Goal: Task Accomplishment & Management: Complete application form

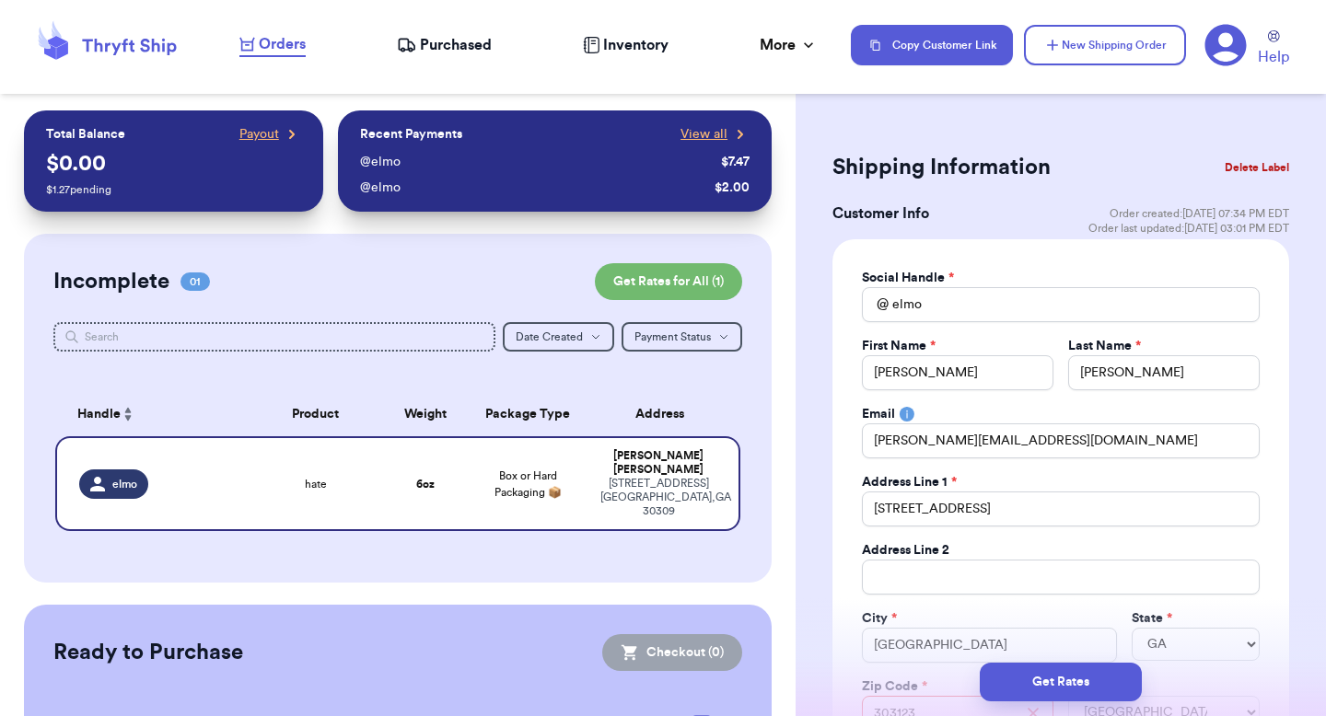
select select "GA"
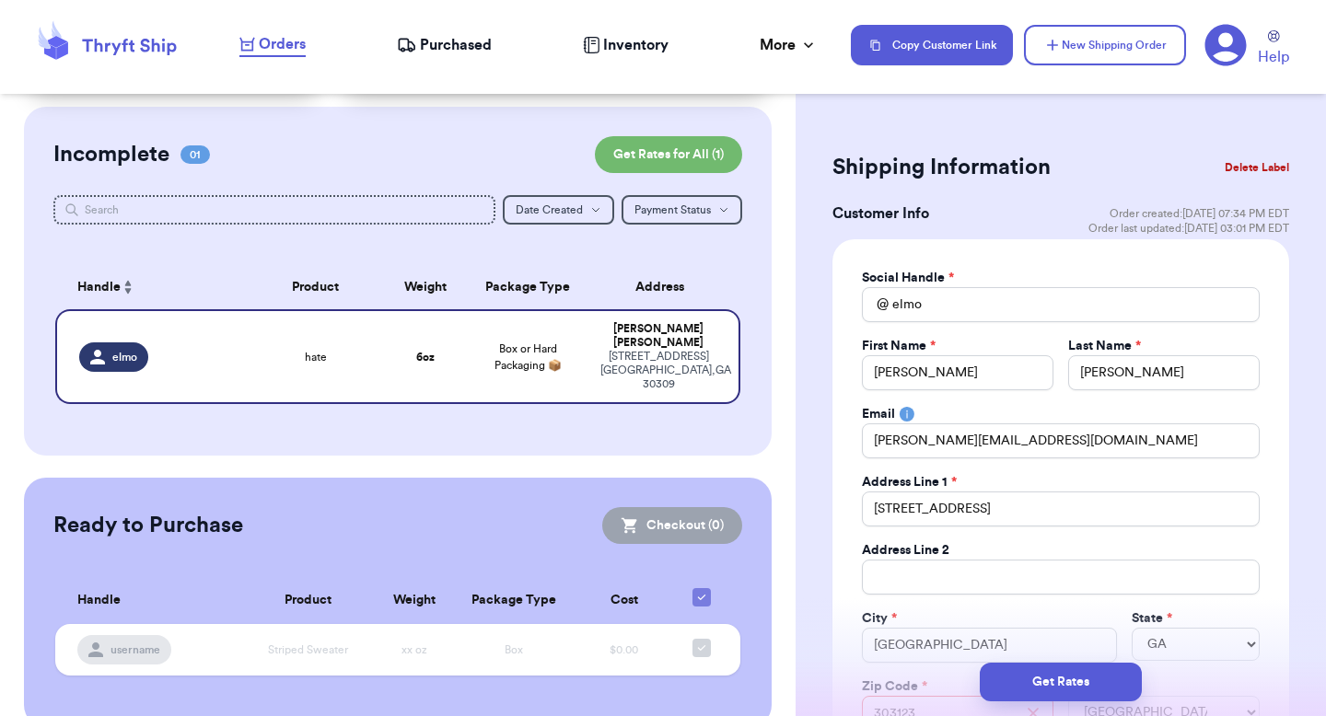
scroll to position [362, 0]
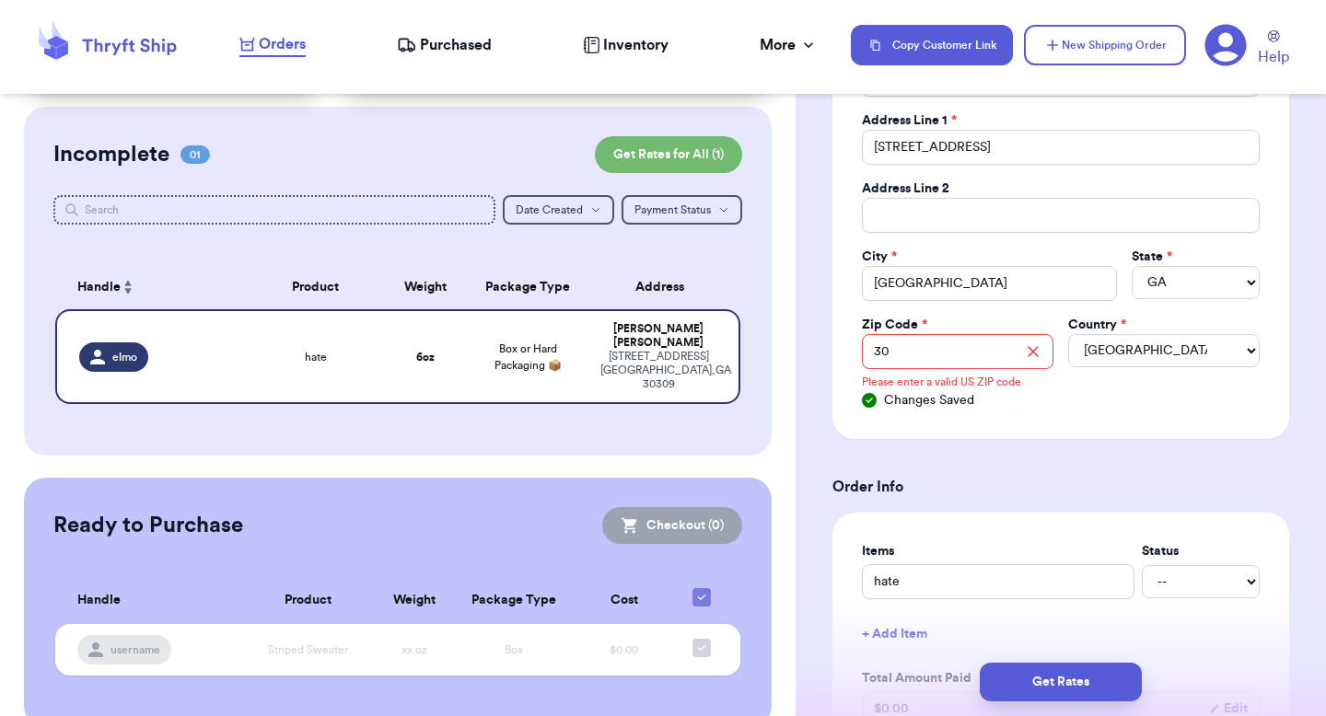
type input "3"
click at [846, 340] on div "Social Handle * @ [PERSON_NAME] First Name * [PERSON_NAME] Last Name * [PERSON_…" at bounding box center [1060, 159] width 457 height 562
click at [895, 337] on input "Zip Code *" at bounding box center [957, 351] width 191 height 35
type input "123"
click at [864, 484] on h3 "Order Info" at bounding box center [1060, 487] width 457 height 22
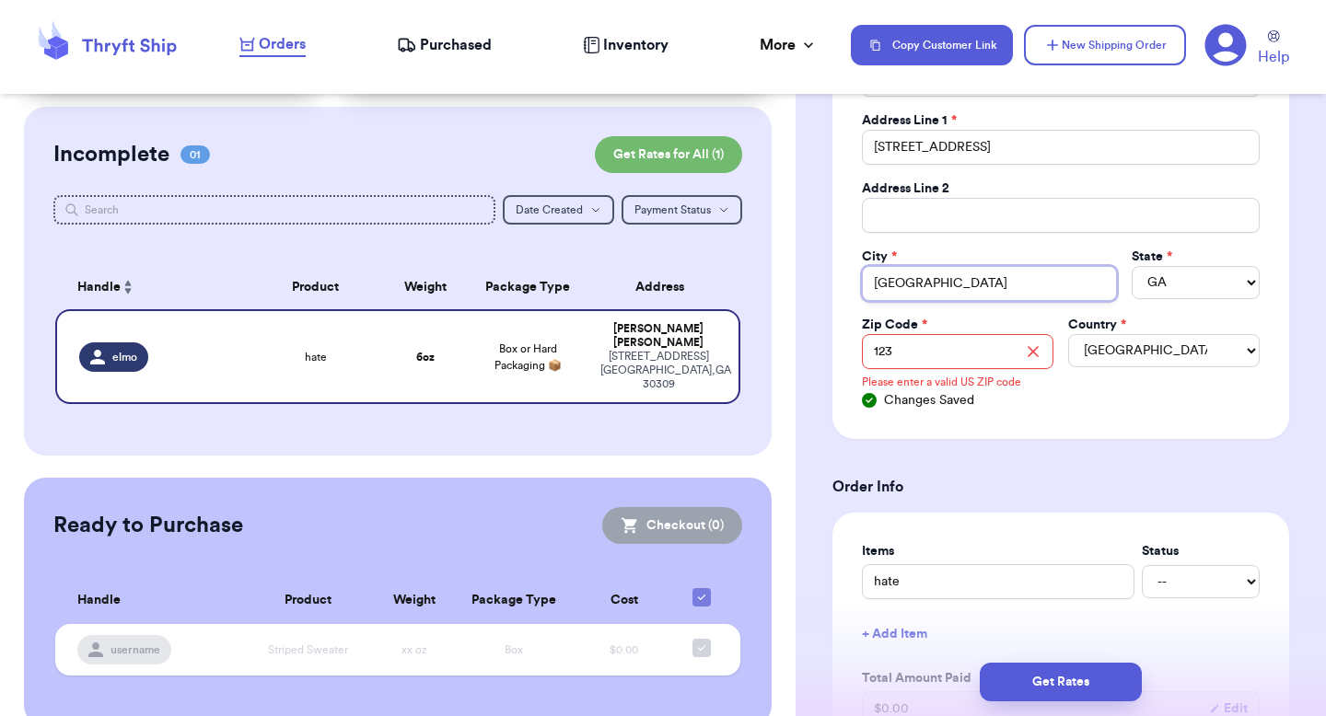
click at [924, 285] on input "[GEOGRAPHIC_DATA]" at bounding box center [989, 283] width 255 height 35
click at [902, 361] on input "123" at bounding box center [957, 351] width 191 height 35
click at [879, 296] on input "[GEOGRAPHIC_DATA]" at bounding box center [989, 283] width 255 height 35
click at [721, 310] on table "Handle Product Weight Package Type Address elmo hate 6 oz Box or Hard Packaging…" at bounding box center [397, 340] width 689 height 172
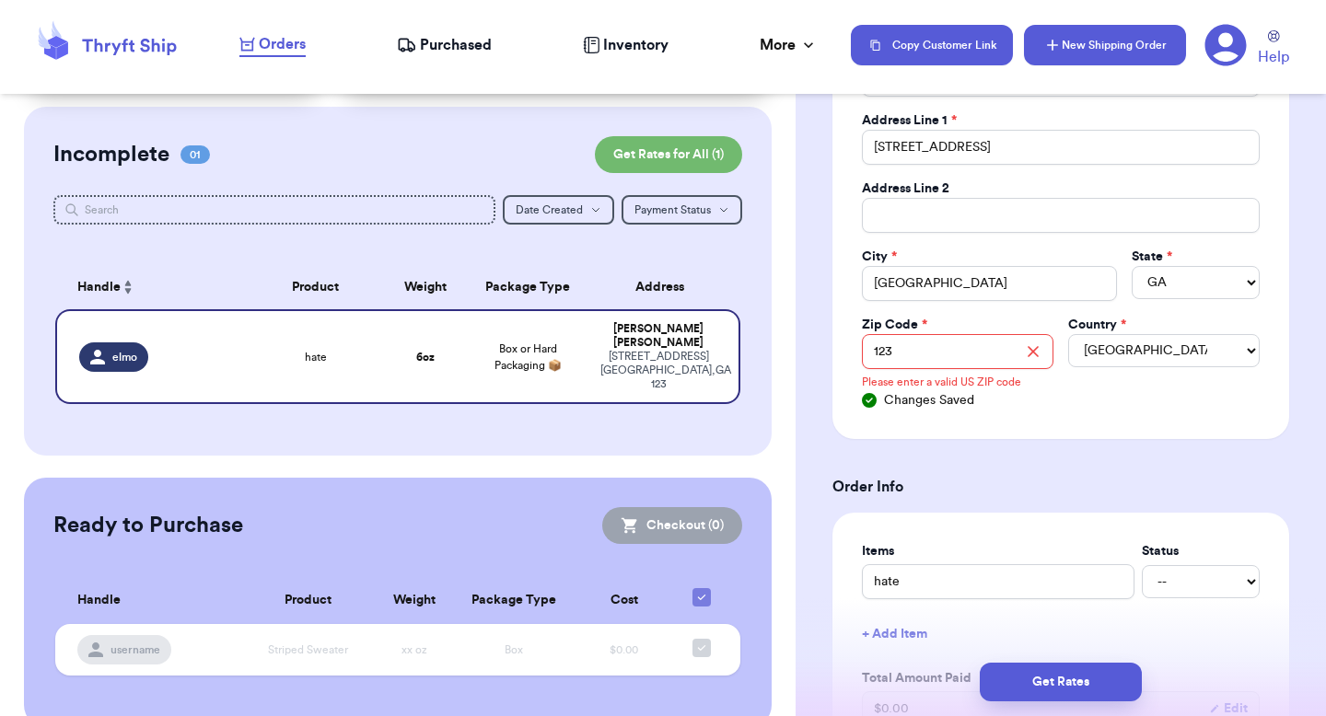
click at [1078, 56] on button "New Shipping Order" at bounding box center [1105, 45] width 162 height 41
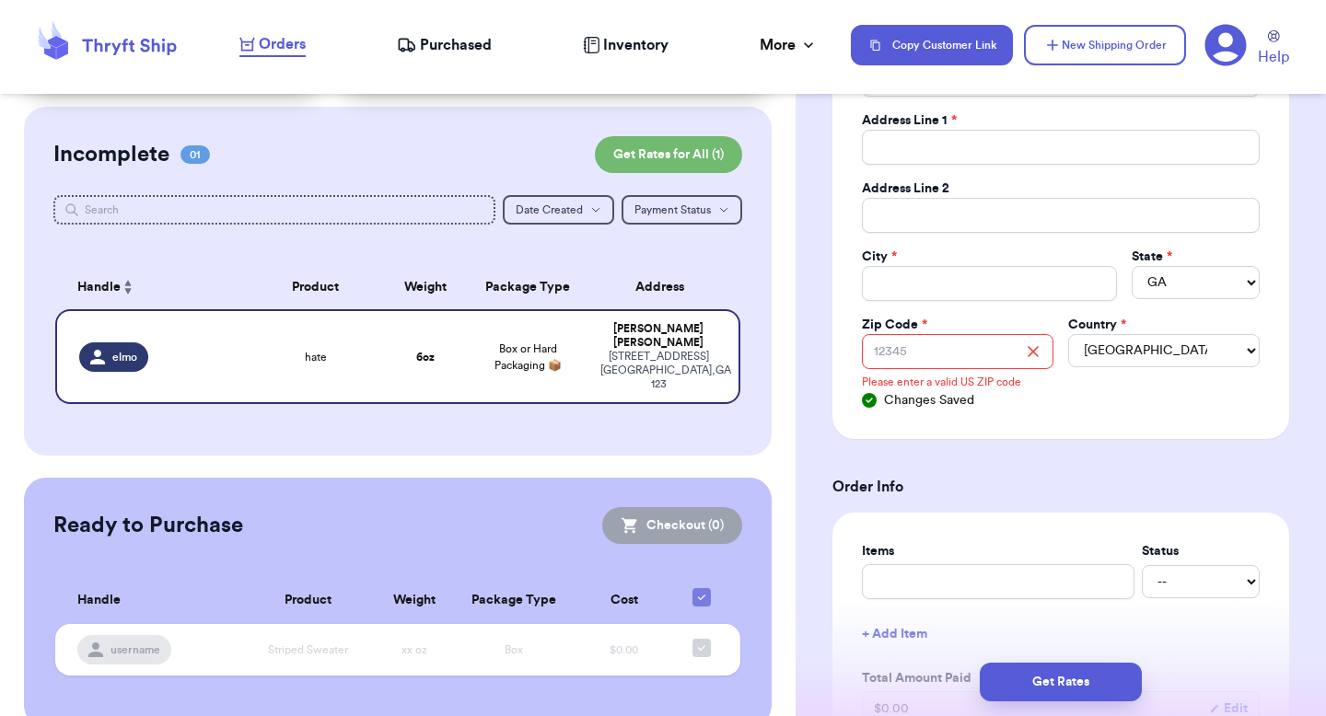
select select
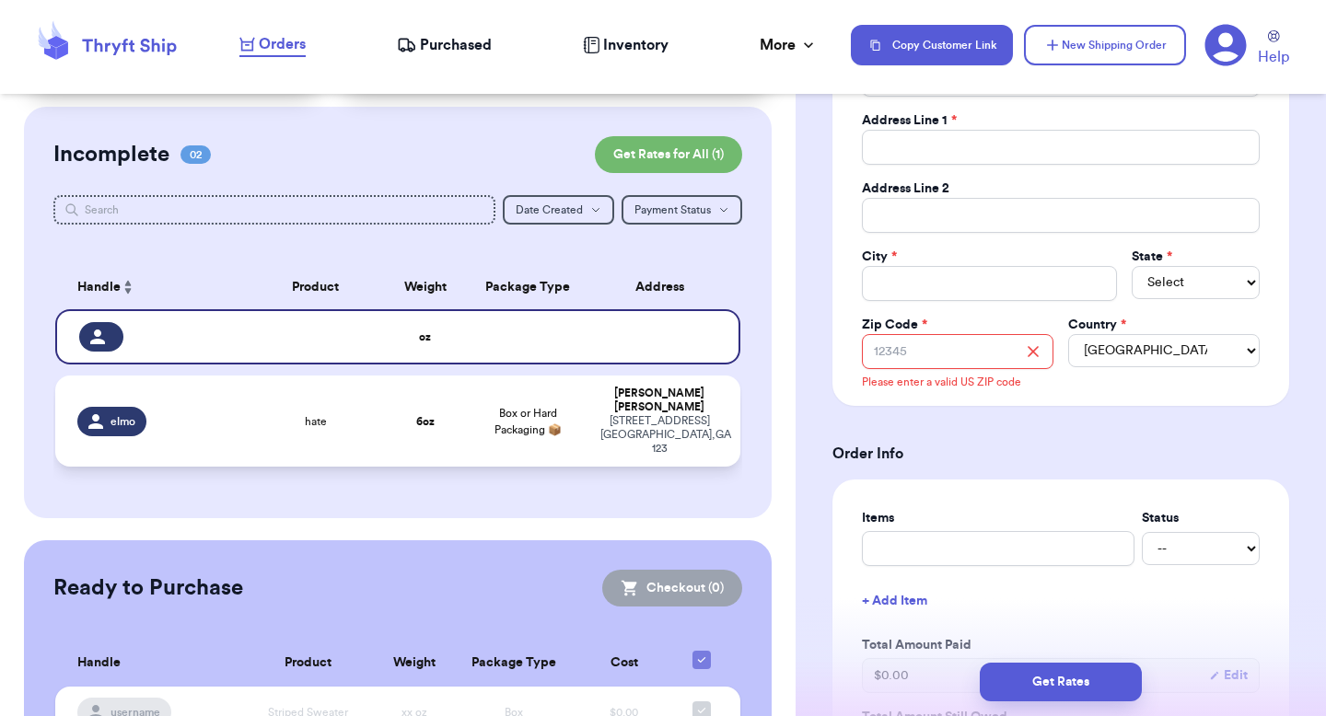
click at [661, 388] on div "[PERSON_NAME]" at bounding box center [659, 401] width 118 height 28
type input "elmo"
type input "[PERSON_NAME]"
type input "[PERSON_NAME][EMAIL_ADDRESS][DOMAIN_NAME]"
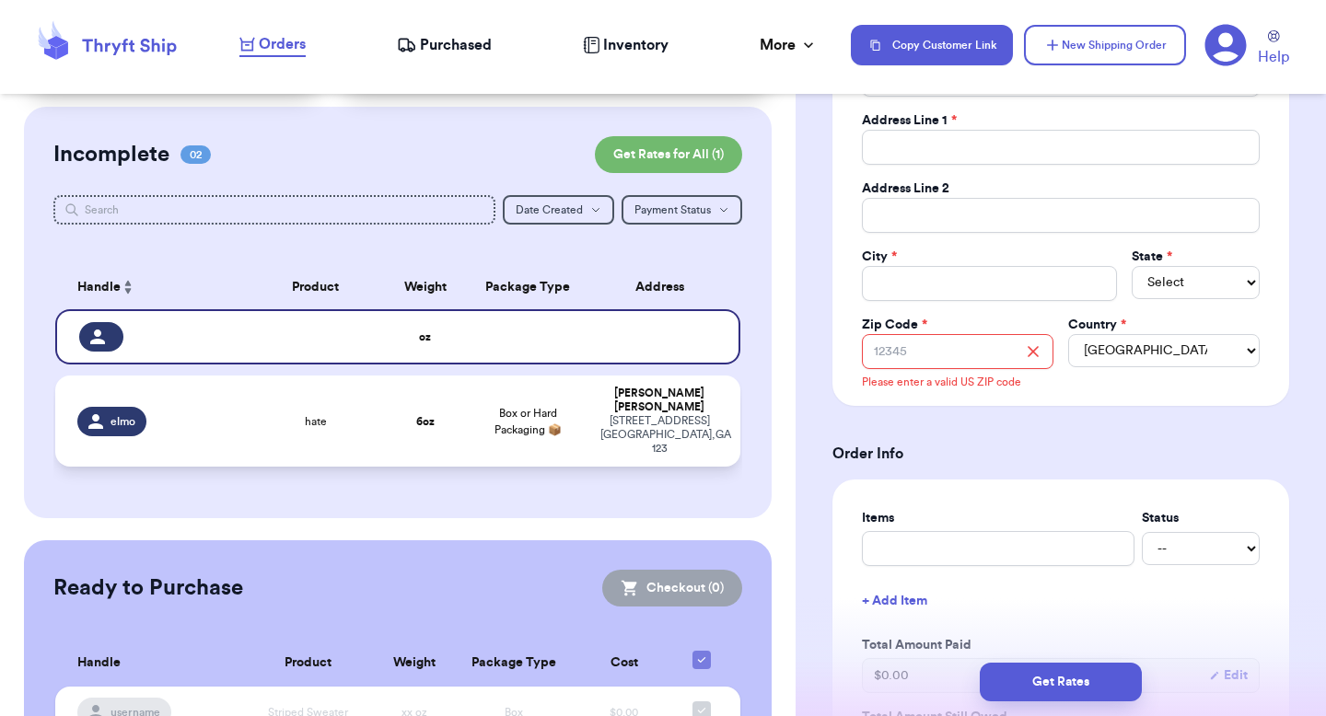
type input "[STREET_ADDRESS]"
type input "[GEOGRAPHIC_DATA]"
select select "GA"
type input "123"
type input "hate"
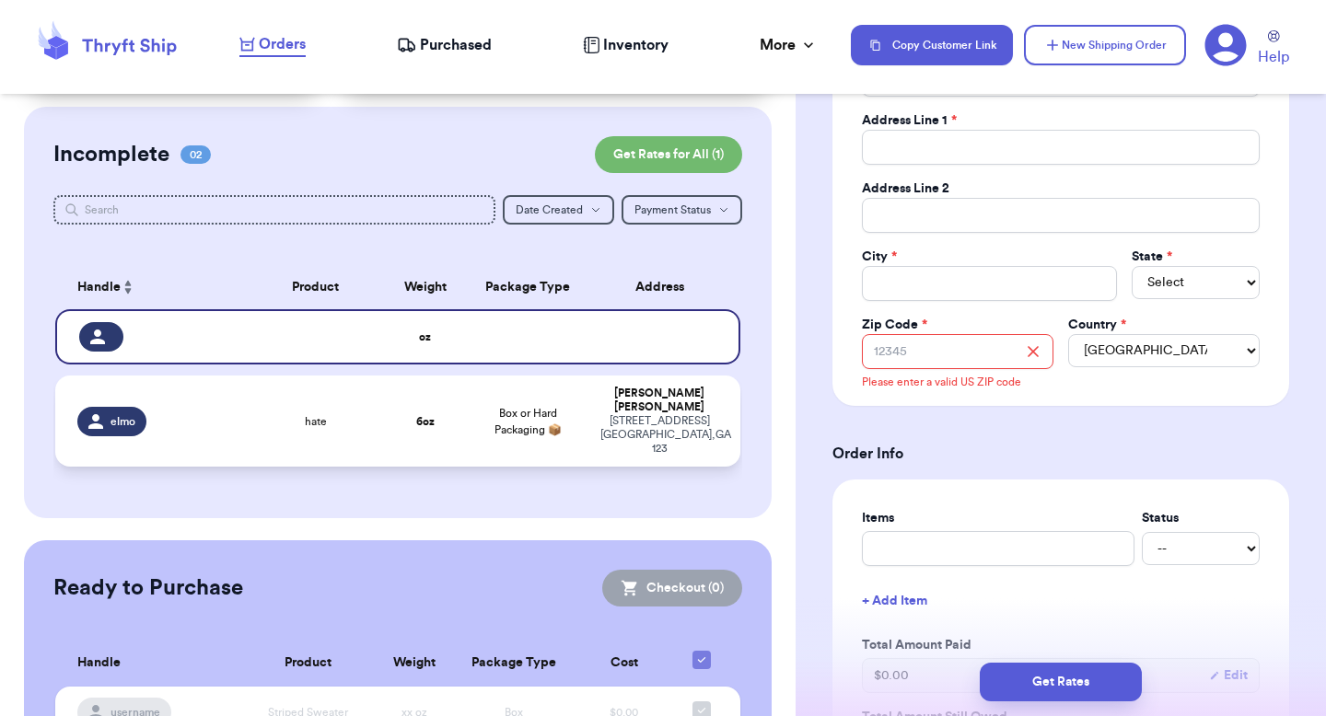
type input "6"
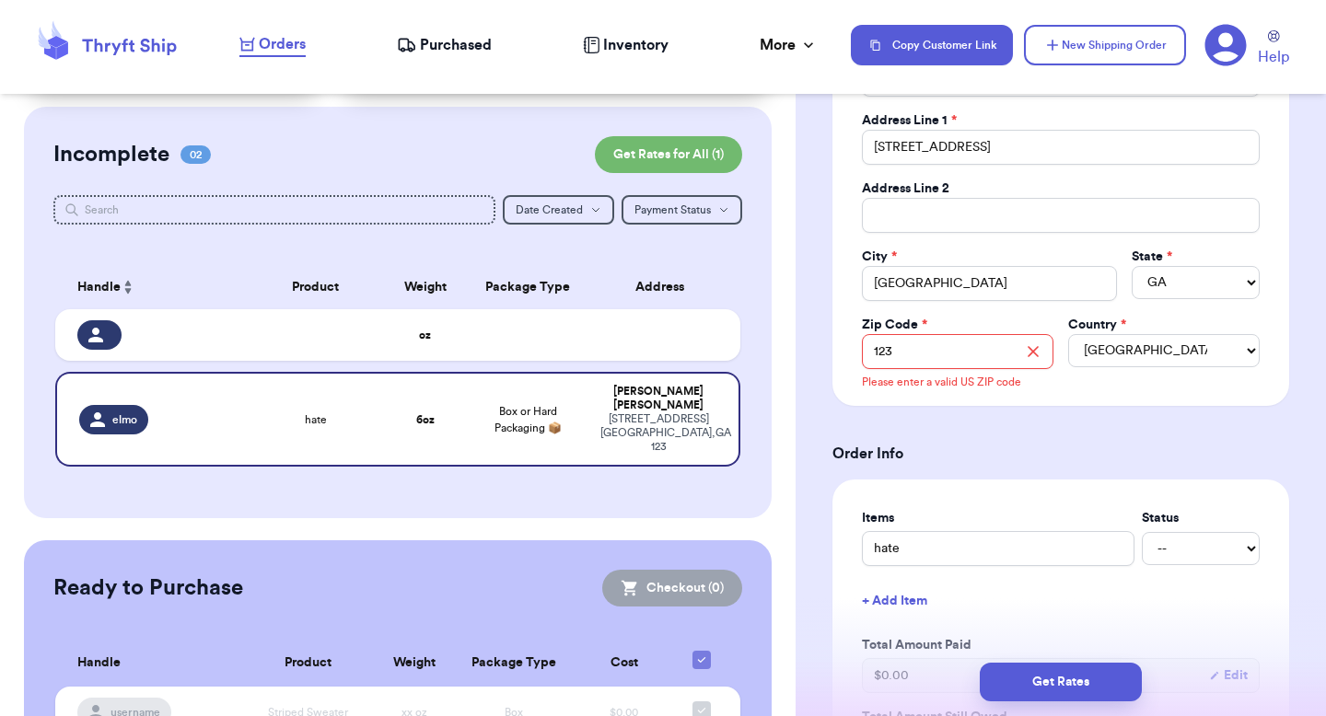
scroll to position [333, 0]
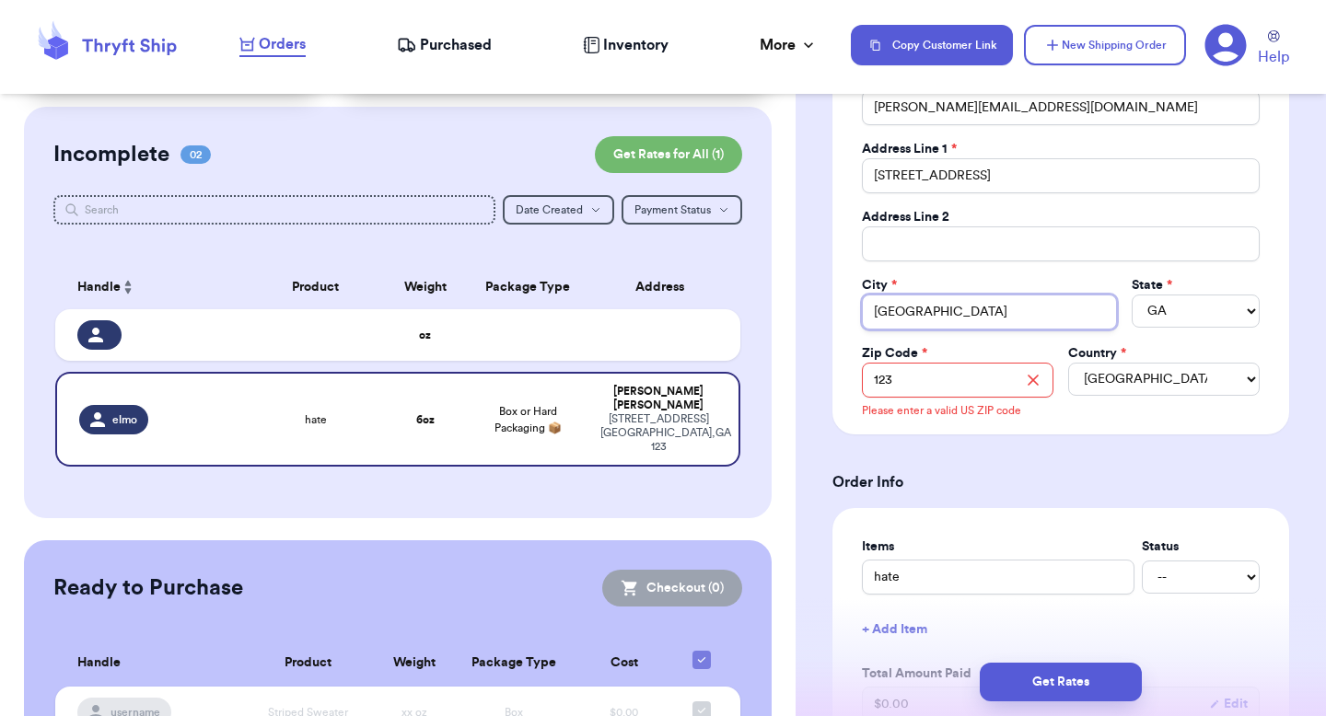
click at [952, 316] on input "[GEOGRAPHIC_DATA]" at bounding box center [989, 312] width 255 height 35
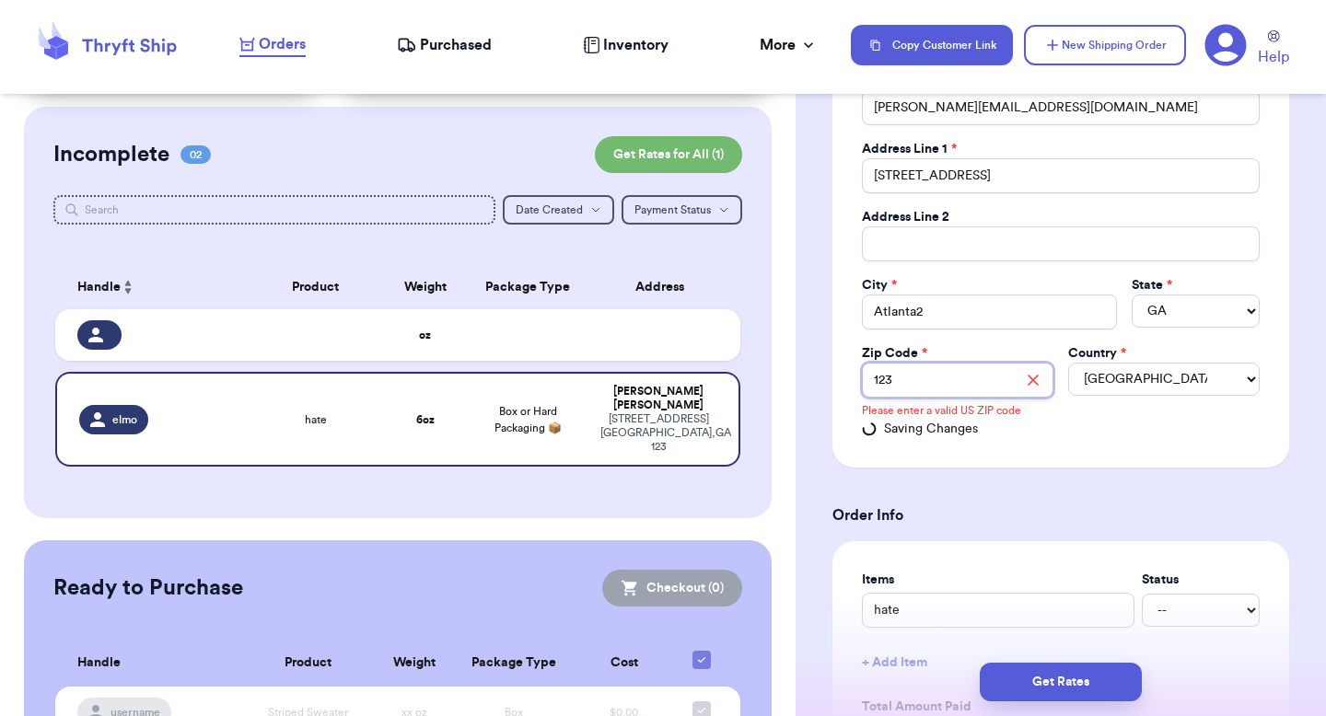
click at [949, 386] on input "123" at bounding box center [957, 380] width 191 height 35
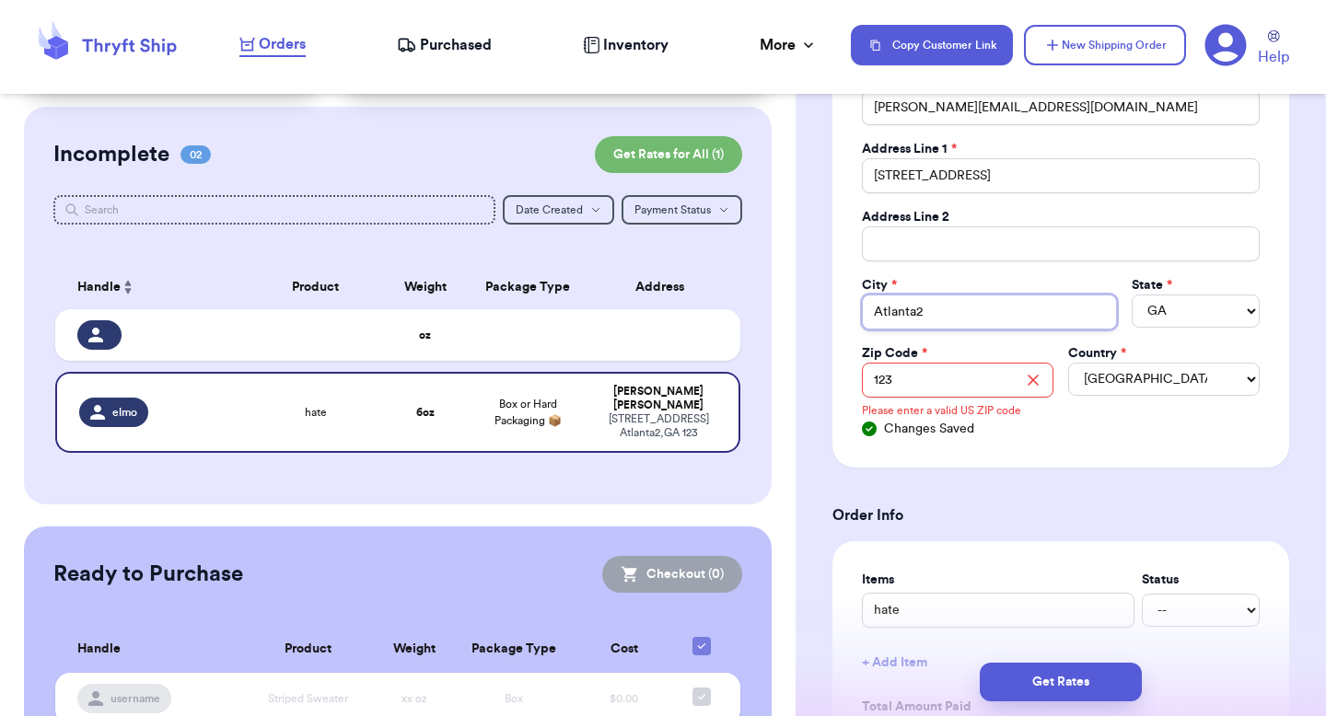
click at [935, 309] on input "Atlanta2" at bounding box center [989, 312] width 255 height 35
click at [1032, 274] on div "Social Handle * @ [PERSON_NAME] First Name * [PERSON_NAME] Last Name * [PERSON_…" at bounding box center [1061, 187] width 398 height 503
click at [953, 317] on input "Atlanta2" at bounding box center [989, 312] width 255 height 35
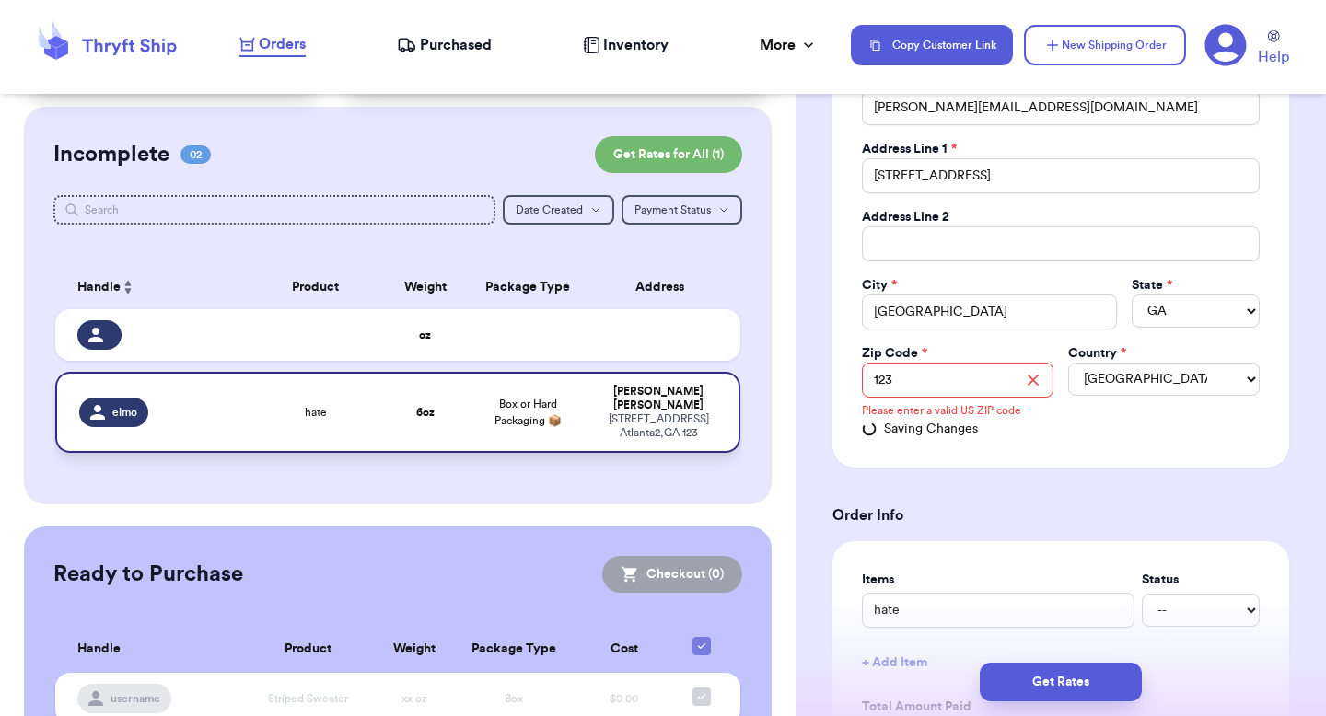
click at [560, 420] on td "Box or Hard Packaging 📦" at bounding box center [527, 412] width 123 height 81
type input "Atlanta2"
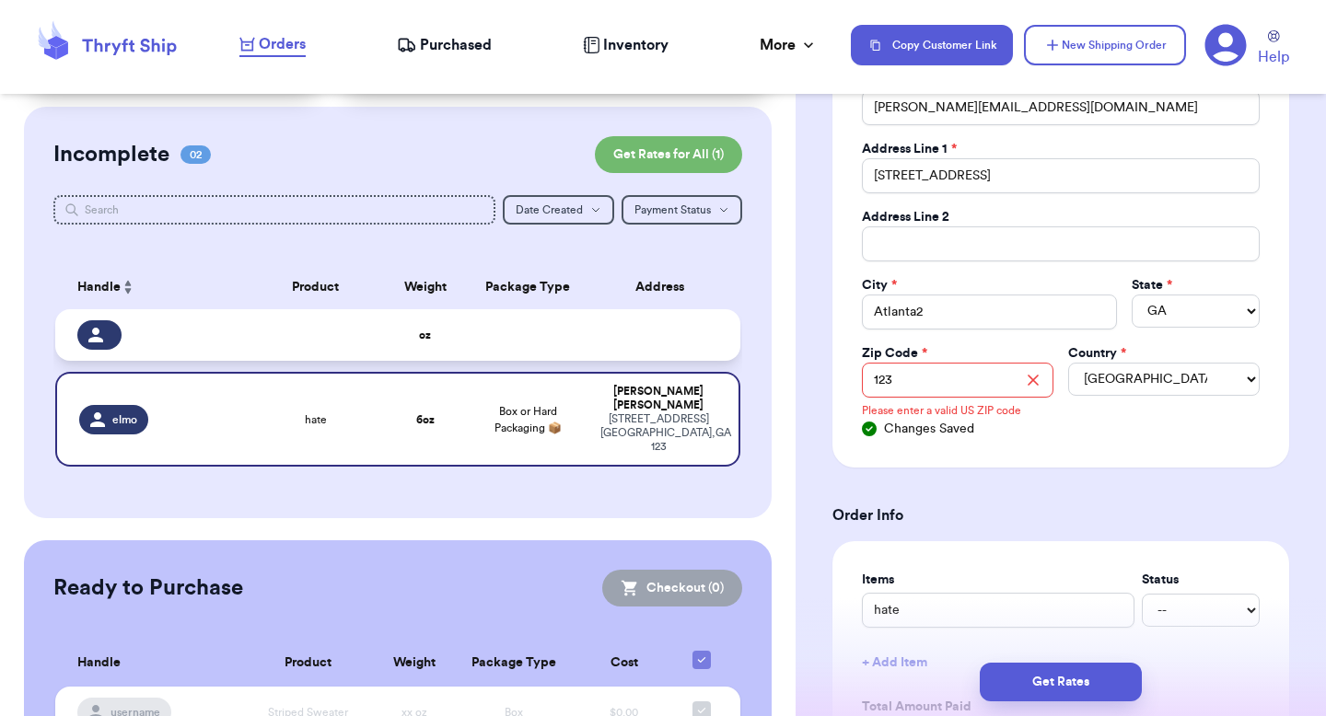
click at [668, 338] on td at bounding box center [664, 335] width 151 height 52
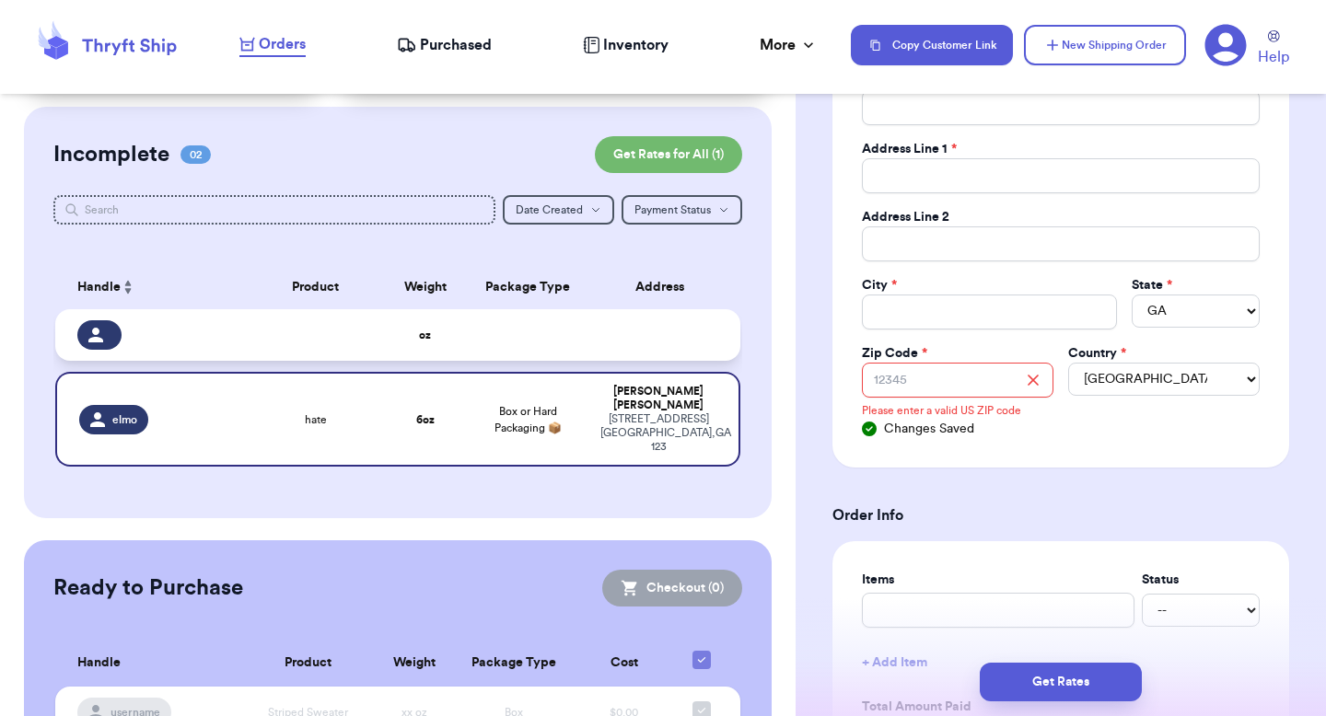
select select
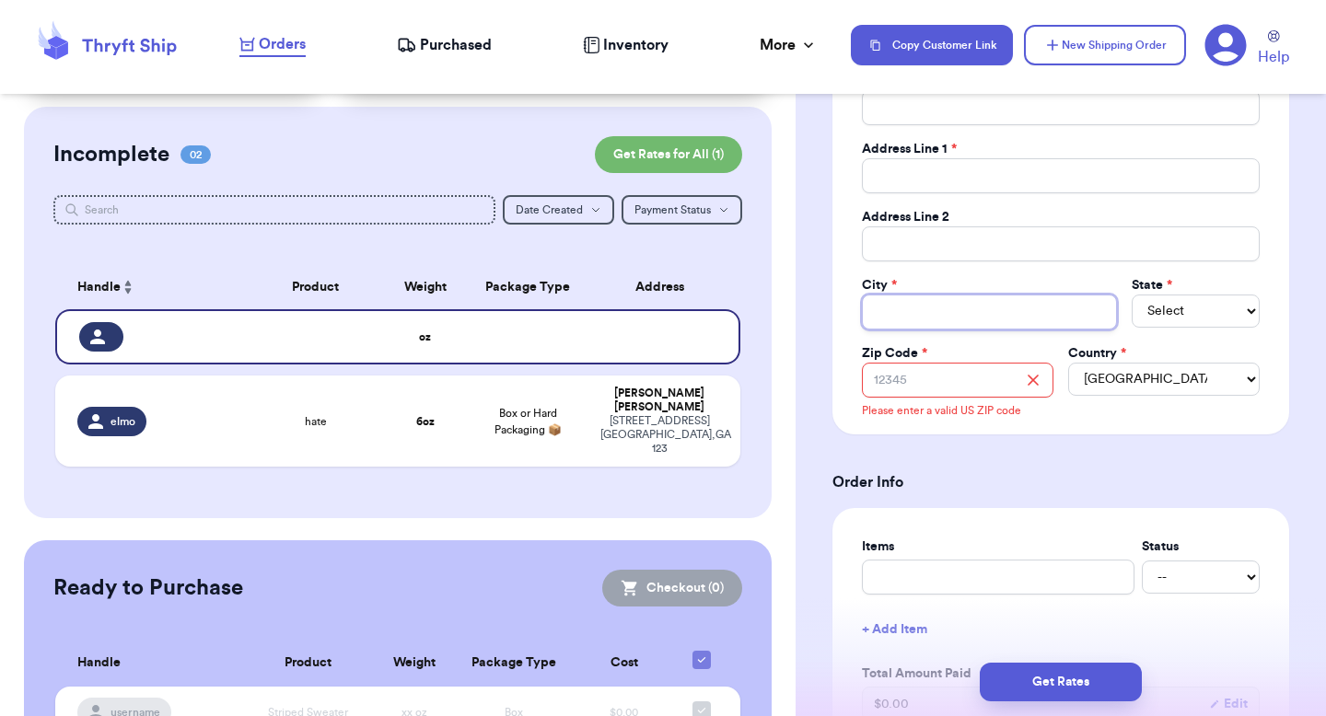
click at [911, 319] on input "Total Amount Paid" at bounding box center [989, 312] width 255 height 35
click at [740, 343] on div "Incomplete 02 Get Rates for All ( 1 ) Get Rates for All ( 1 ) Date Created Date…" at bounding box center [398, 313] width 748 height 412
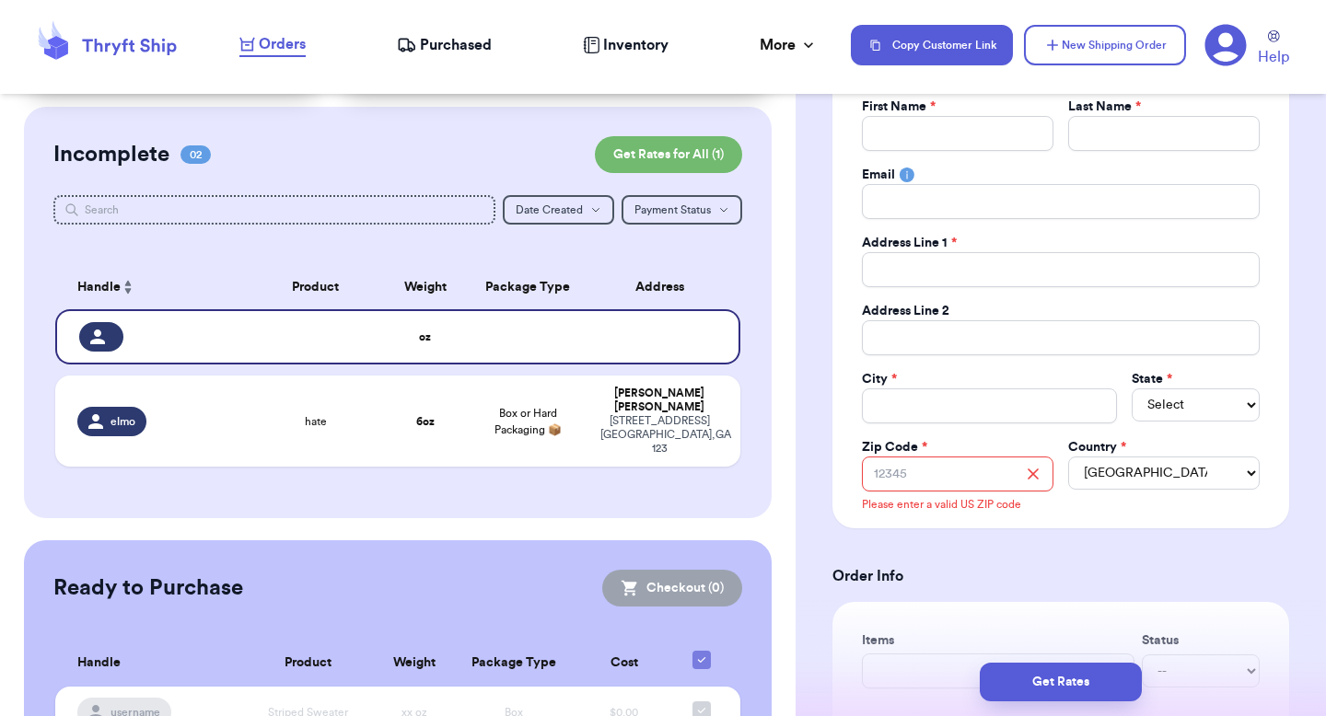
scroll to position [233, 0]
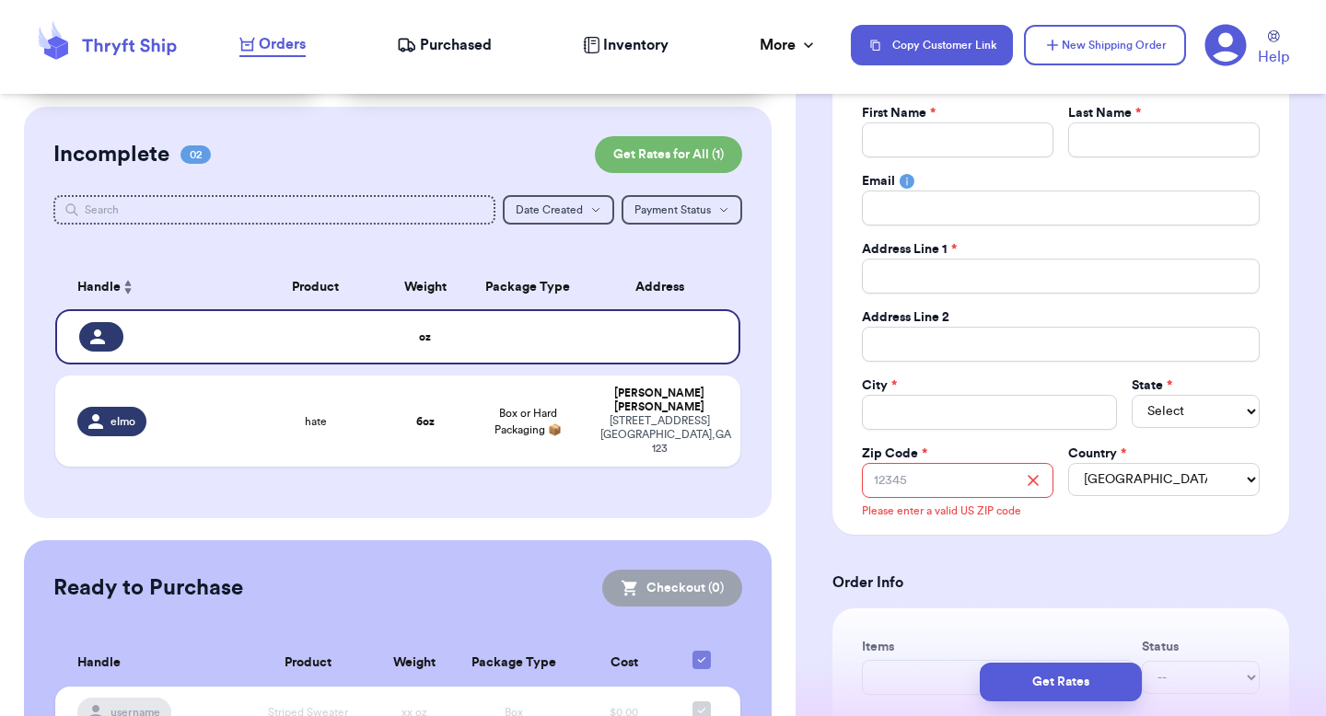
click at [904, 303] on div "Social Handle * @ First Name * Last Name * Email Address Line 1 * Address Line …" at bounding box center [1061, 271] width 398 height 470
click at [926, 276] on input "Total Amount Paid" at bounding box center [1061, 276] width 398 height 35
click at [0, 715] on com-1password-button at bounding box center [0, 716] width 0 height 0
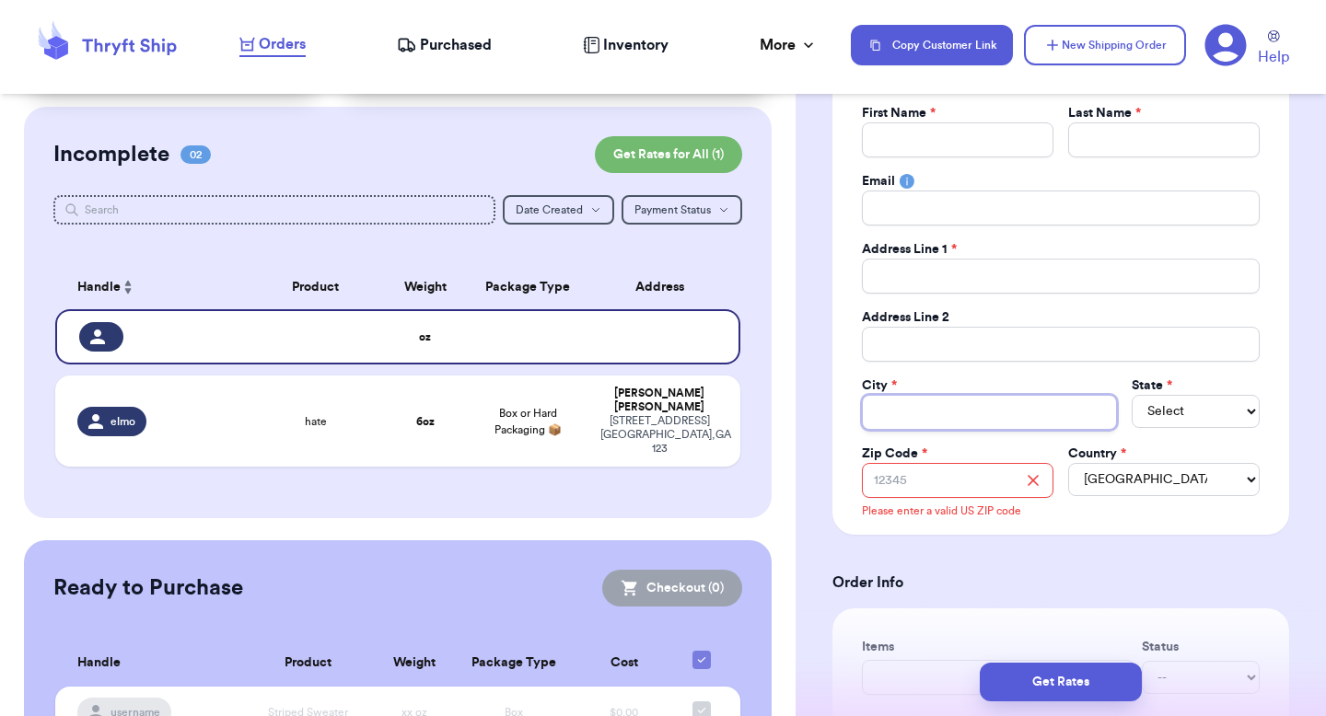
click at [943, 409] on input "Total Amount Paid" at bounding box center [989, 412] width 255 height 35
click at [657, 390] on div "[PERSON_NAME]" at bounding box center [659, 401] width 118 height 28
type input "elmo"
type input "[PERSON_NAME]"
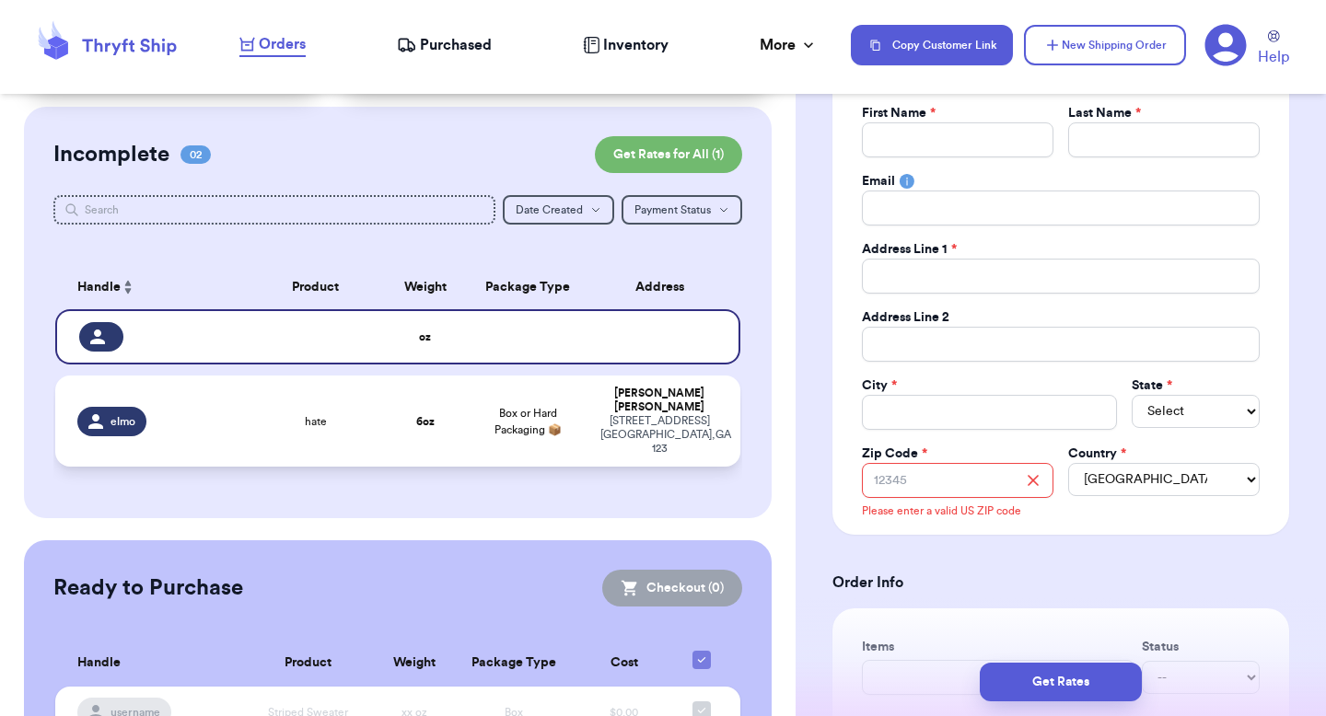
type input "[PERSON_NAME][EMAIL_ADDRESS][DOMAIN_NAME]"
type input "[STREET_ADDRESS]"
type input "[GEOGRAPHIC_DATA]"
select select "GA"
type input "123"
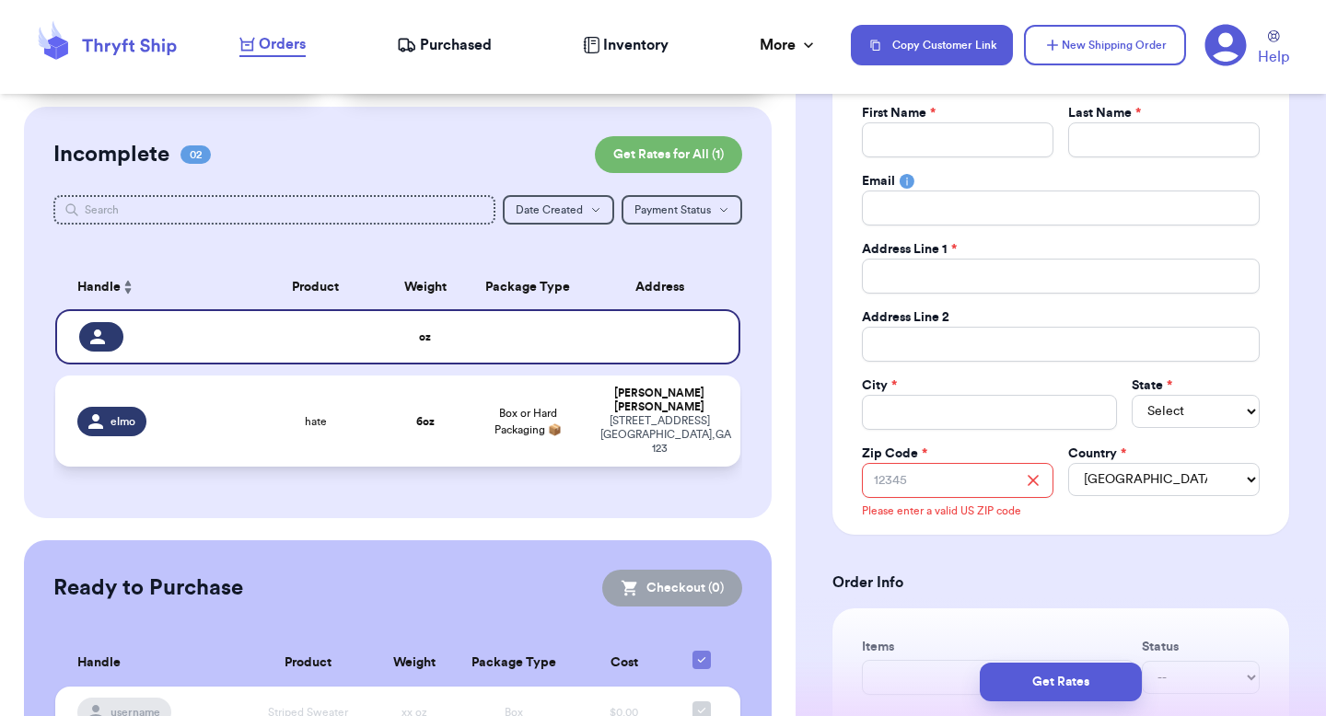
type input "hate"
type input "6"
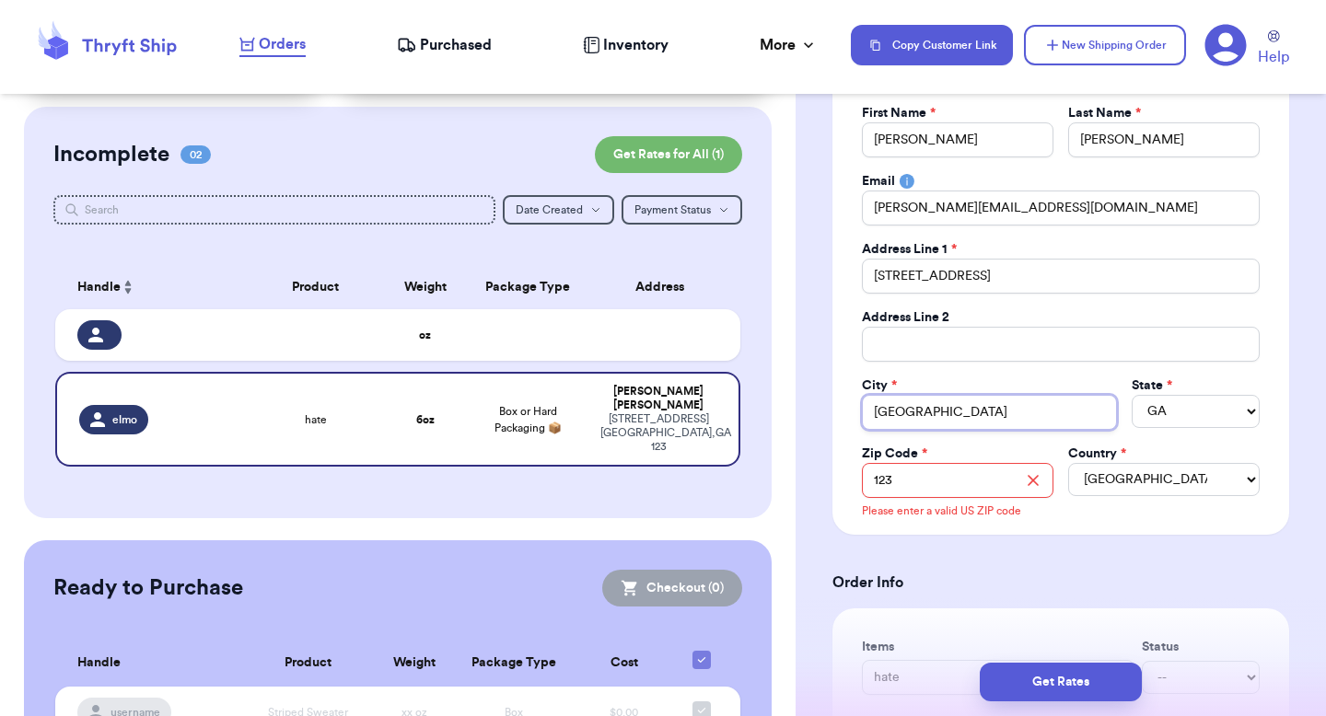
click at [921, 410] on input "[GEOGRAPHIC_DATA]" at bounding box center [989, 412] width 255 height 35
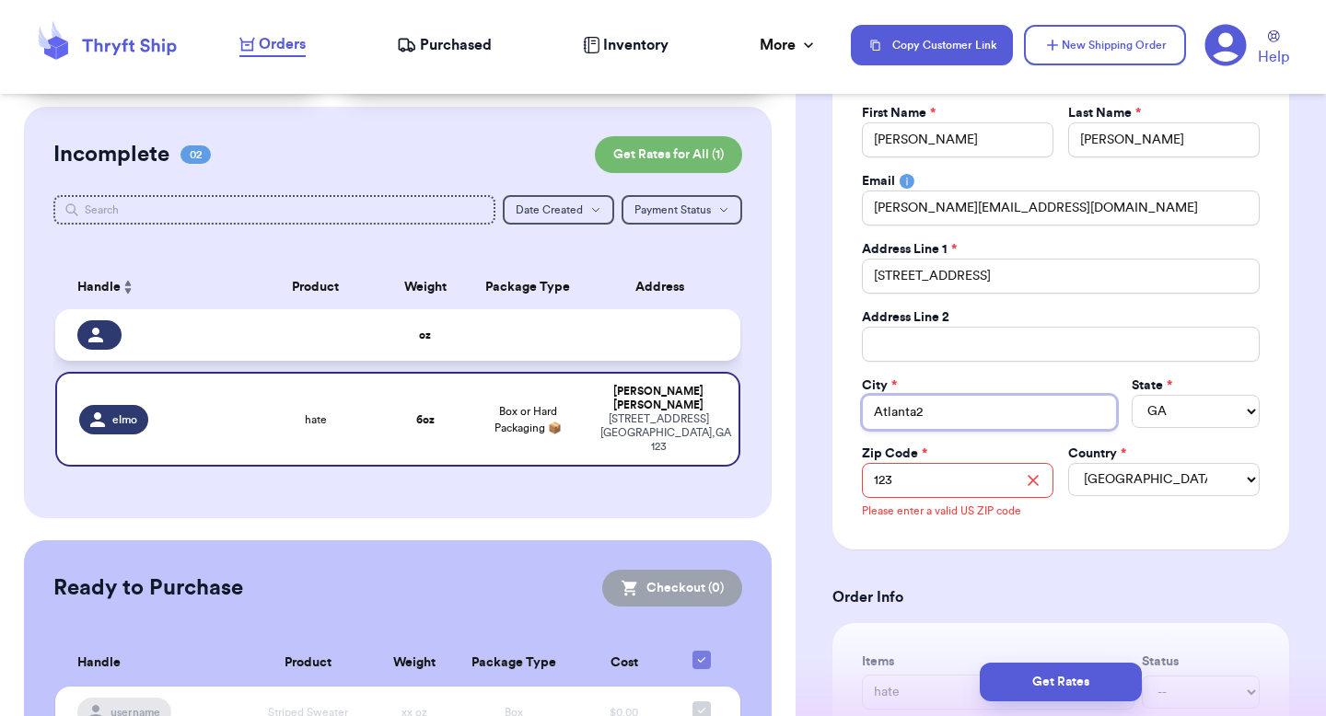
type input "Atlanta2"
click at [656, 337] on td at bounding box center [664, 335] width 151 height 52
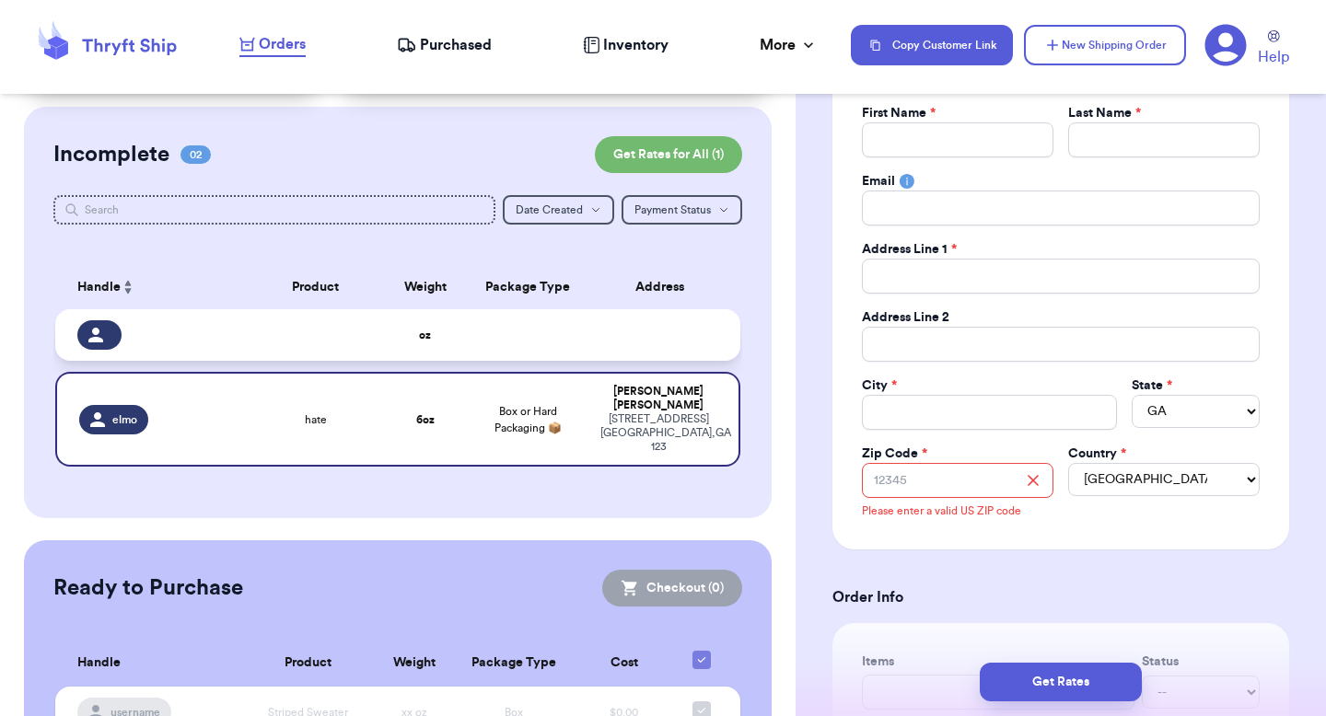
select select
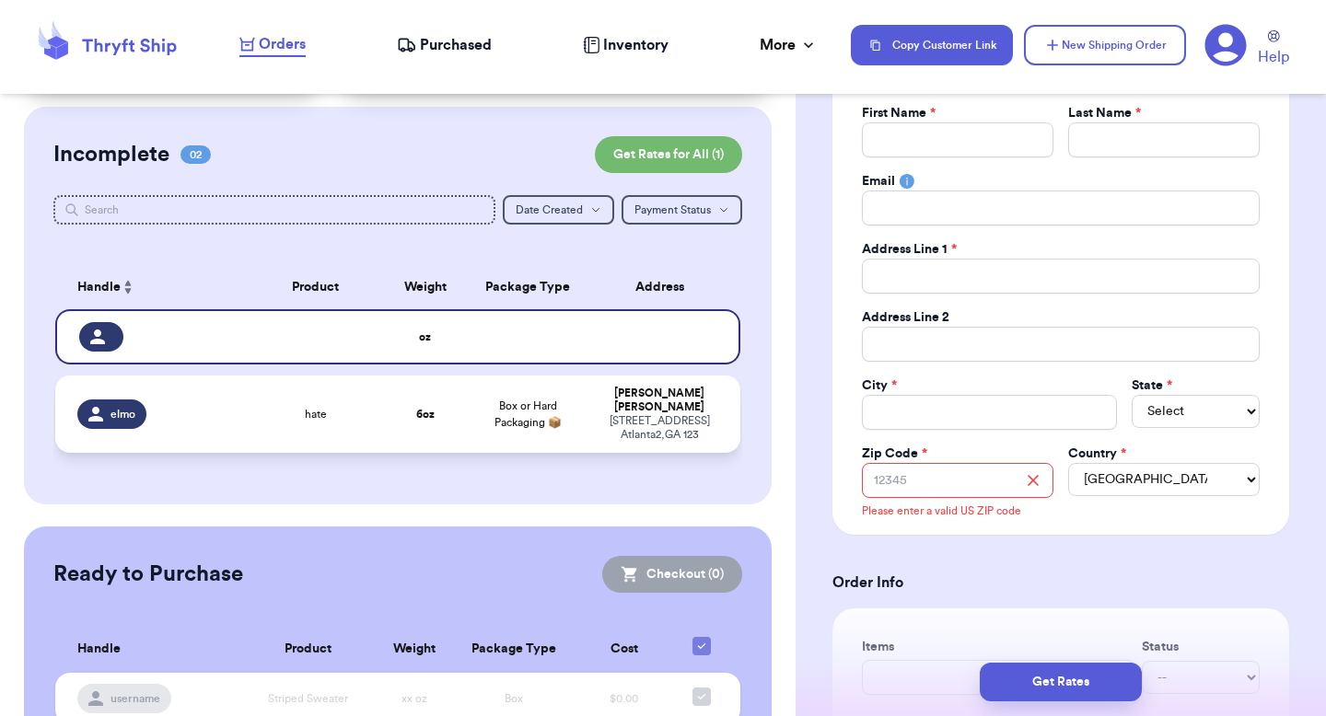
click at [650, 394] on div "[PERSON_NAME]" at bounding box center [659, 401] width 118 height 28
type input "elmo"
type input "[PERSON_NAME]"
type input "[PERSON_NAME][EMAIL_ADDRESS][DOMAIN_NAME]"
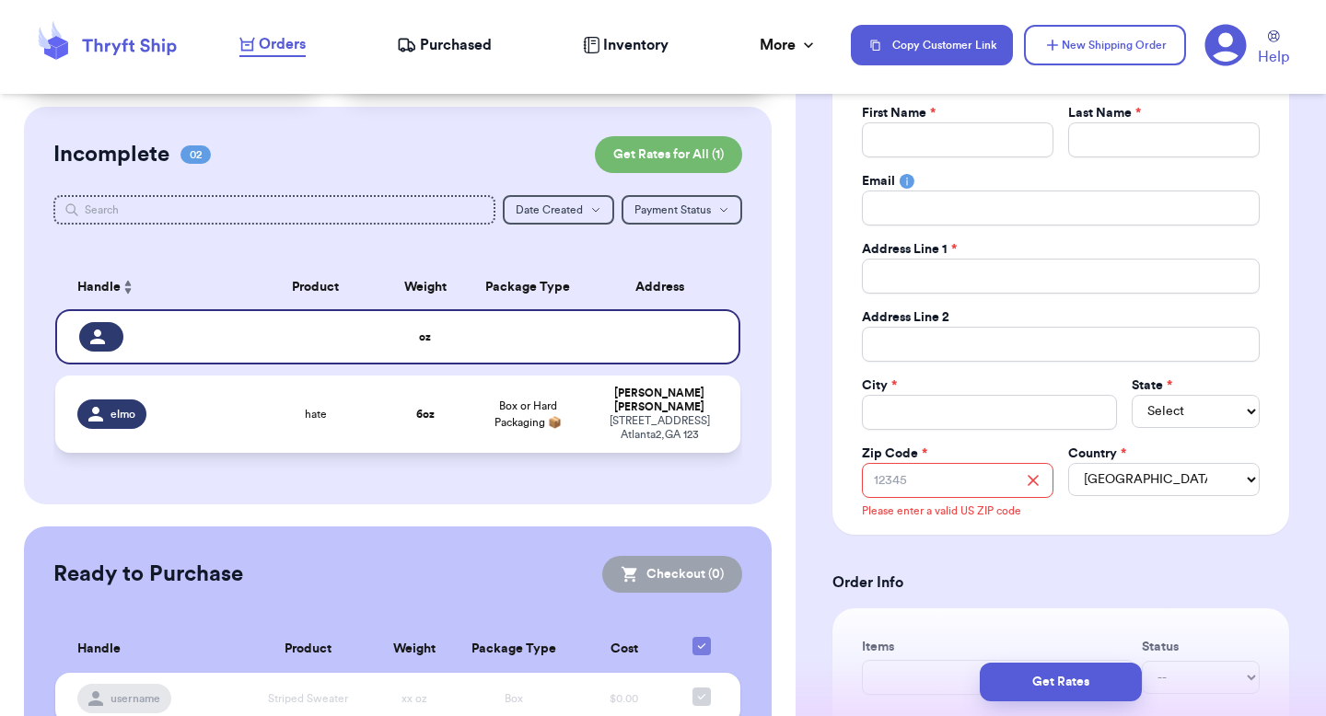
type input "[STREET_ADDRESS]"
type input "Atlanta2"
select select "GA"
type input "123"
type input "hate"
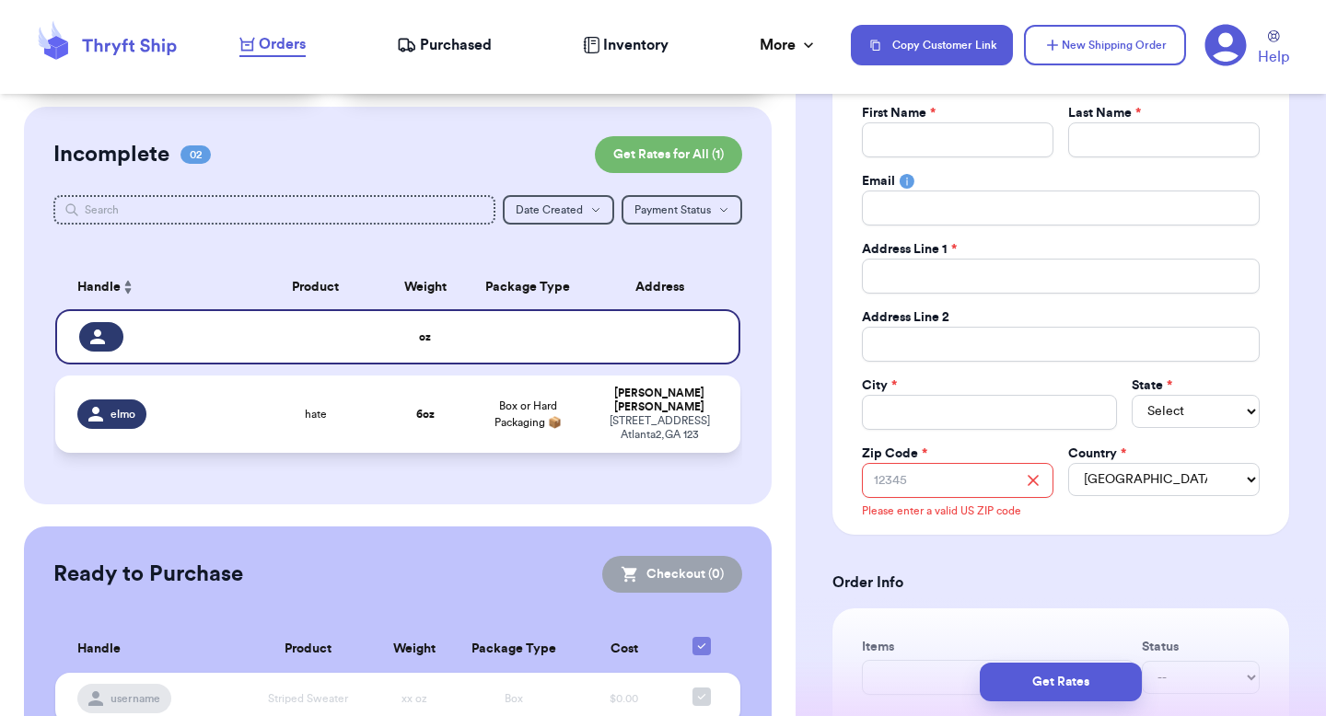
type input "6"
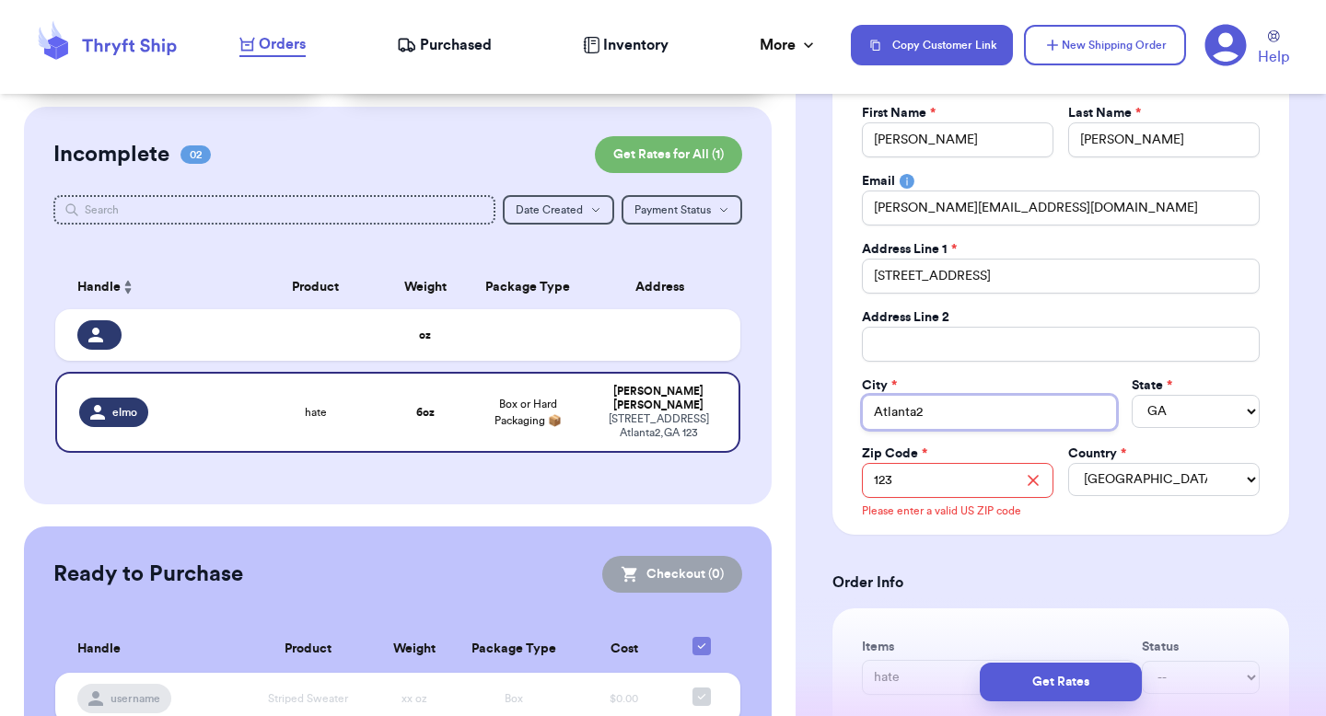
click at [929, 422] on input "Atlanta2" at bounding box center [989, 412] width 255 height 35
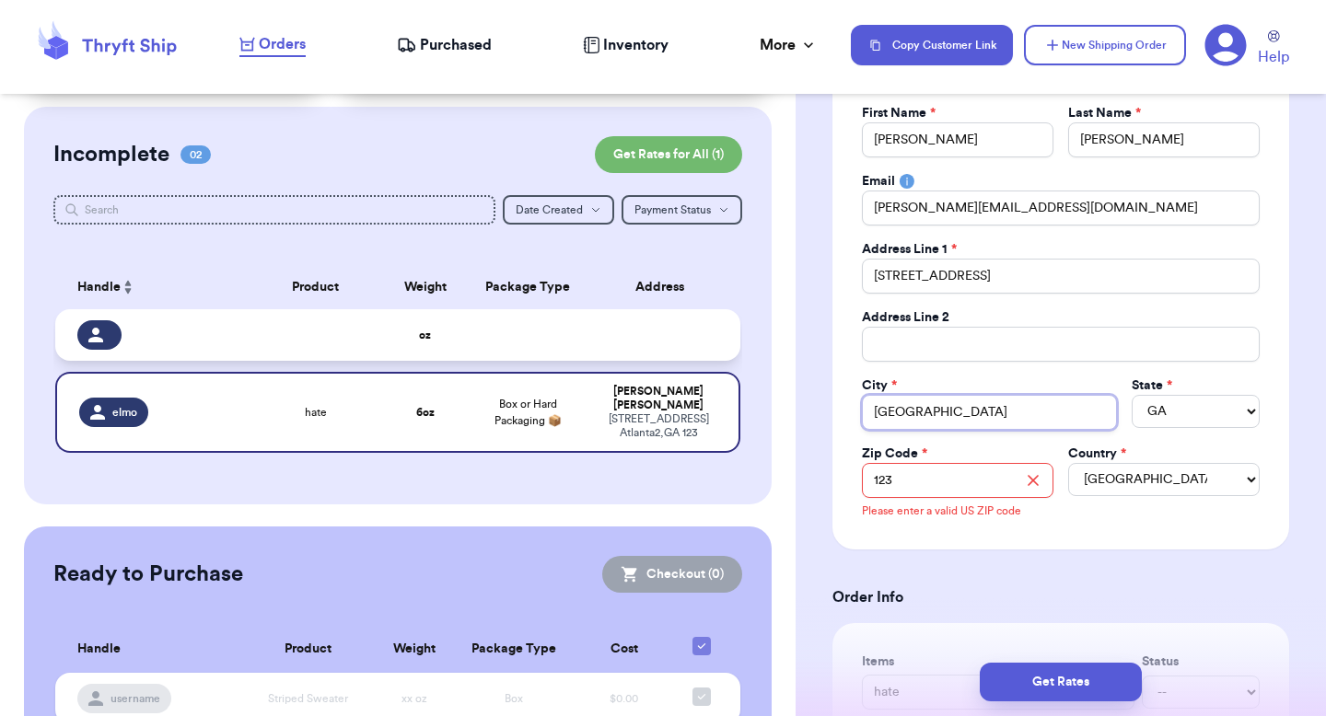
type input "[GEOGRAPHIC_DATA]"
click at [652, 355] on td at bounding box center [664, 335] width 151 height 52
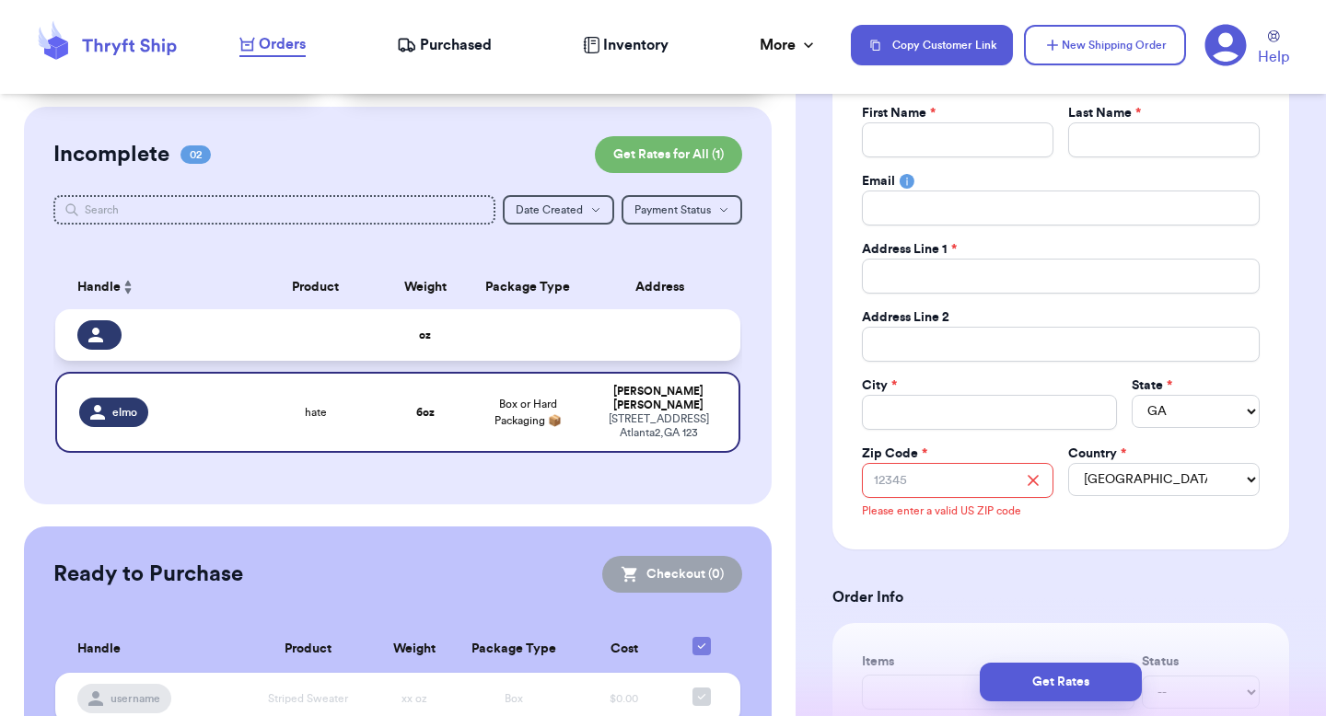
select select
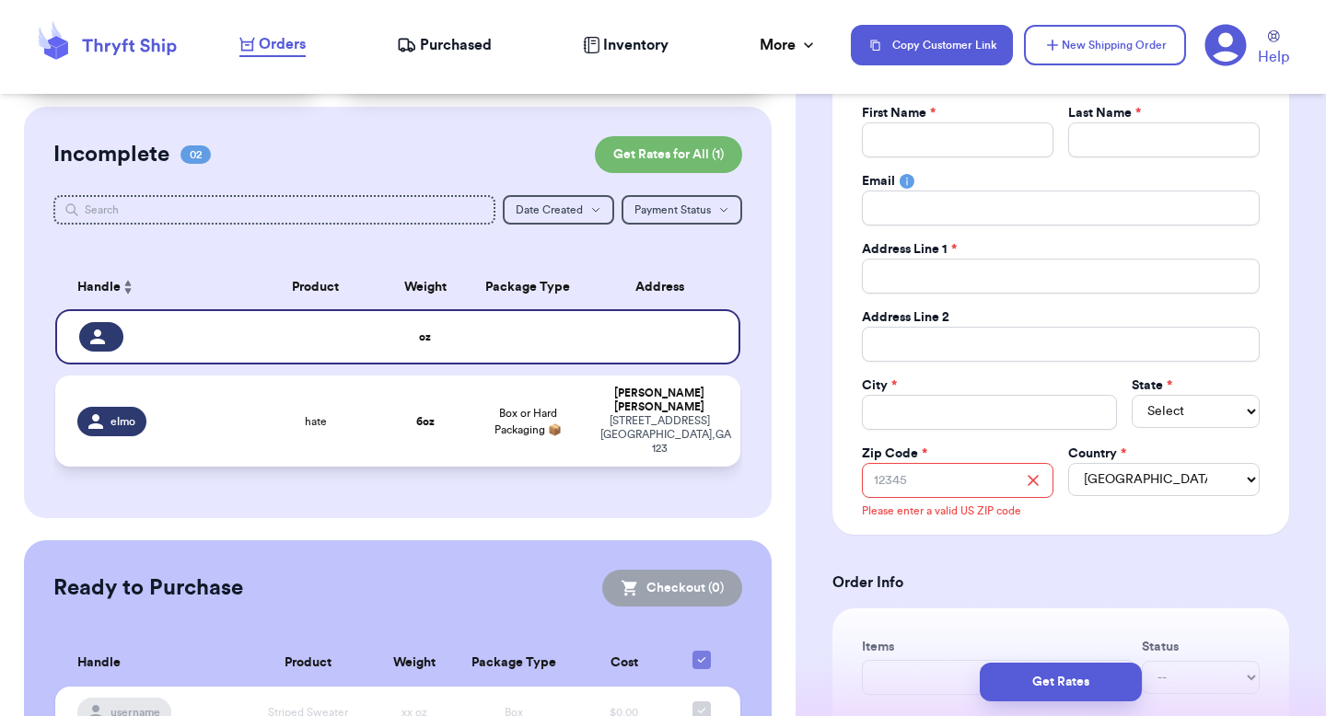
click at [649, 396] on div "[PERSON_NAME]" at bounding box center [659, 401] width 118 height 28
type input "elmo"
type input "[PERSON_NAME]"
type input "[PERSON_NAME][EMAIL_ADDRESS][DOMAIN_NAME]"
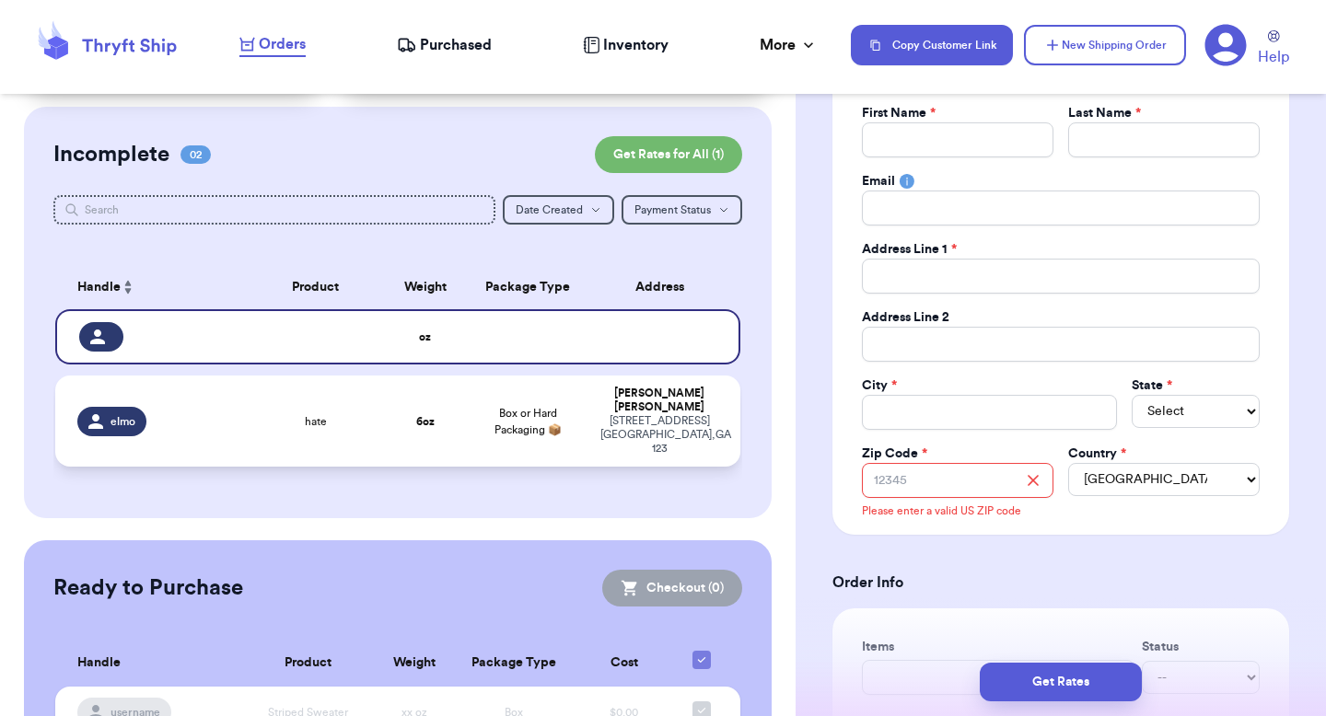
type input "[STREET_ADDRESS]"
type input "[GEOGRAPHIC_DATA]"
select select "GA"
type input "123"
type input "hate"
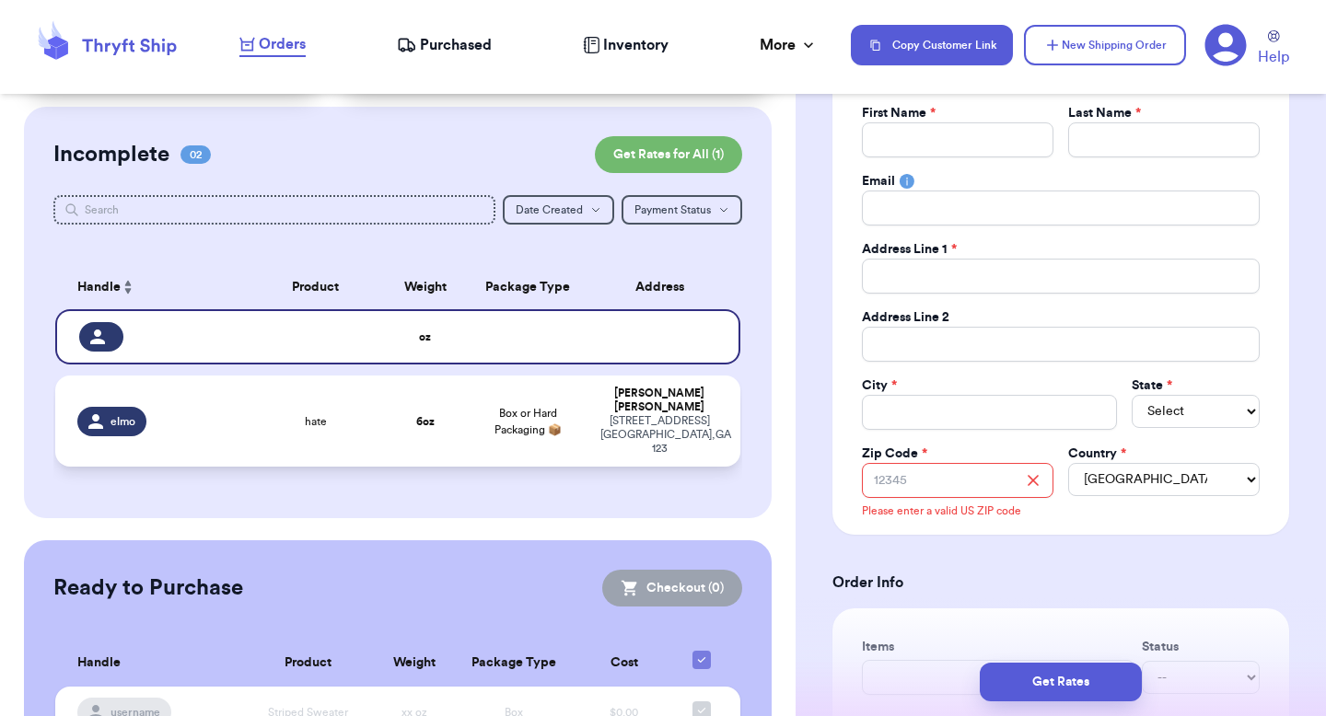
type input "6"
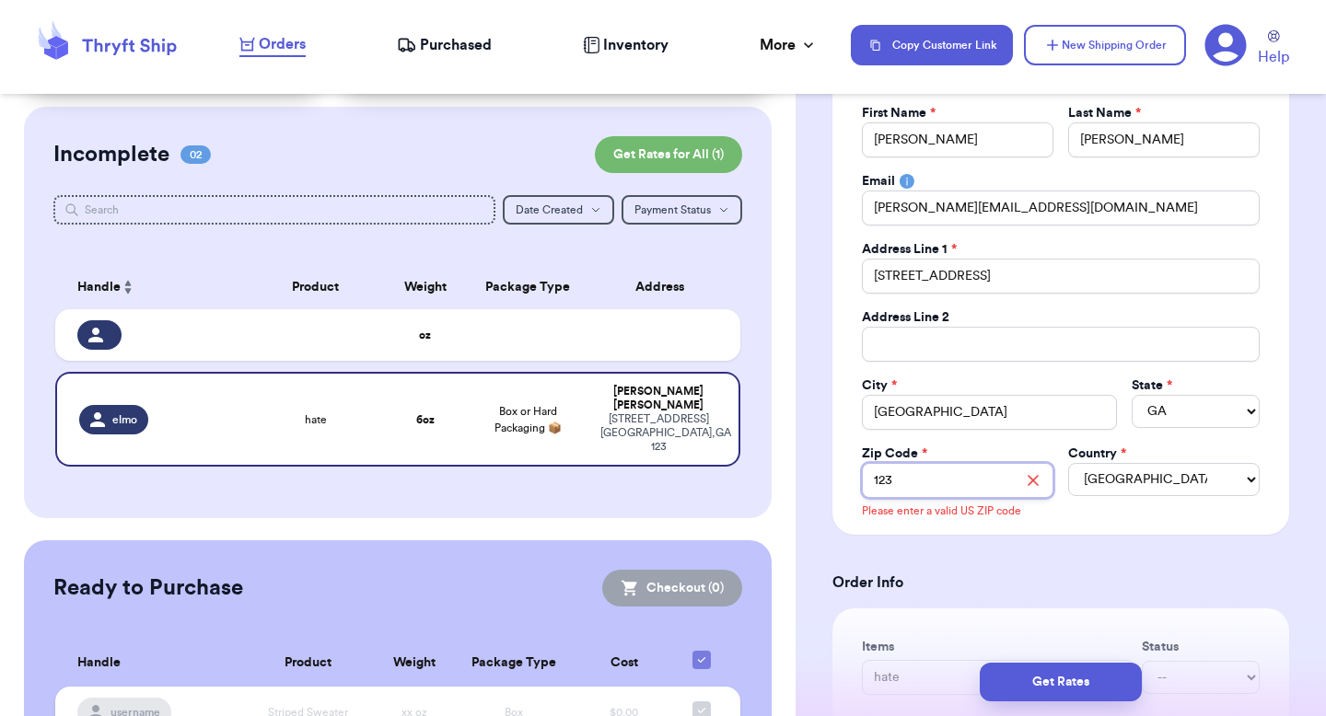
click at [919, 476] on input "123" at bounding box center [957, 480] width 191 height 35
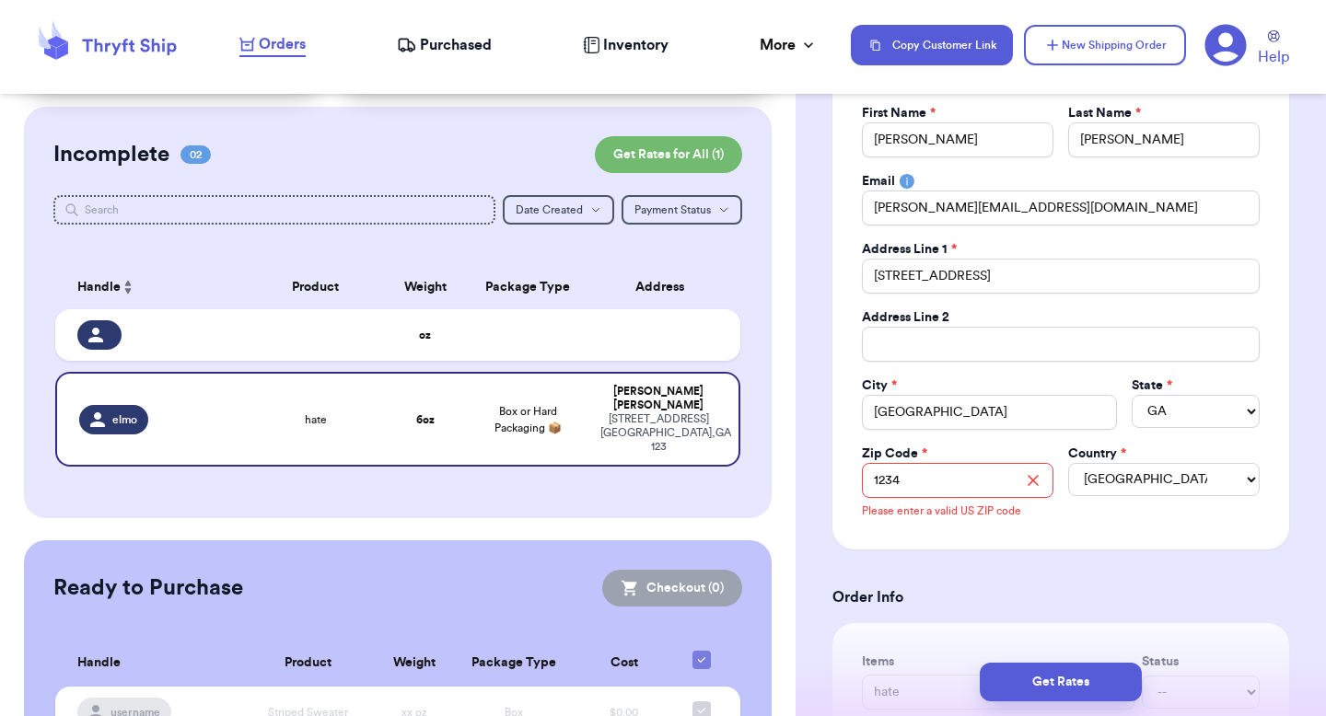
click at [920, 495] on input "1234" at bounding box center [957, 480] width 191 height 35
click at [950, 454] on div "Zip Code *" at bounding box center [957, 454] width 191 height 18
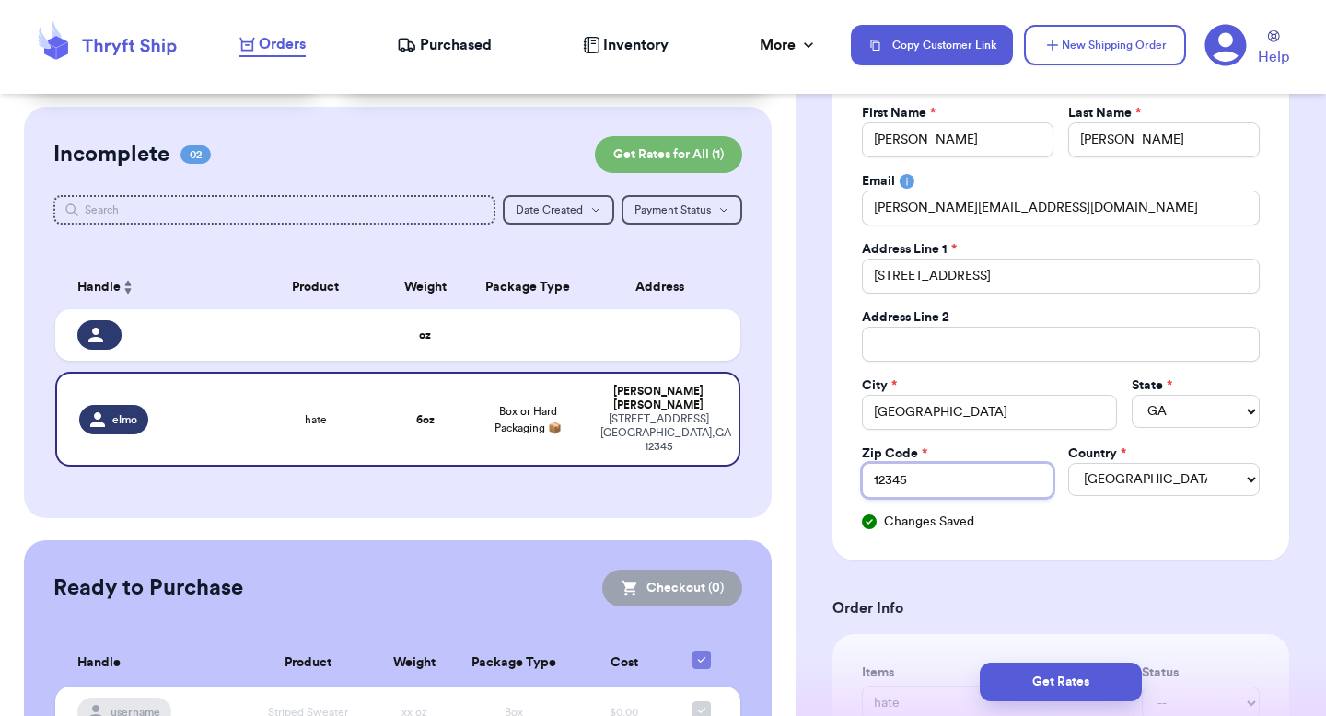
click at [927, 478] on input "12345" at bounding box center [957, 480] width 191 height 35
type input "1234"
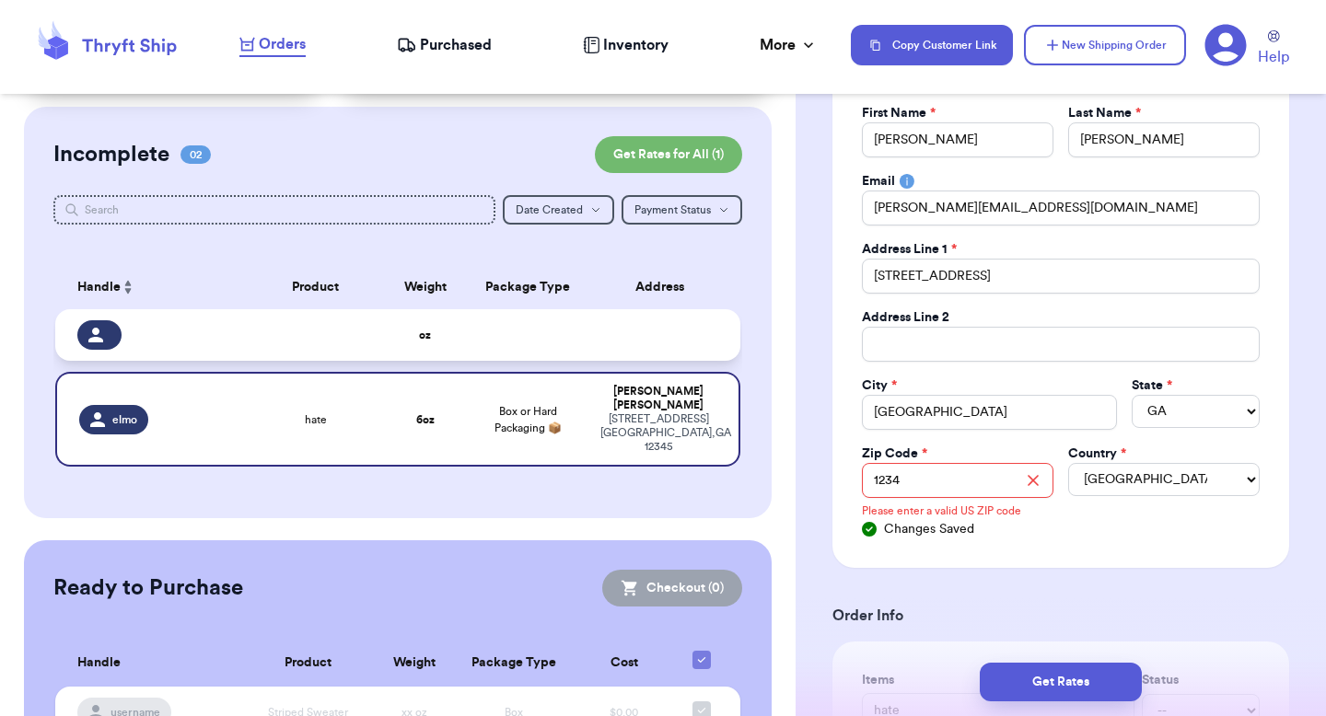
click at [714, 333] on td at bounding box center [664, 335] width 151 height 52
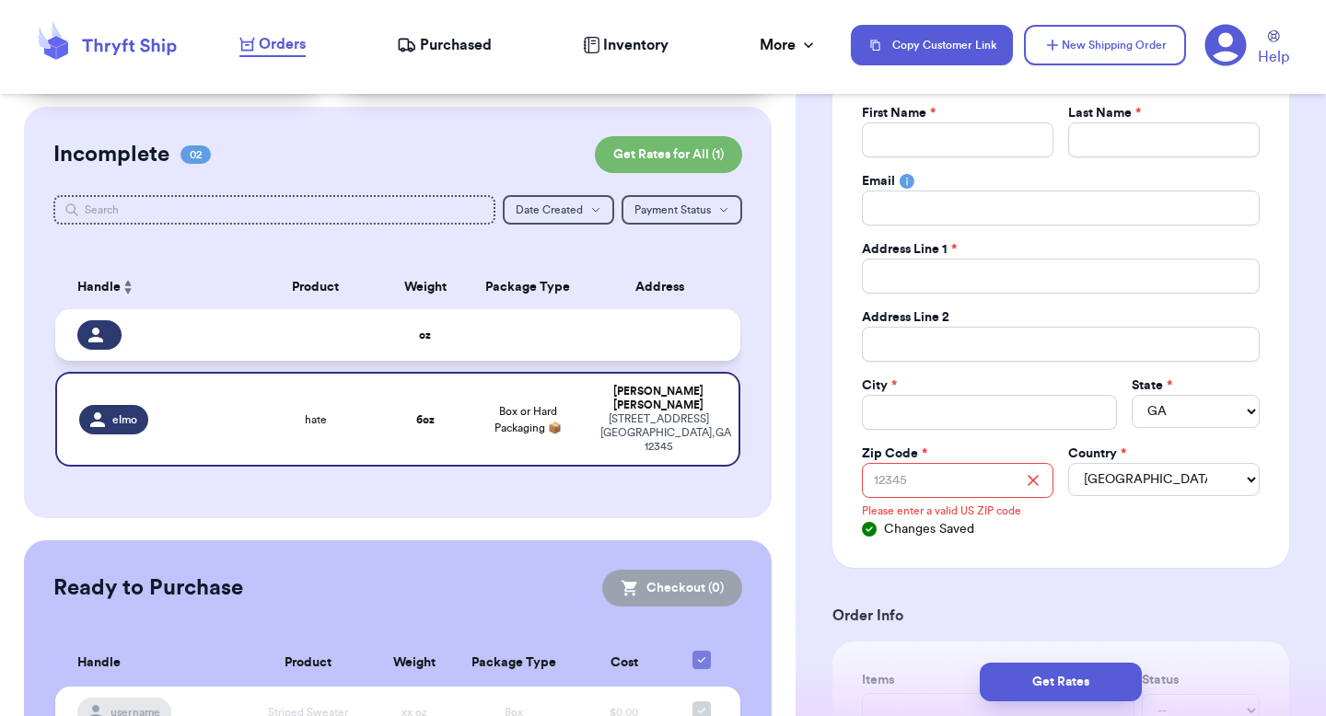
select select
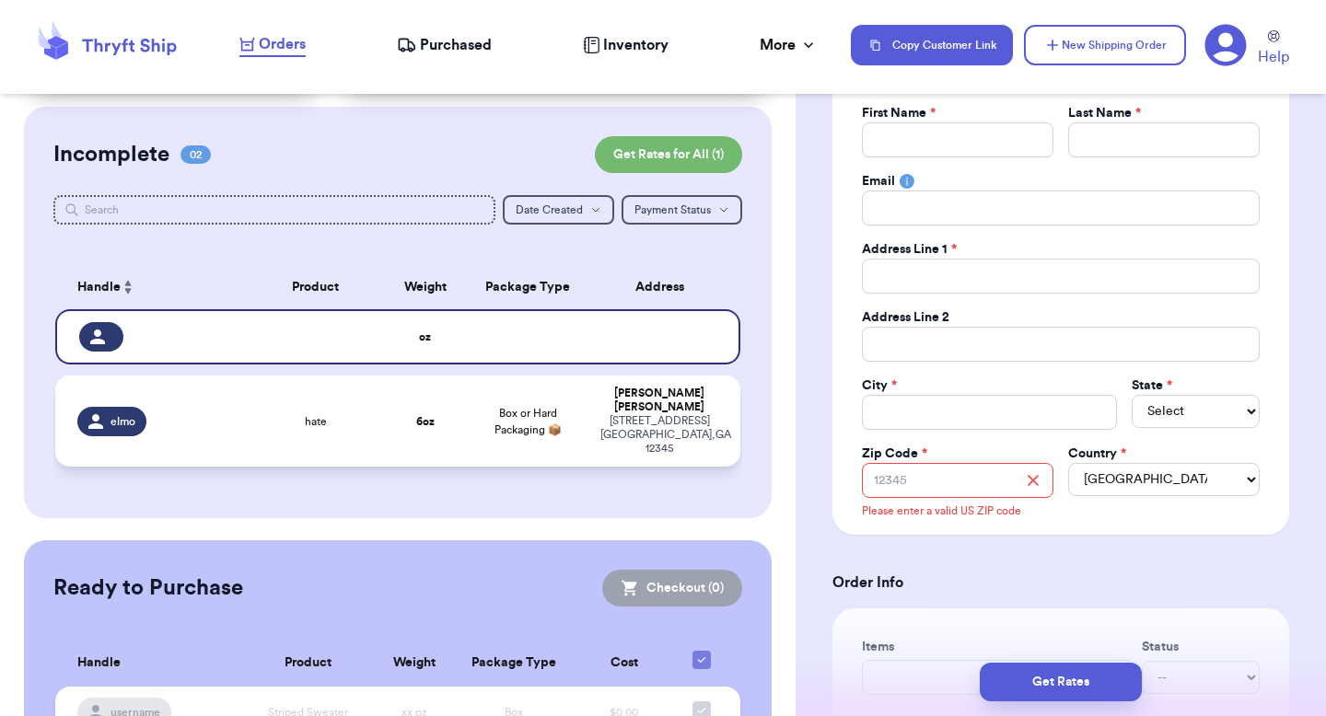
click at [672, 414] on div "[STREET_ADDRESS]" at bounding box center [659, 434] width 118 height 41
type input "hate"
type input "6"
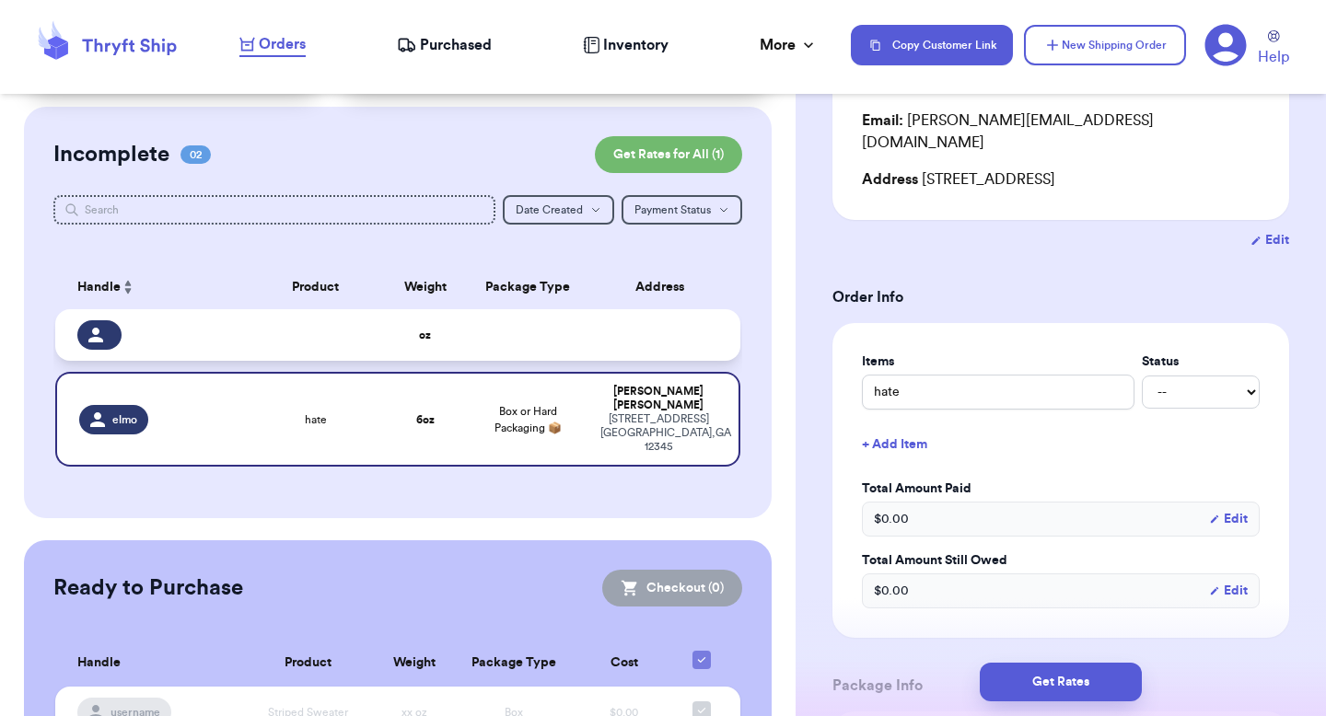
click at [667, 345] on td at bounding box center [664, 335] width 151 height 52
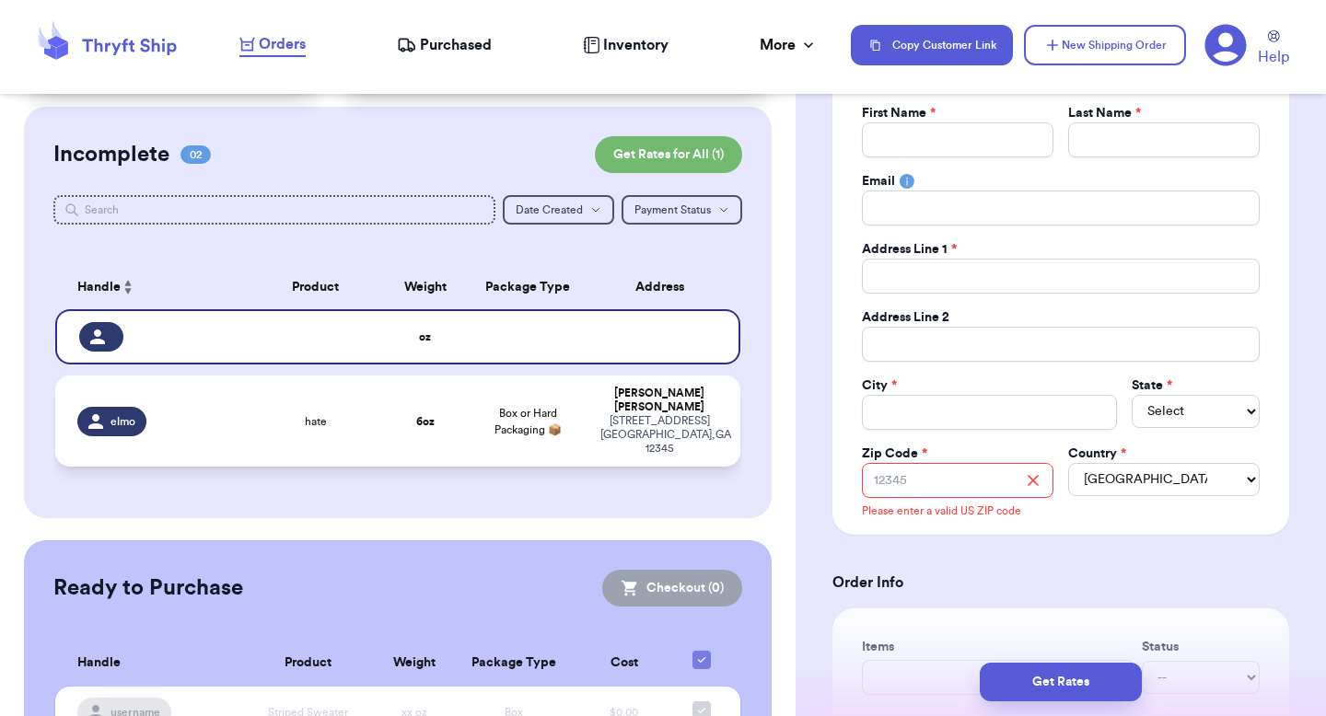
click at [667, 414] on div "[STREET_ADDRESS]" at bounding box center [659, 434] width 118 height 41
type input "hate"
type input "6"
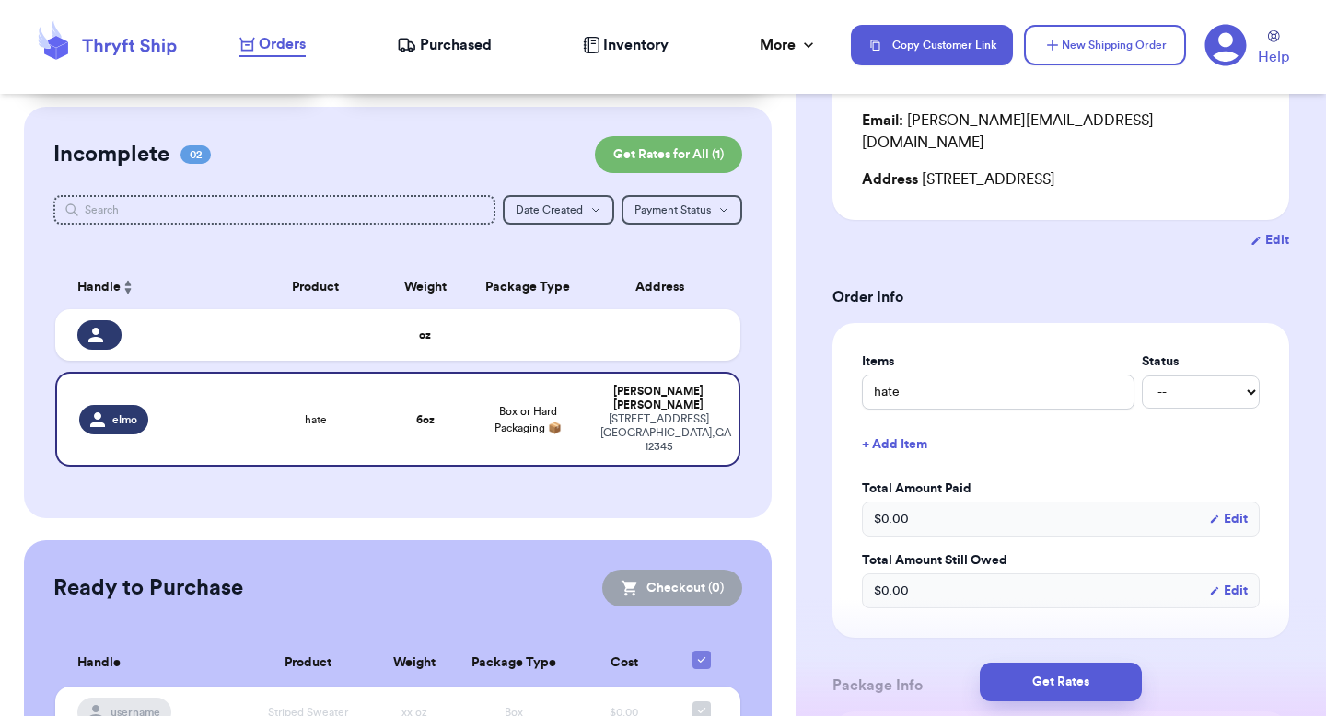
click at [1249, 207] on form "Shipping Information Delete Label Customer Info Order created: [DATE] 07:34 PM …" at bounding box center [1060, 624] width 457 height 1421
click at [1250, 235] on icon "button" at bounding box center [1255, 241] width 11 height 12
select select "GA"
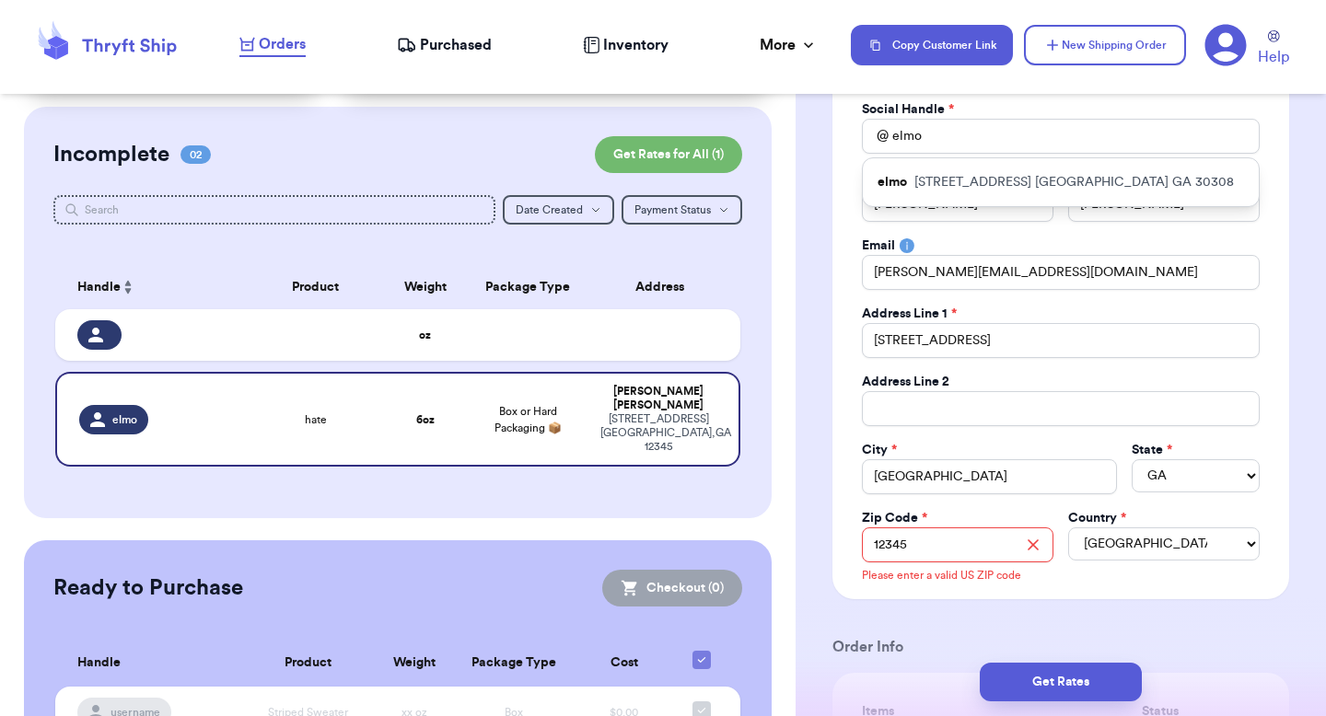
scroll to position [168, 0]
click at [937, 540] on input "12345" at bounding box center [957, 545] width 191 height 35
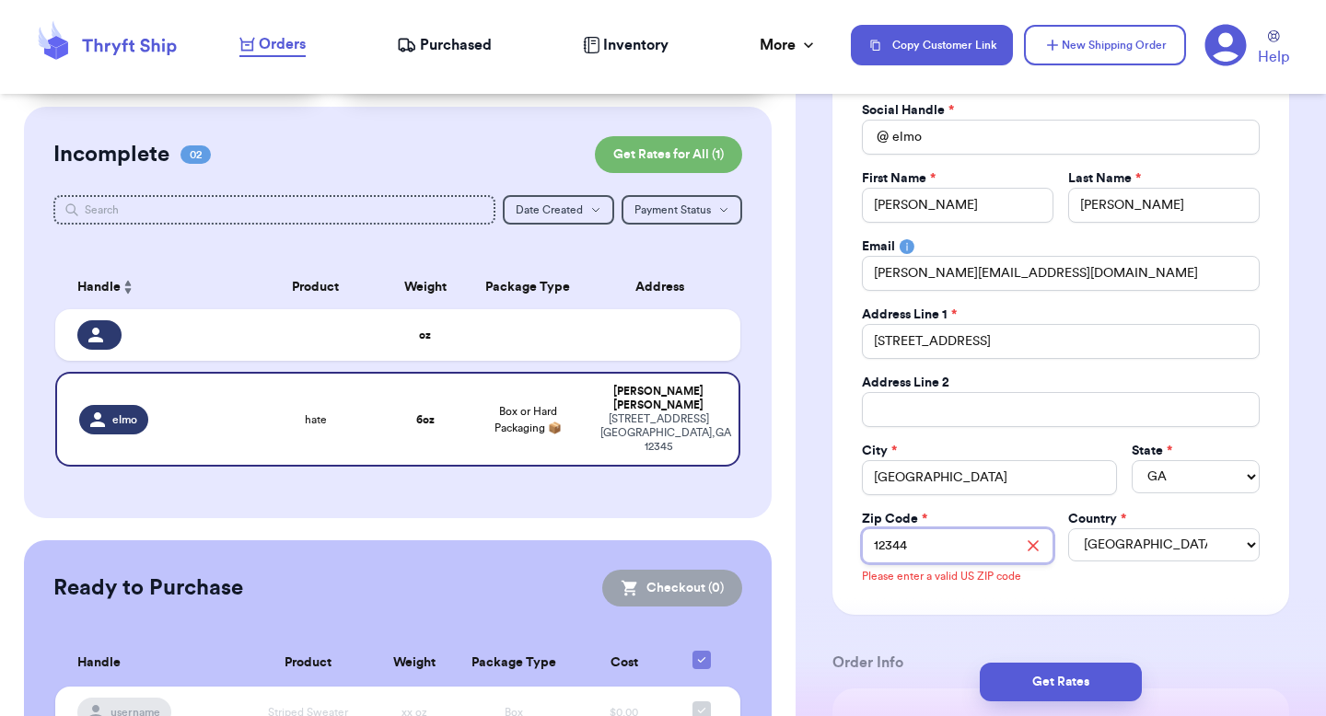
type input "12344"
click at [845, 564] on div "Social Handle * @ [PERSON_NAME] First Name * [PERSON_NAME] Last Name * [PERSON_…" at bounding box center [1060, 349] width 457 height 554
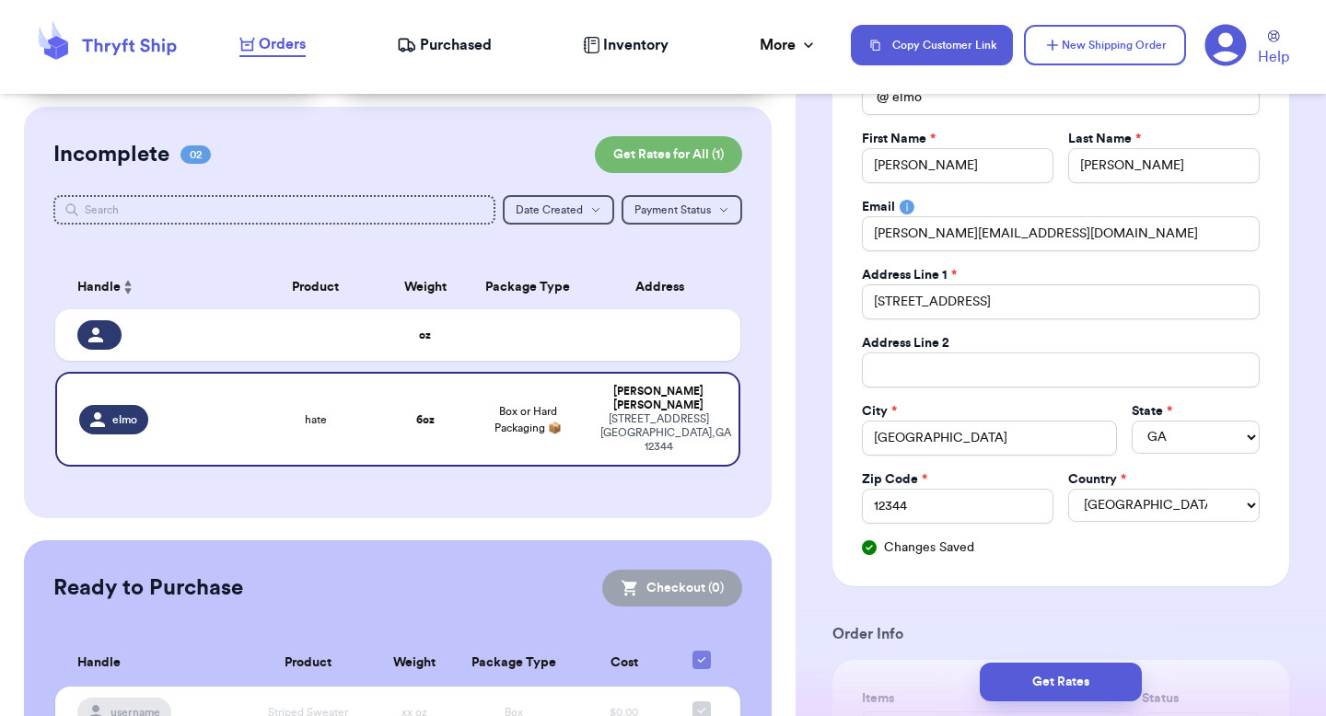
scroll to position [331, 0]
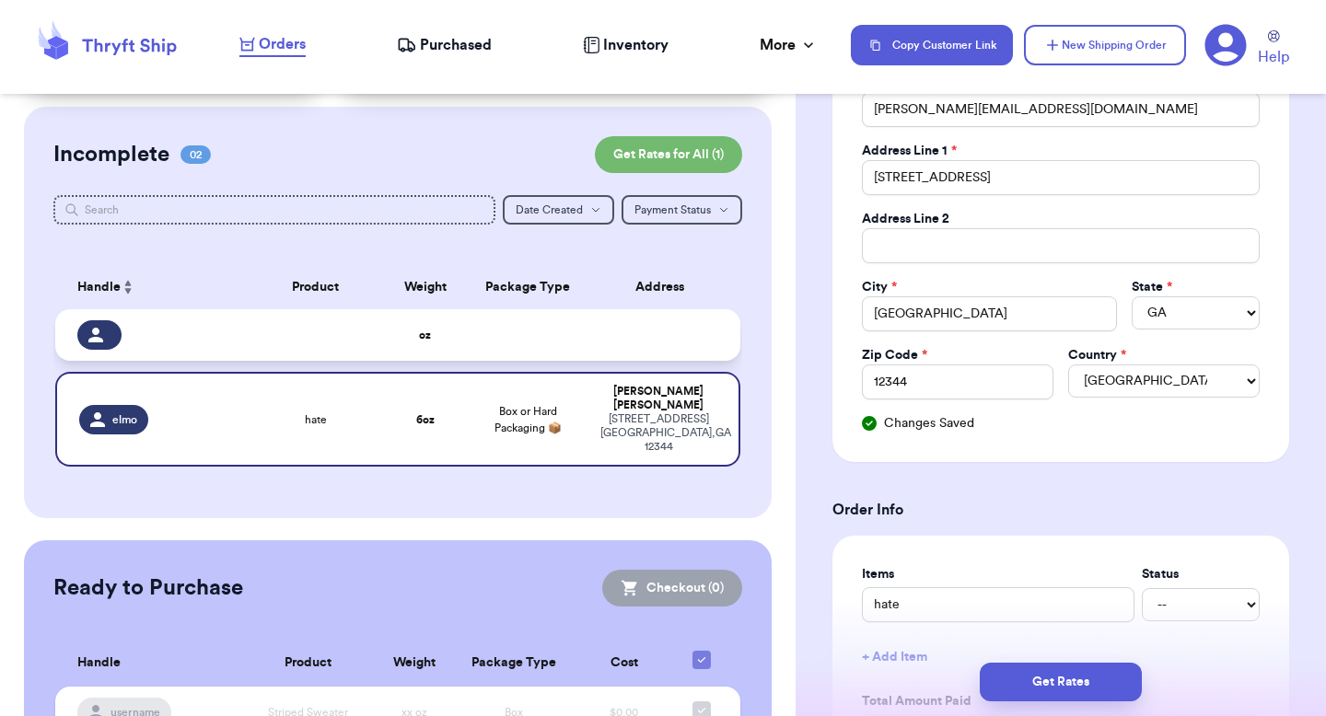
drag, startPoint x: 643, startPoint y: 325, endPoint x: 653, endPoint y: 322, distance: 10.5
click at [643, 325] on td at bounding box center [664, 335] width 151 height 52
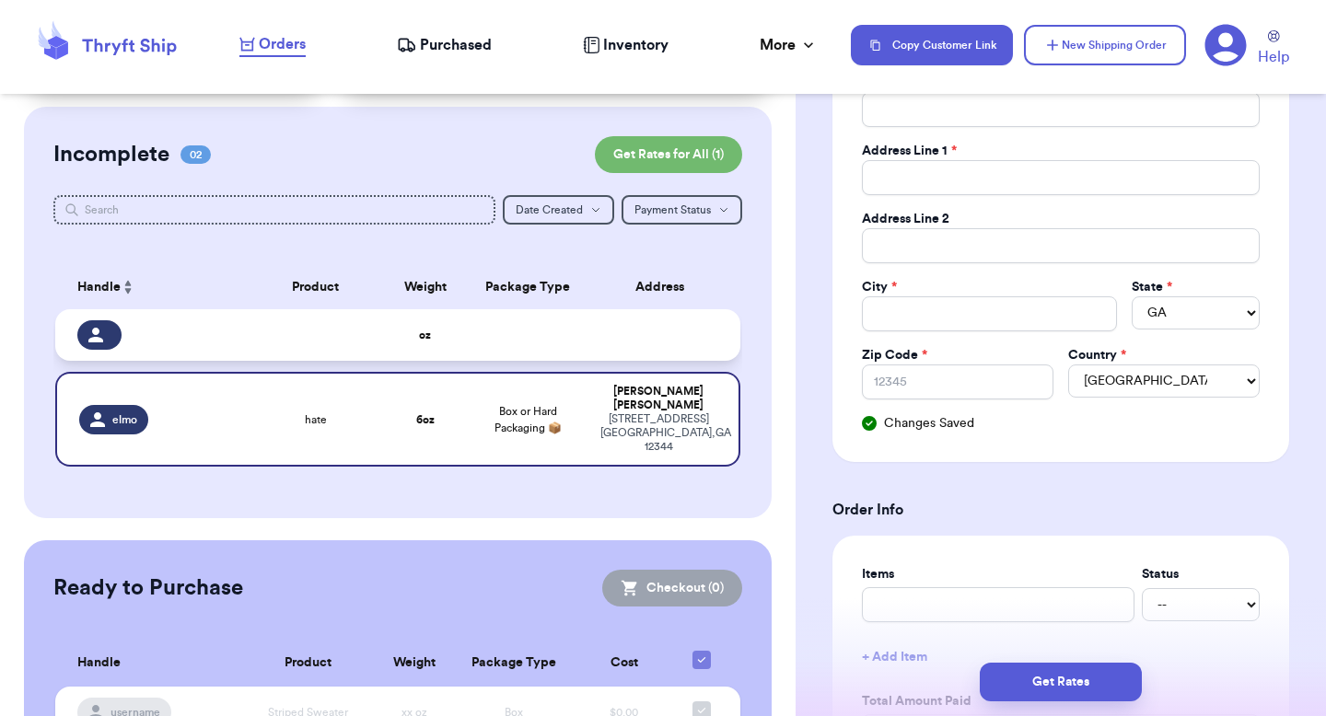
select select
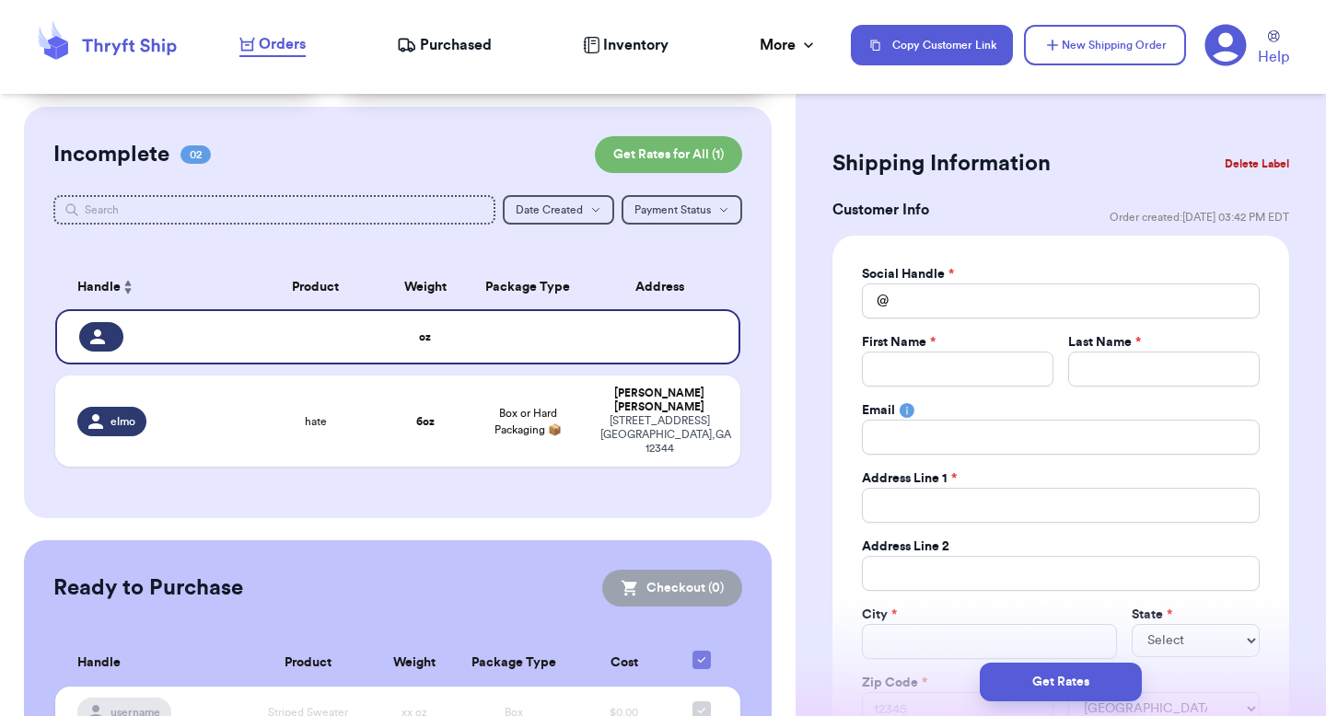
scroll to position [0, 0]
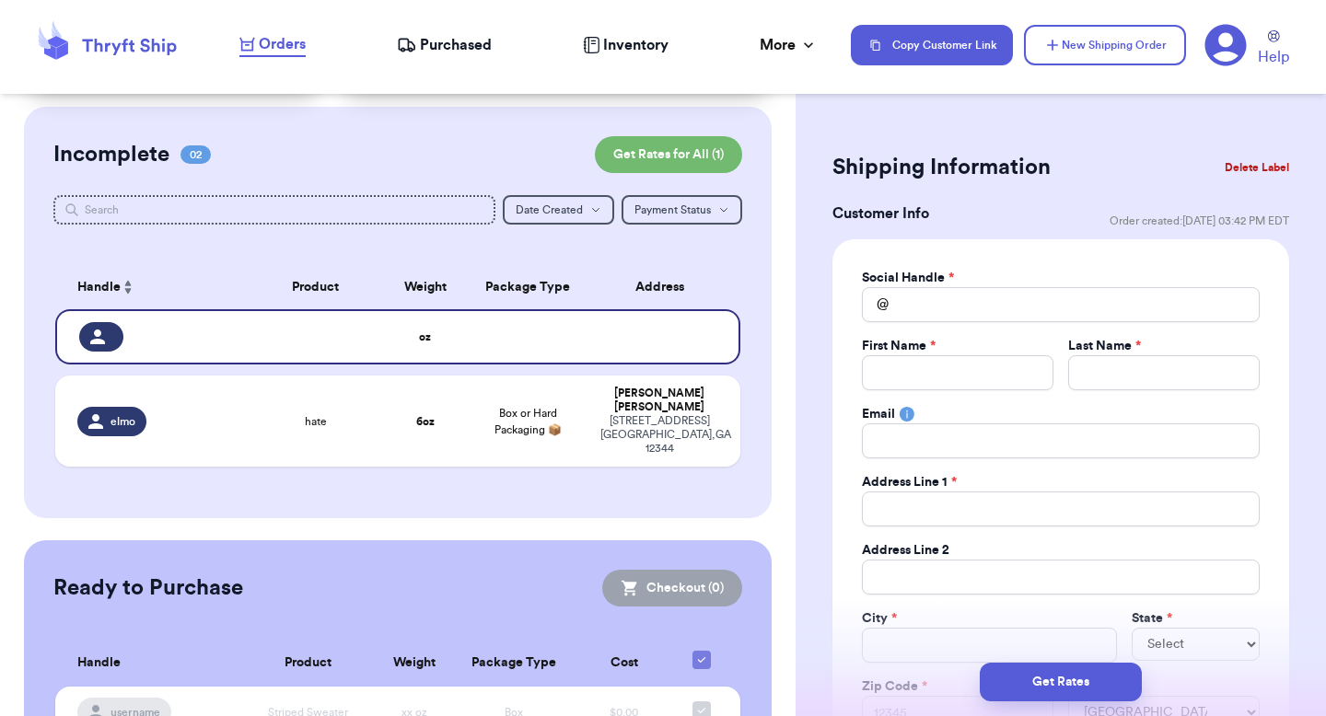
click at [929, 322] on div "Social Handle * @ First Name * Last Name * Email Address Line 1 * Address Line …" at bounding box center [1061, 500] width 398 height 462
click at [935, 313] on input "Total Amount Paid" at bounding box center [1061, 304] width 398 height 35
type input "v"
type input "va"
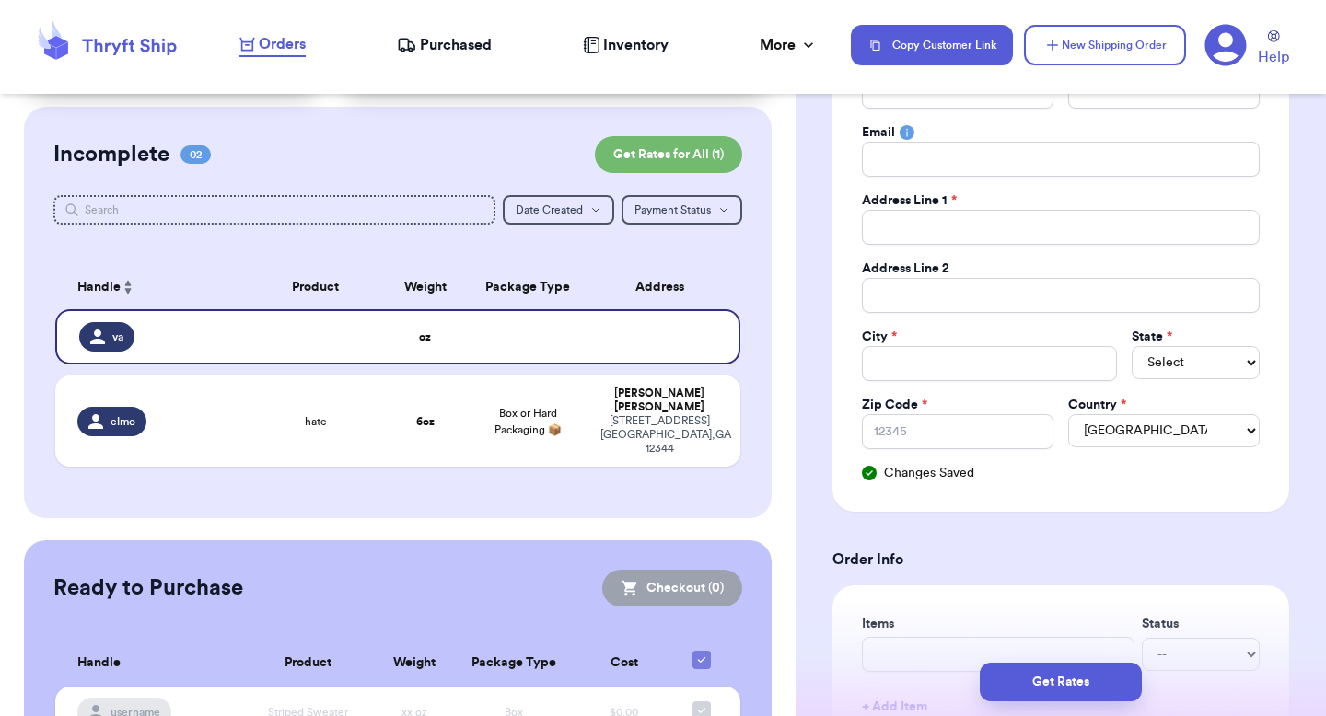
scroll to position [8, 0]
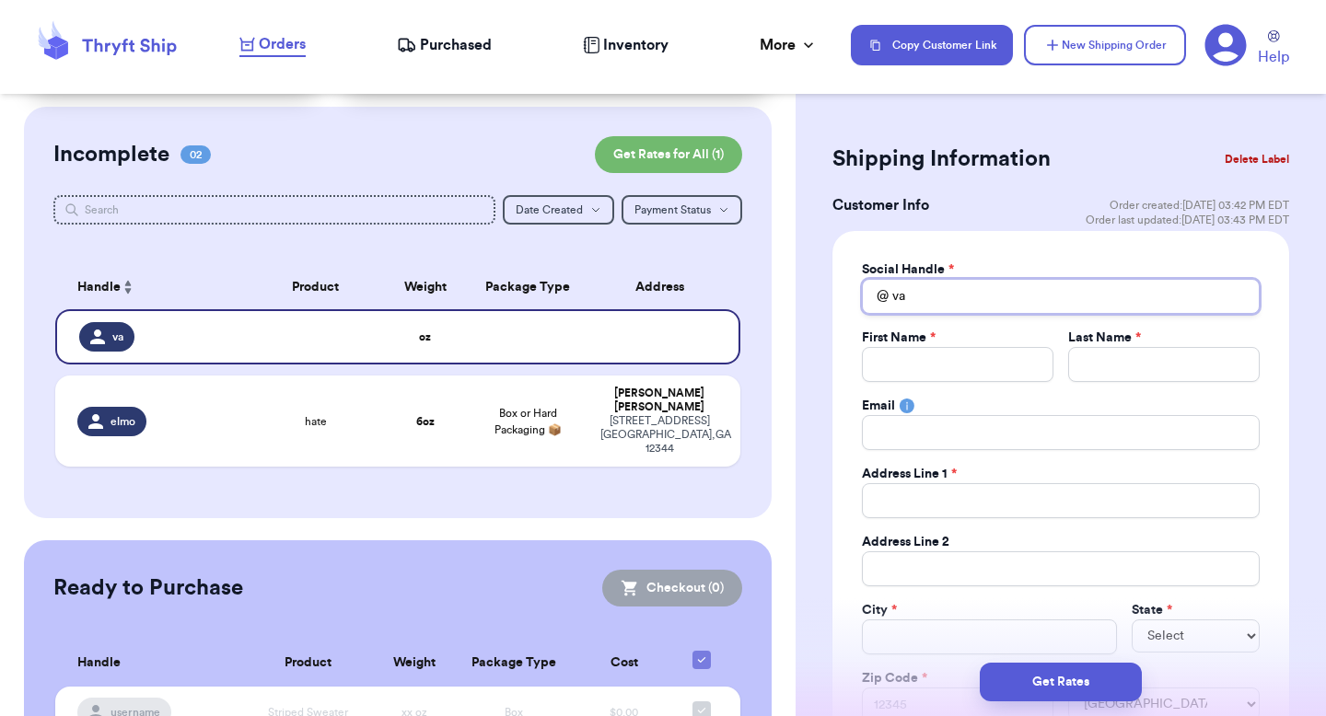
type input "val"
type input "va"
type input "v"
type input "e"
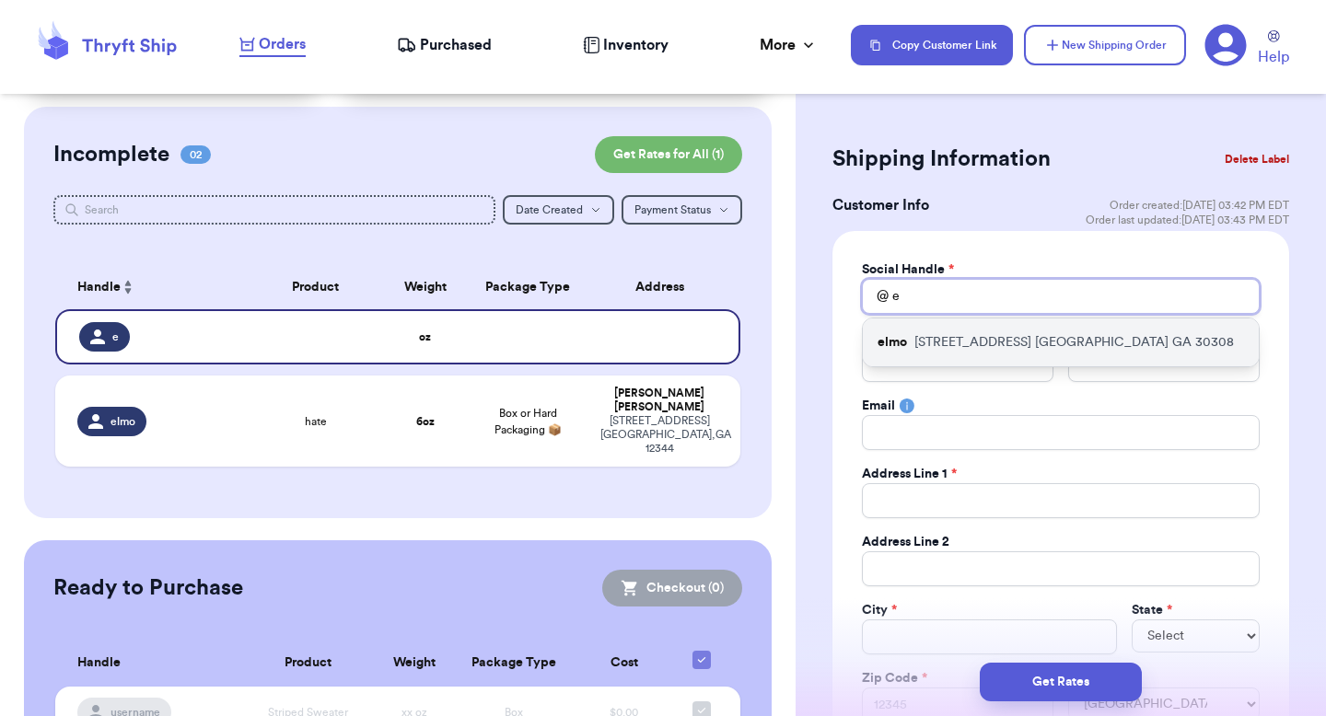
type input "e"
click at [954, 339] on p "[STREET_ADDRESS]" at bounding box center [1073, 342] width 319 height 18
type input "elmo"
type input "[PERSON_NAME]"
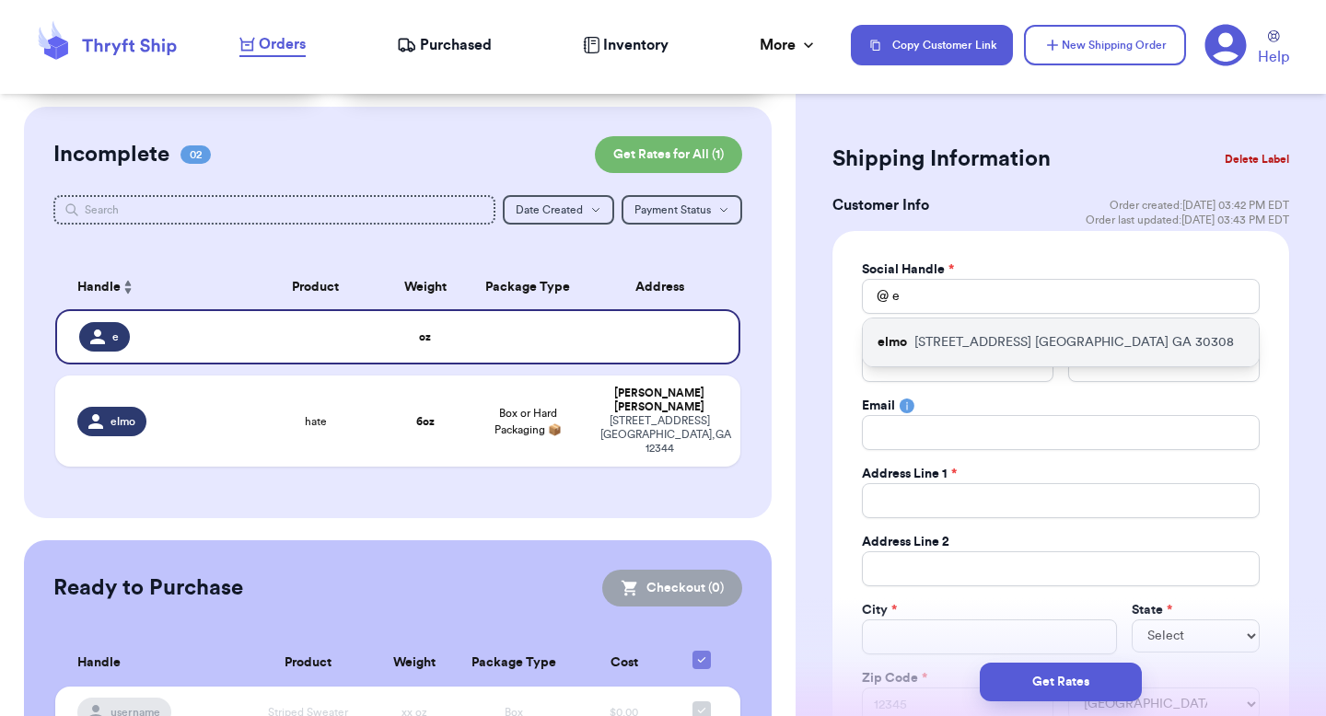
type input "[PERSON_NAME][EMAIL_ADDRESS][DOMAIN_NAME]"
type input "[STREET_ADDRESS]"
type input "[GEOGRAPHIC_DATA]"
select select "GA"
type input "30308"
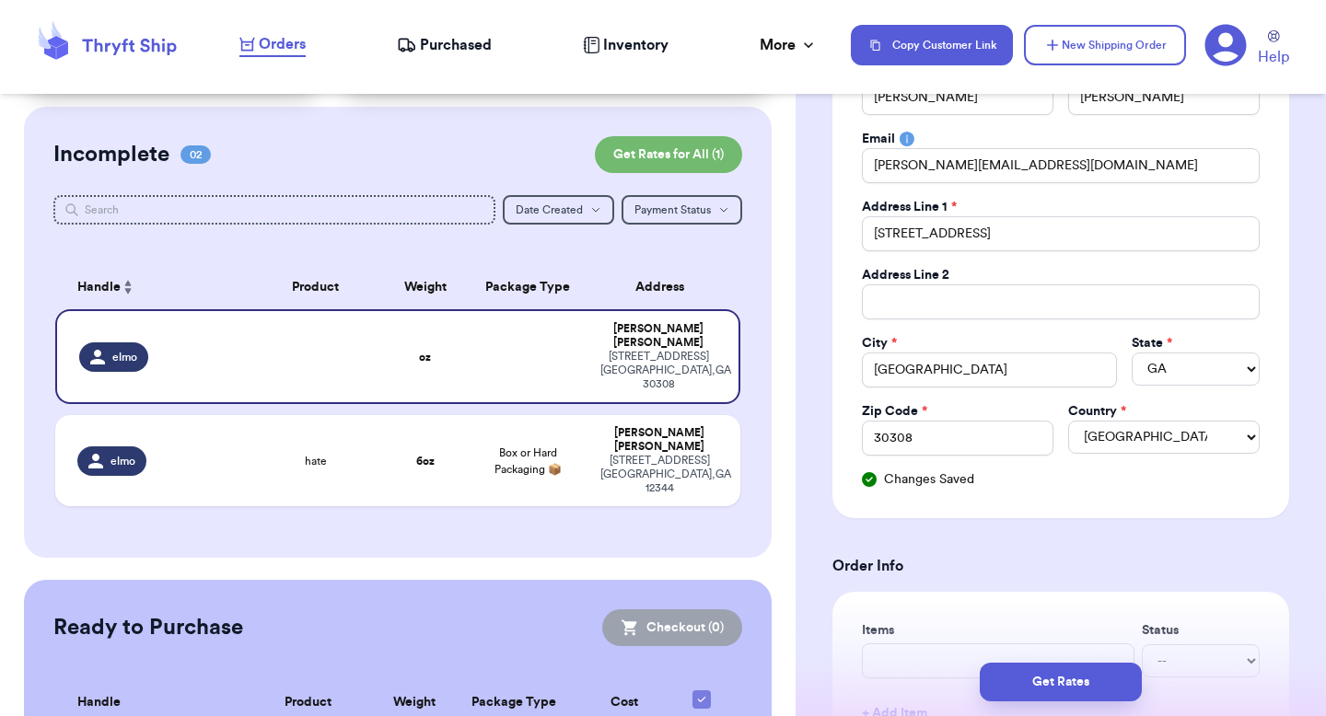
scroll to position [398, 0]
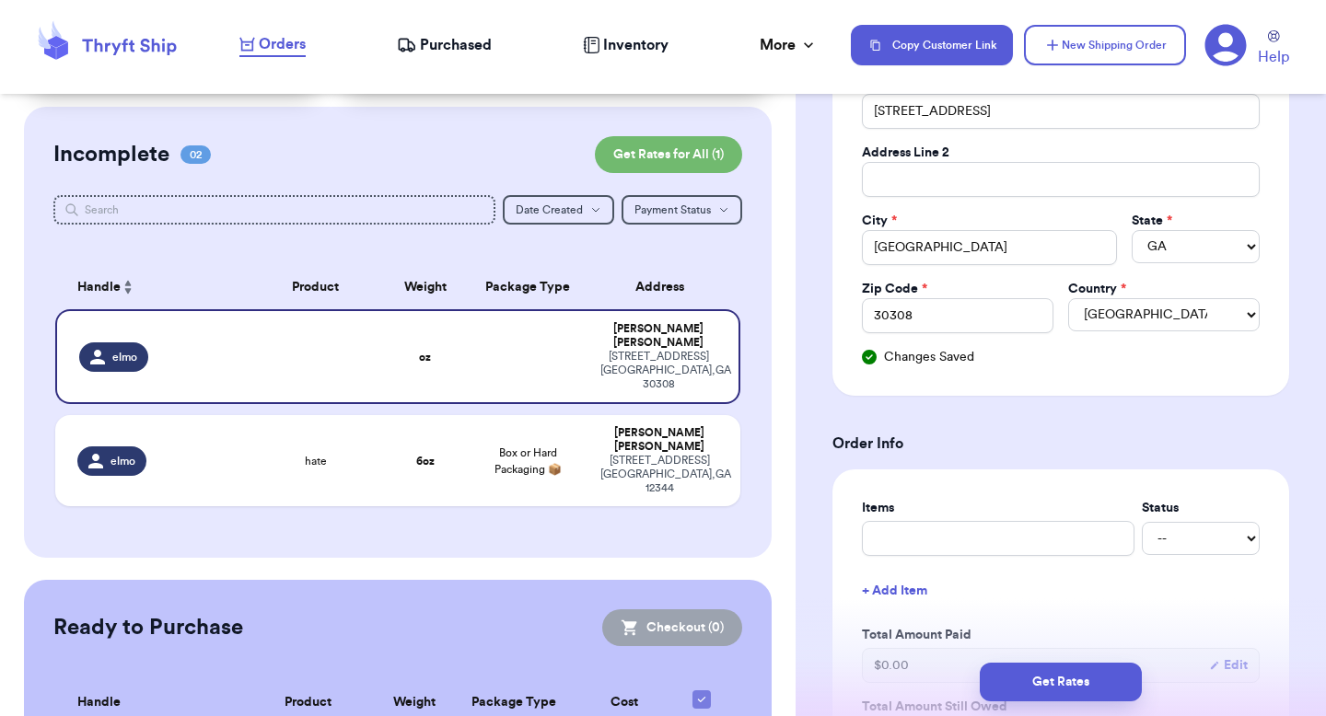
click at [946, 449] on h3 "Order Info" at bounding box center [1060, 444] width 457 height 22
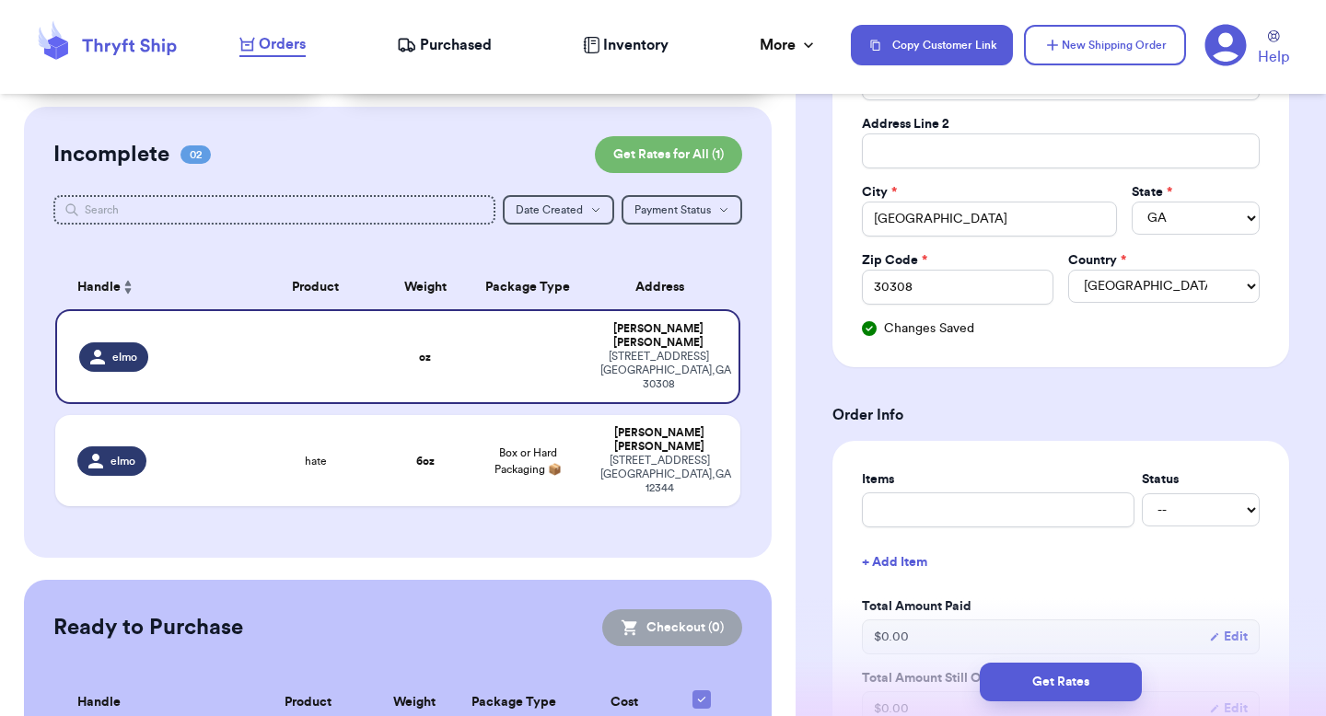
scroll to position [535, 0]
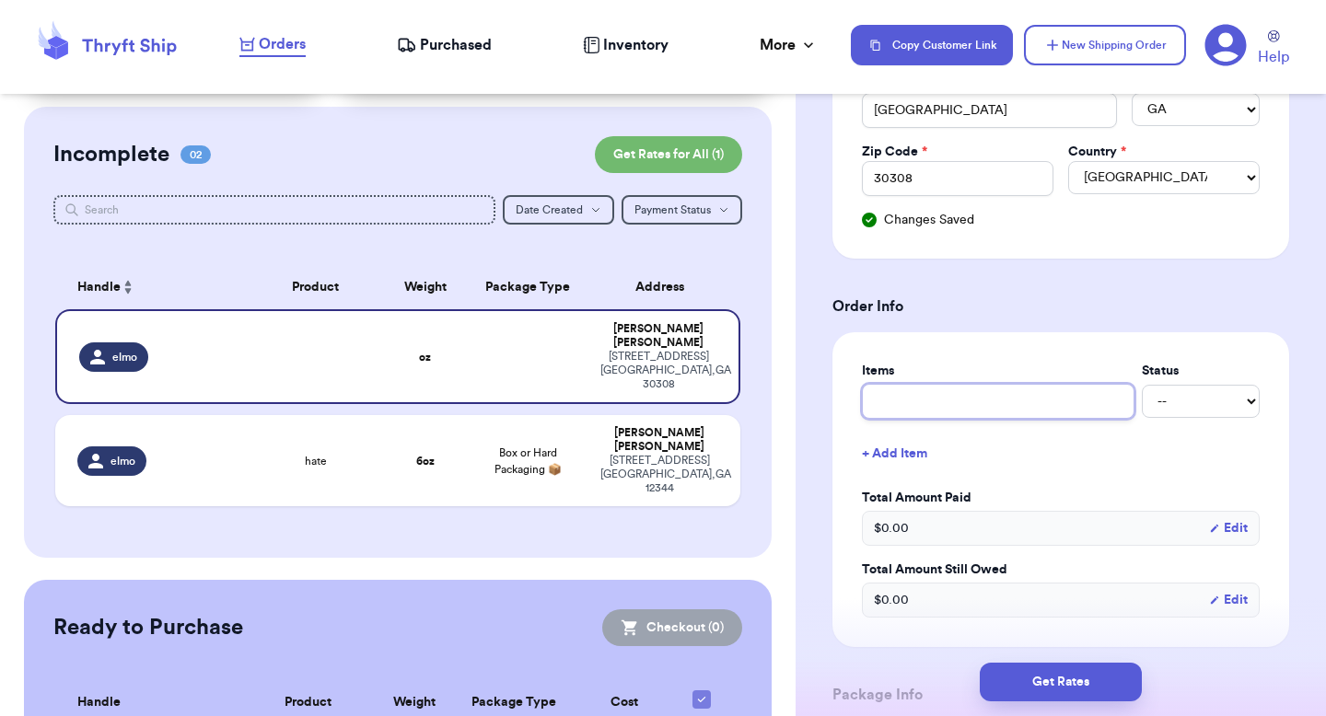
click at [940, 414] on input "text" at bounding box center [998, 401] width 273 height 35
type input "a"
type input "ad"
type input "add"
type input "ad"
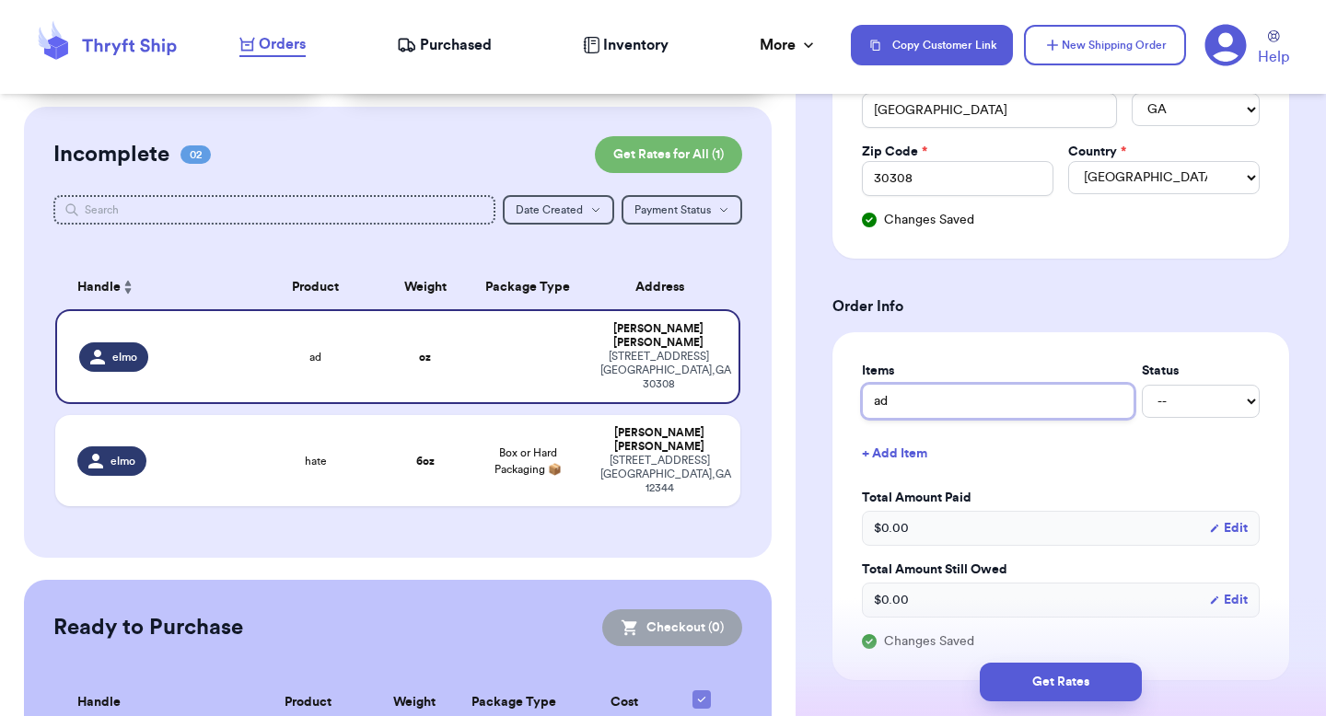
type input "a"
type input "ad"
type input "add"
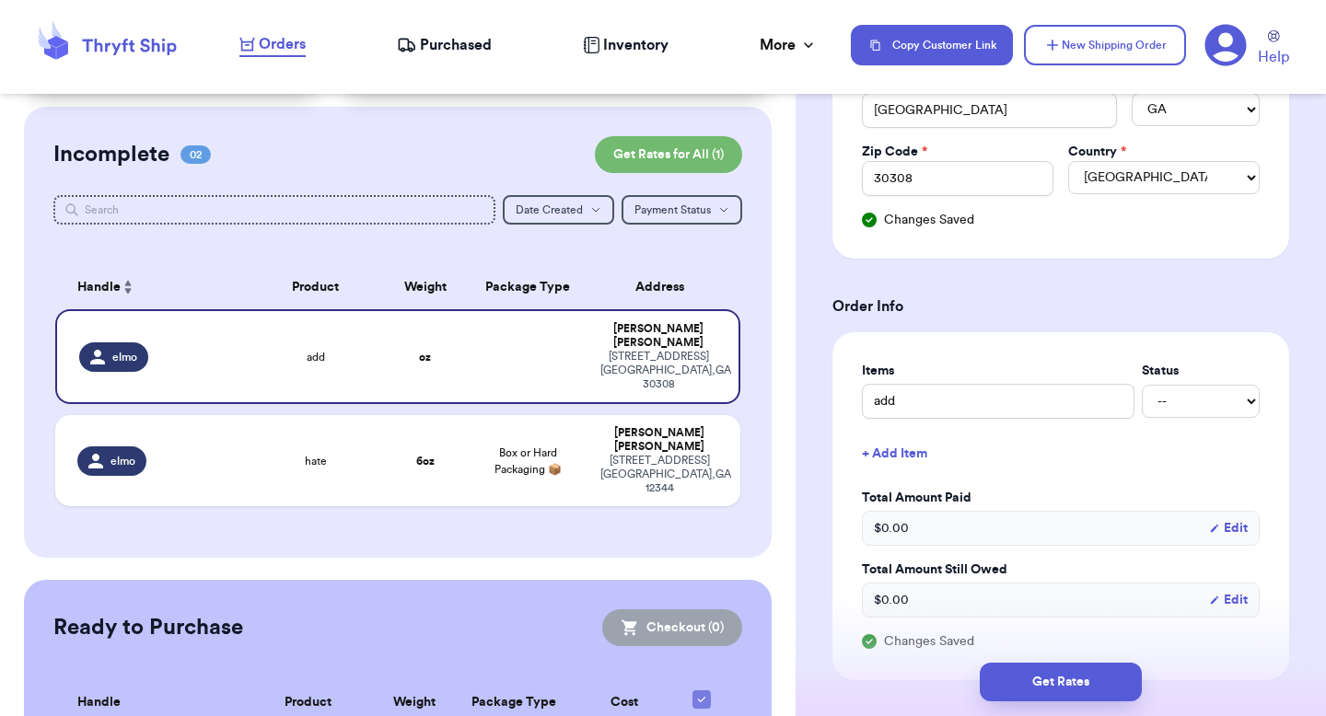
click at [1020, 443] on button "+ Add Item" at bounding box center [1060, 454] width 412 height 41
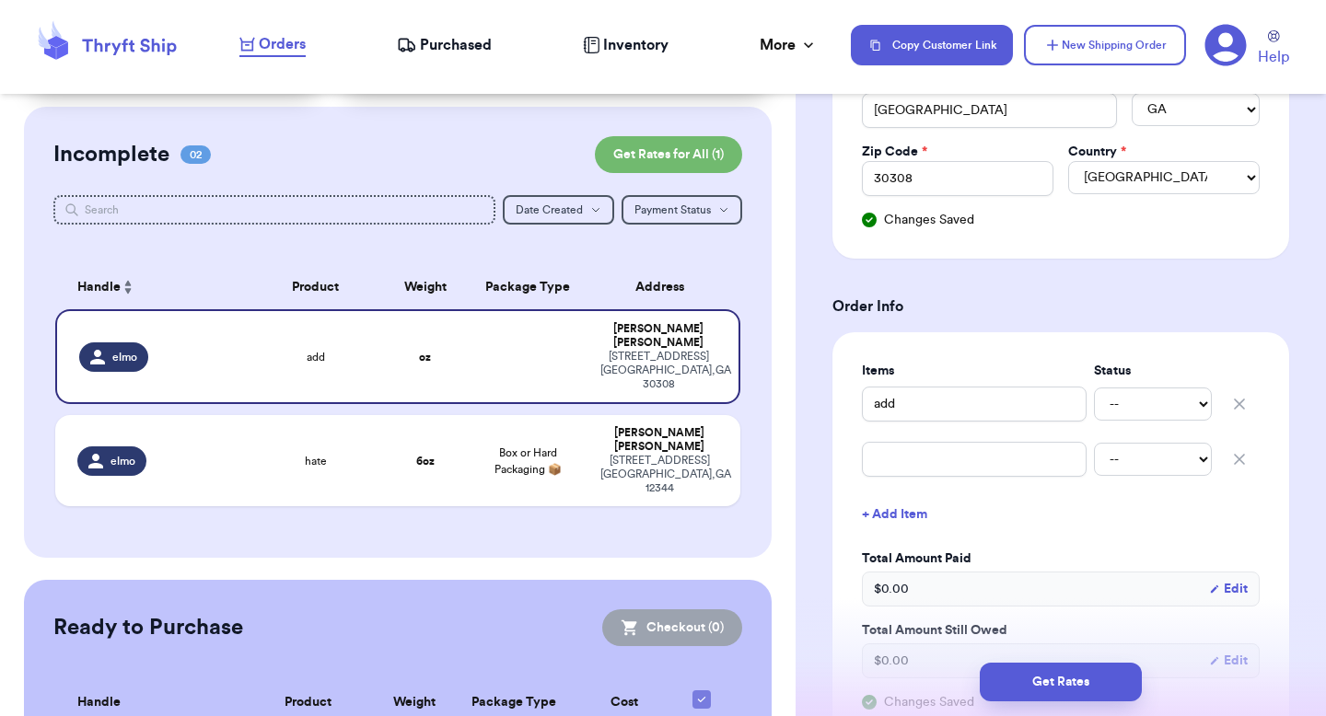
click at [1219, 453] on button "button" at bounding box center [1239, 459] width 41 height 41
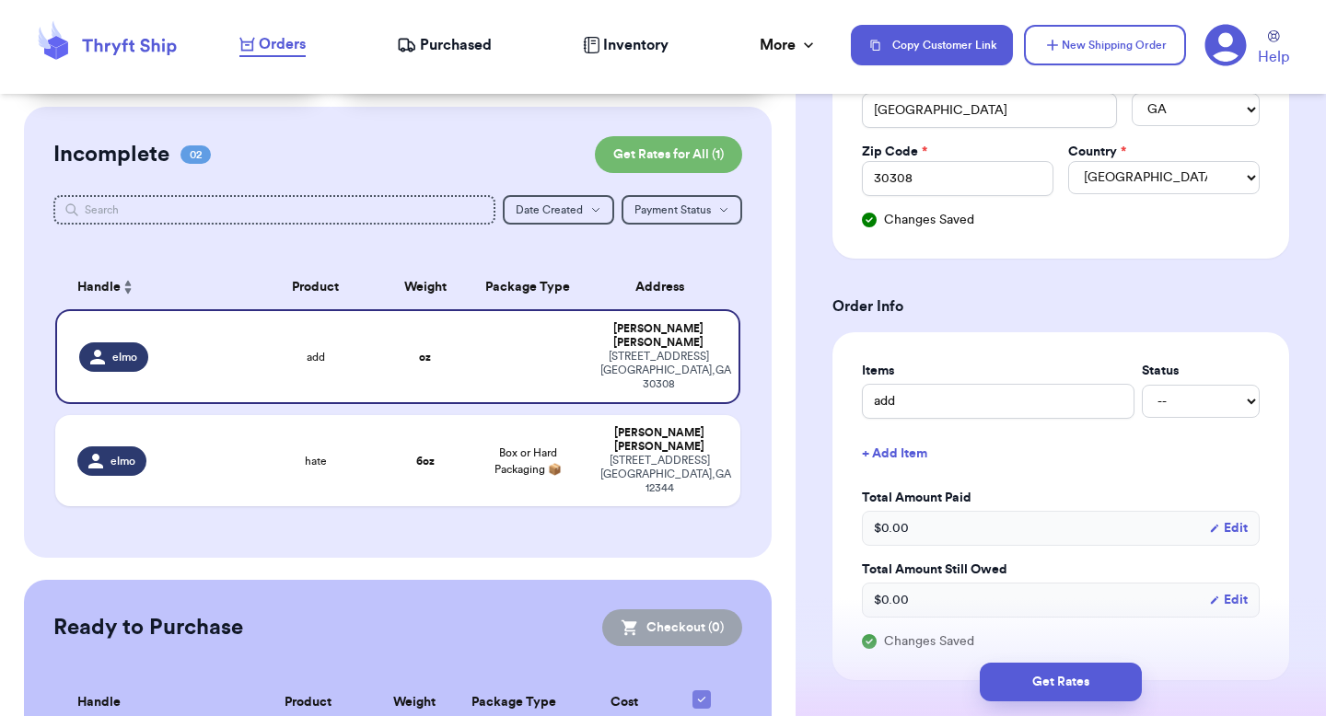
scroll to position [859, 0]
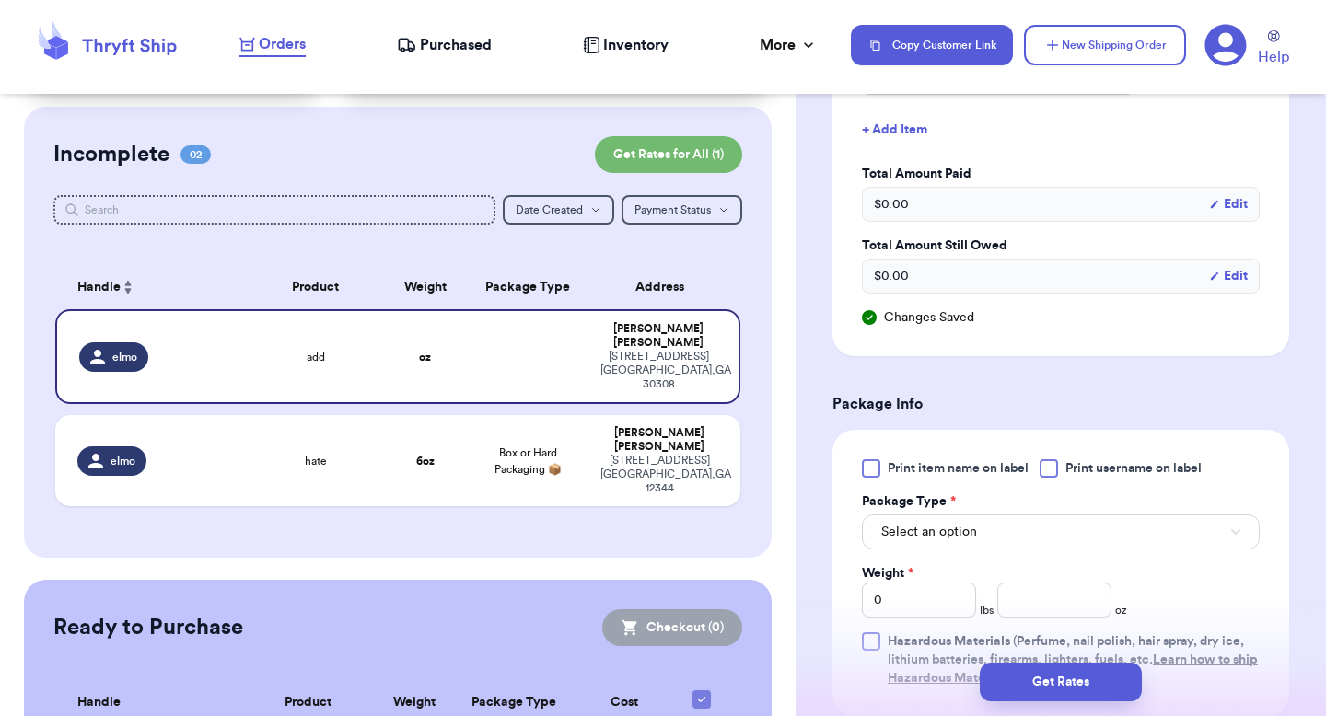
click at [1220, 273] on button "Edit" at bounding box center [1228, 276] width 39 height 18
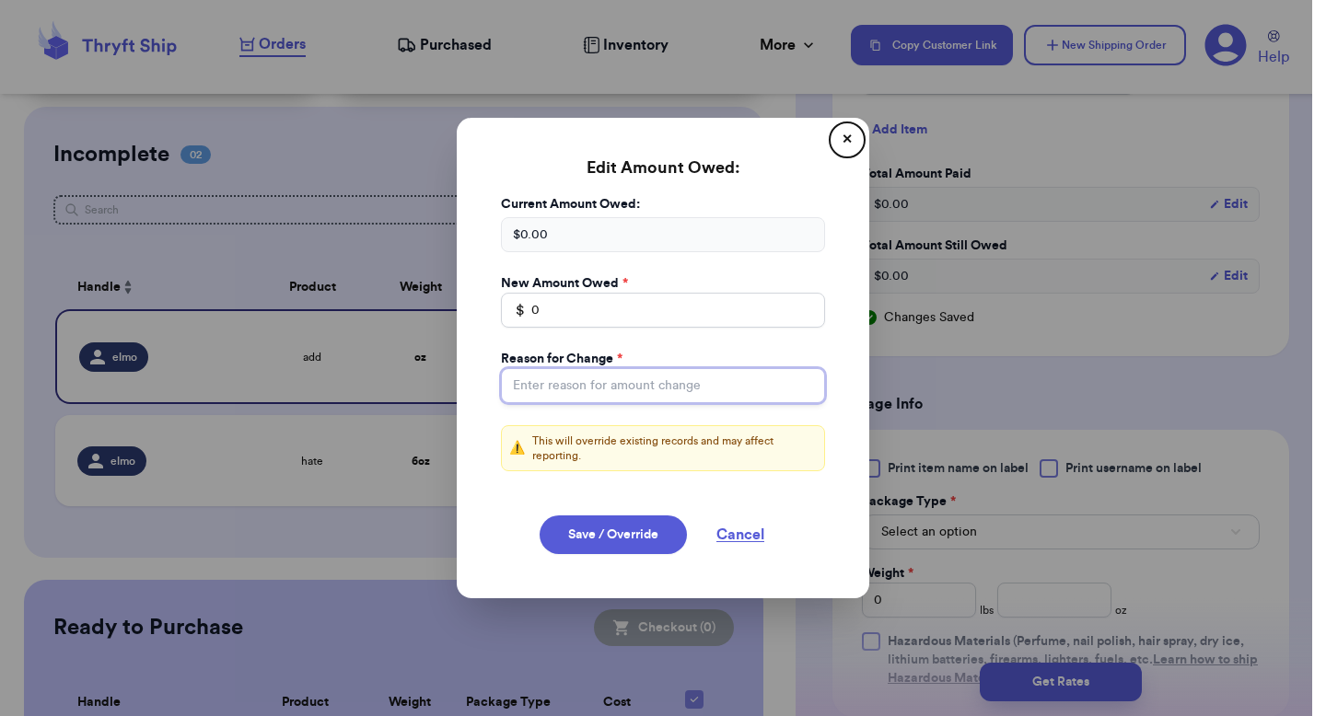
click at [702, 397] on input "Total Amount Paid" at bounding box center [663, 385] width 324 height 35
type input "8"
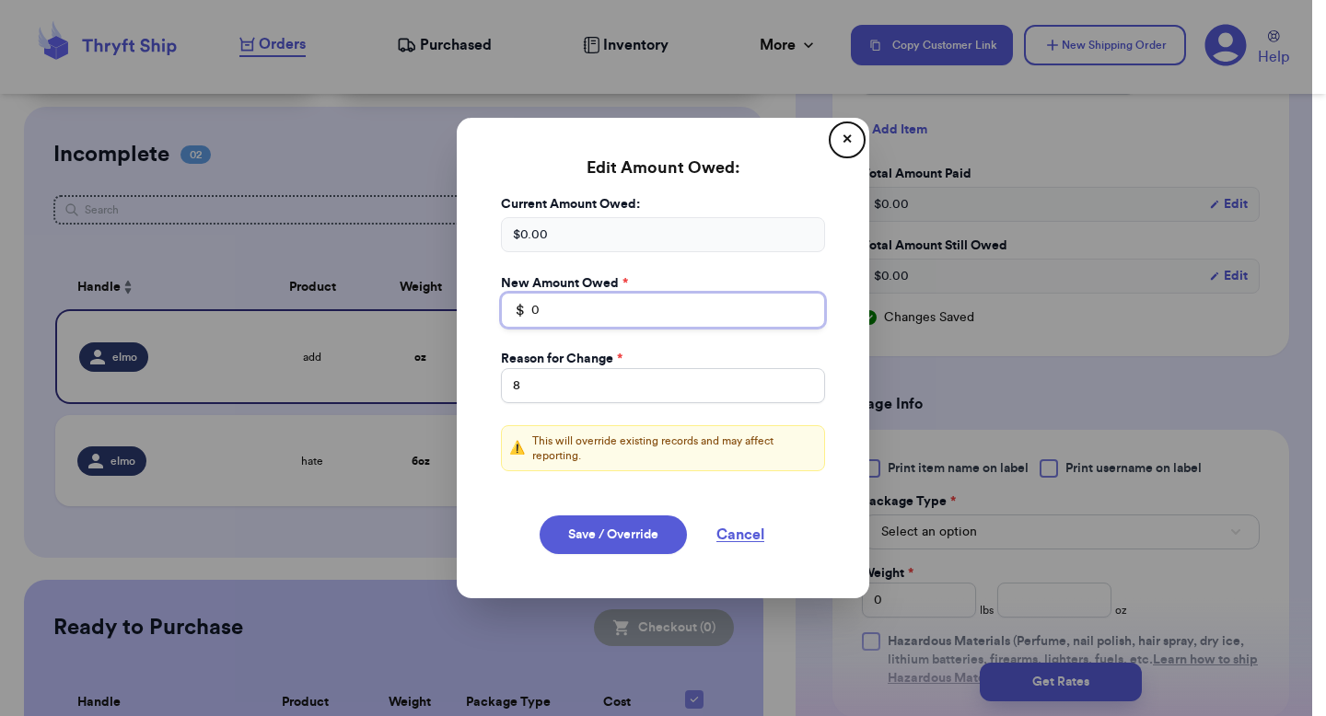
click at [663, 308] on input "0" at bounding box center [663, 310] width 324 height 35
type input "06"
click at [621, 517] on button "Save / Override" at bounding box center [613, 535] width 147 height 39
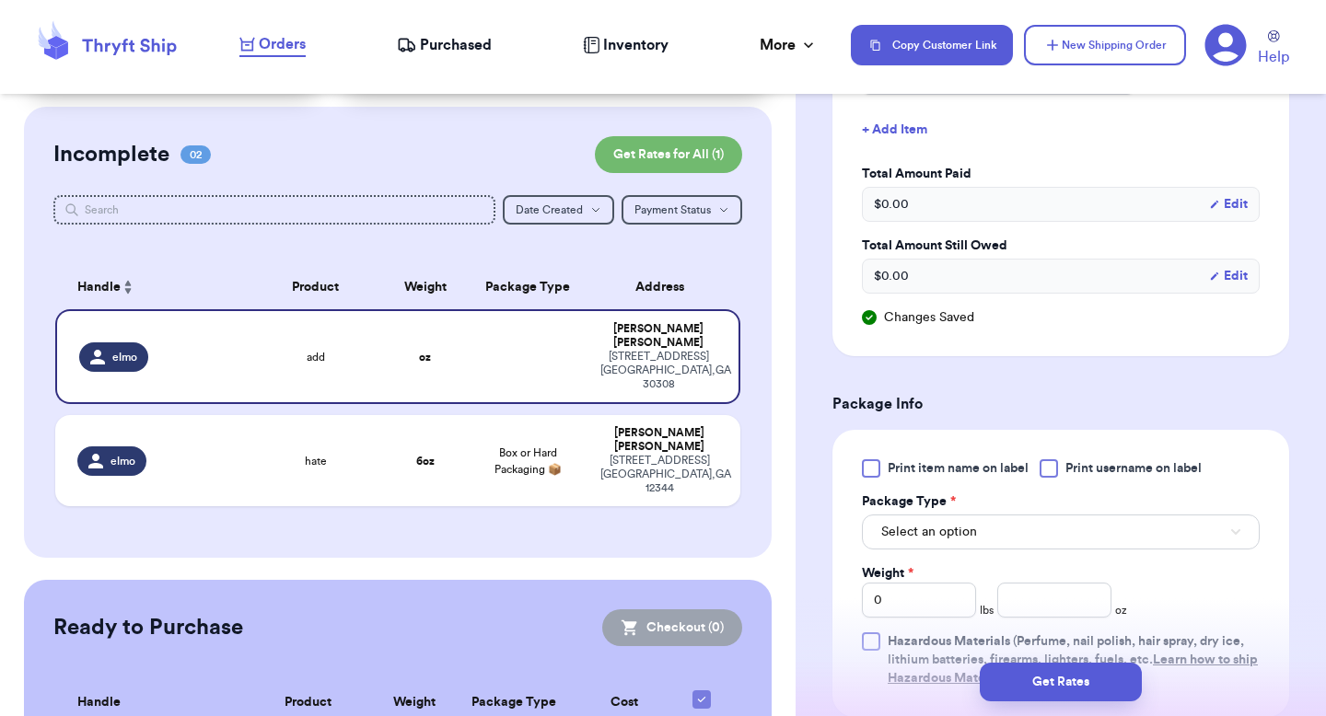
type input "6"
select select "unpaid"
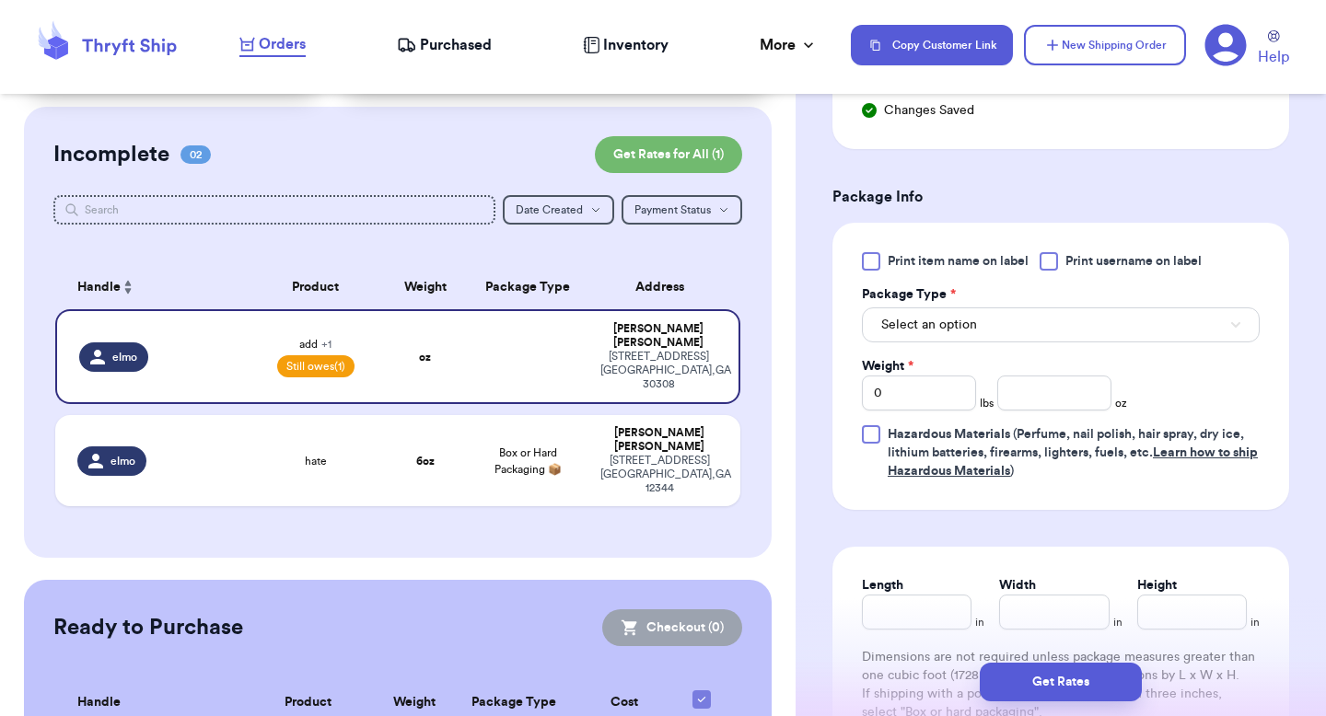
scroll to position [1143, 0]
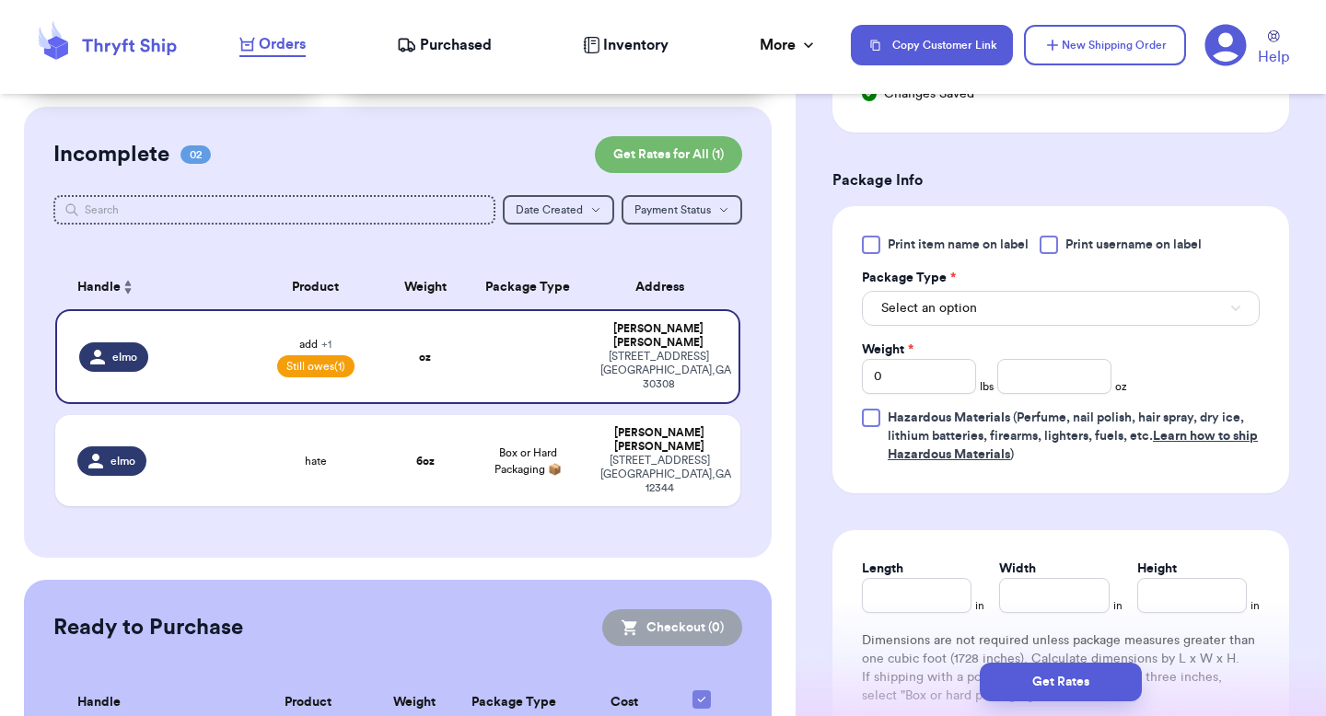
click at [1053, 250] on div at bounding box center [1048, 245] width 18 height 18
click at [0, 0] on input "Print username on label" at bounding box center [0, 0] width 0 height 0
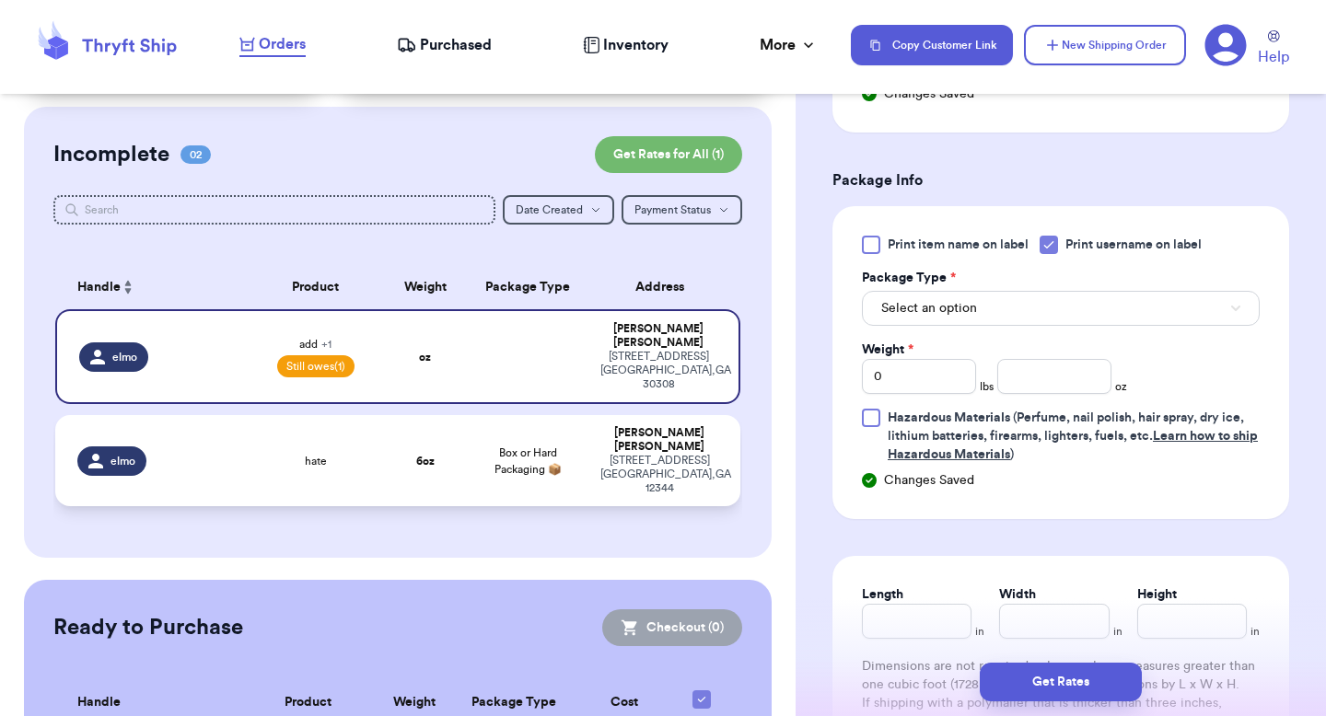
click at [571, 415] on td "Box or Hard Packaging 📦" at bounding box center [527, 460] width 123 height 91
type input "hate"
type input "6"
type input "0"
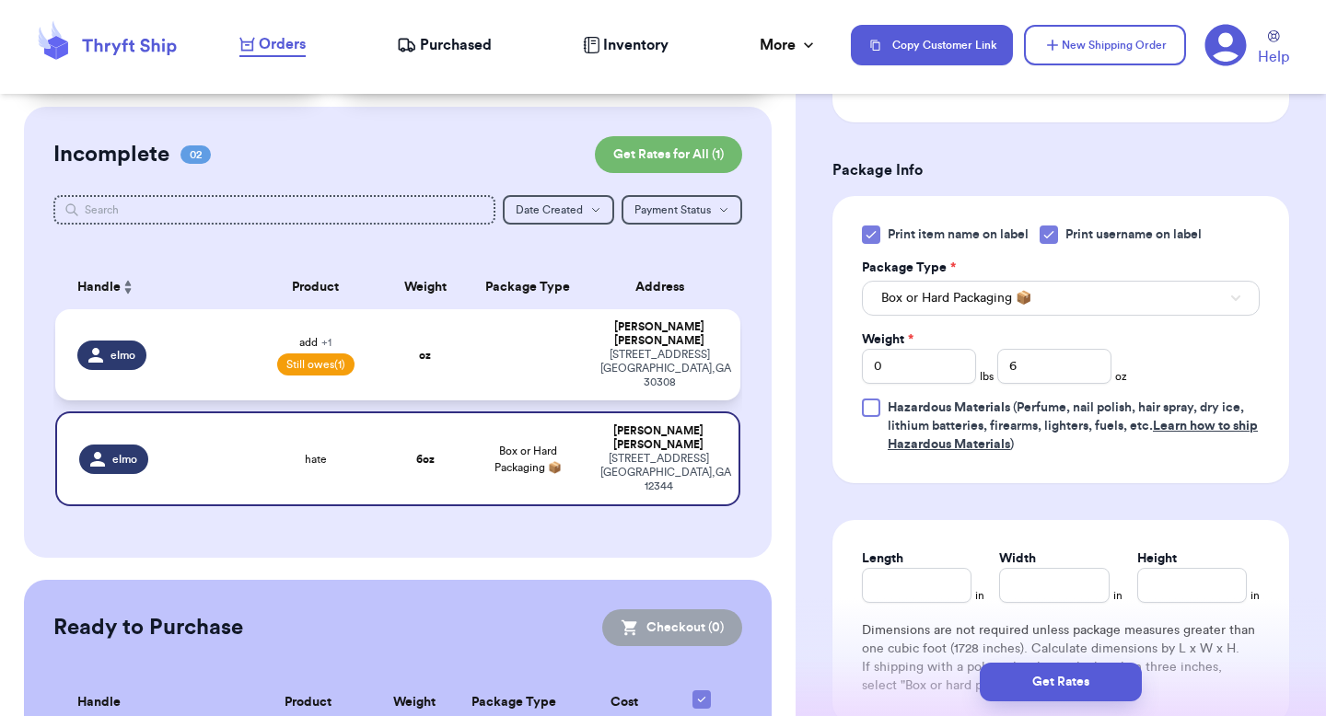
click at [589, 342] on td "[PERSON_NAME] [STREET_ADDRESS]" at bounding box center [664, 354] width 151 height 91
type input "add"
type input "6"
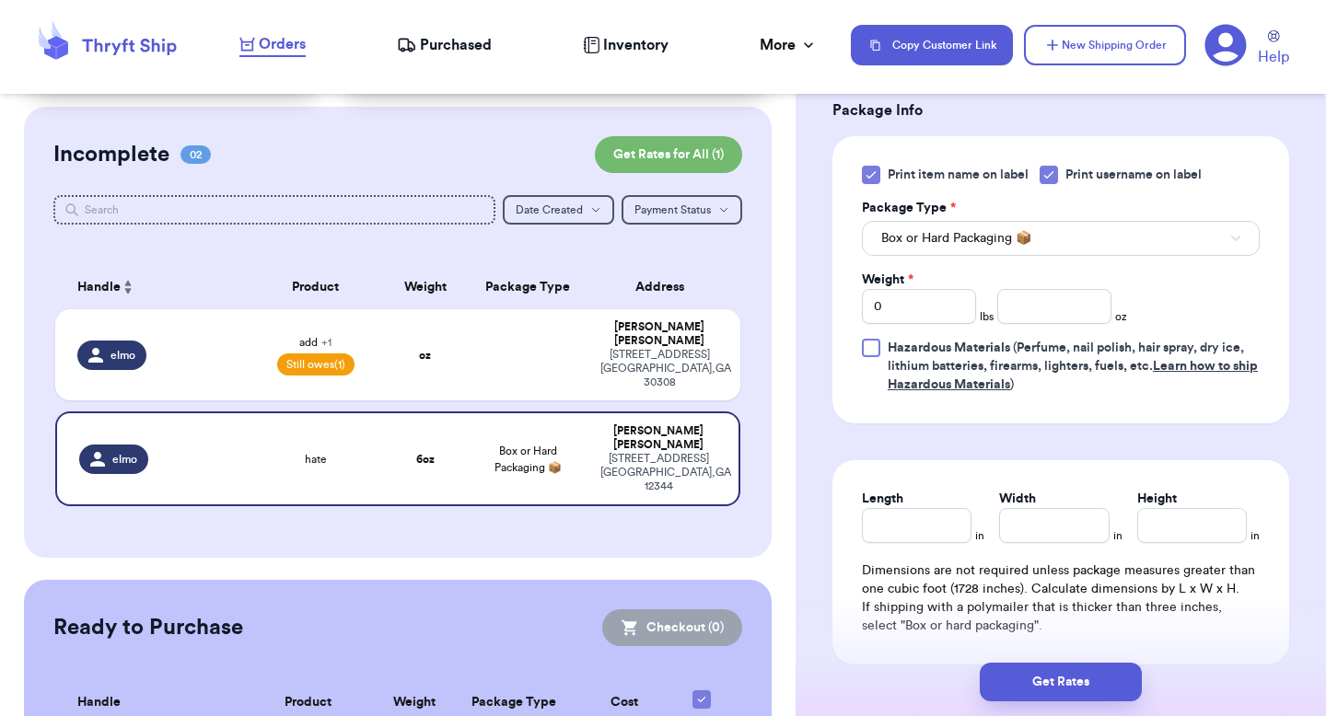
select select "unpaid"
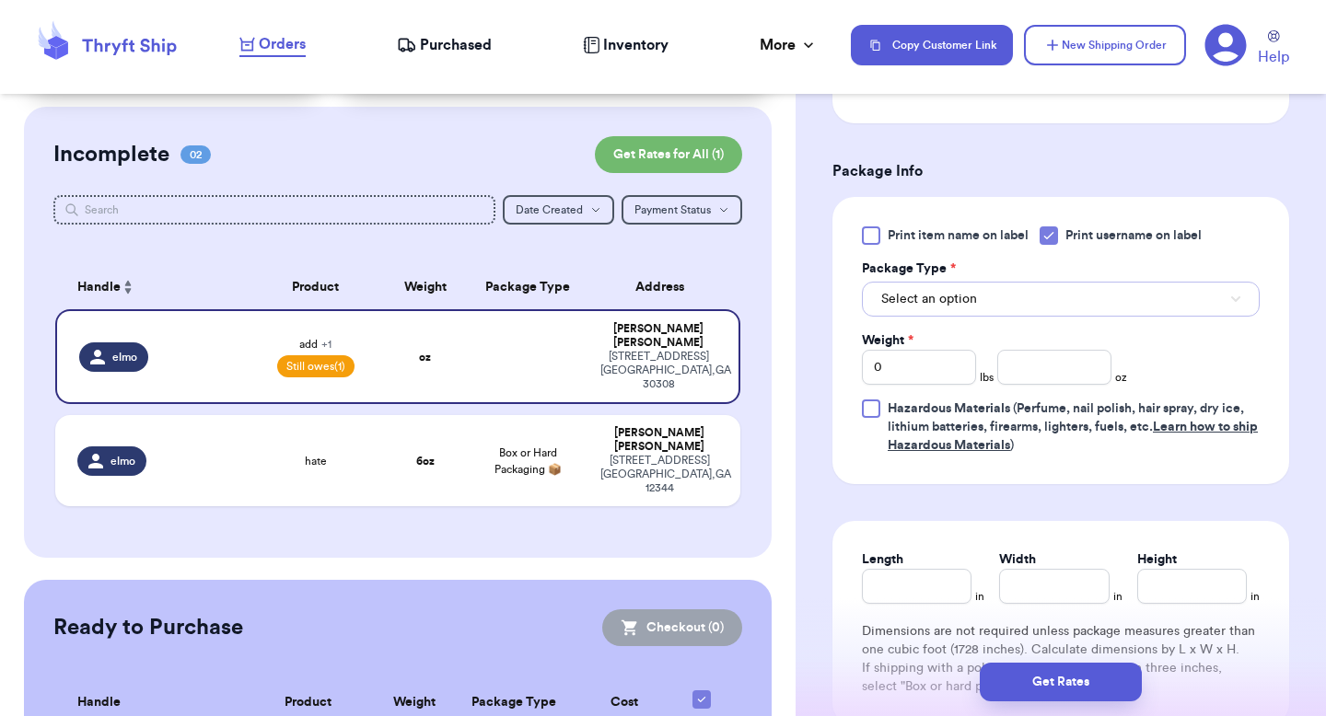
click at [972, 287] on button "Select an option" at bounding box center [1061, 299] width 398 height 35
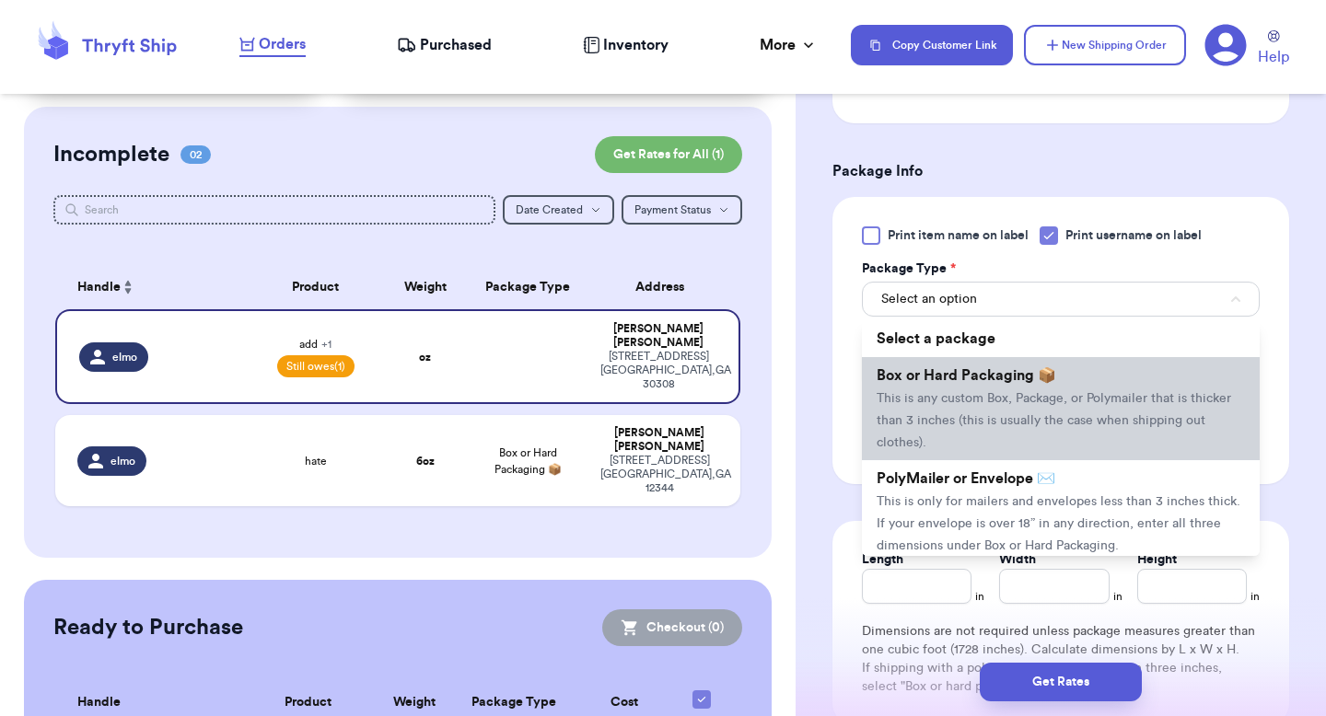
click at [958, 366] on li "Box or Hard Packaging 📦 This is any custom Box, Package, or Polymailer that is …" at bounding box center [1061, 408] width 398 height 103
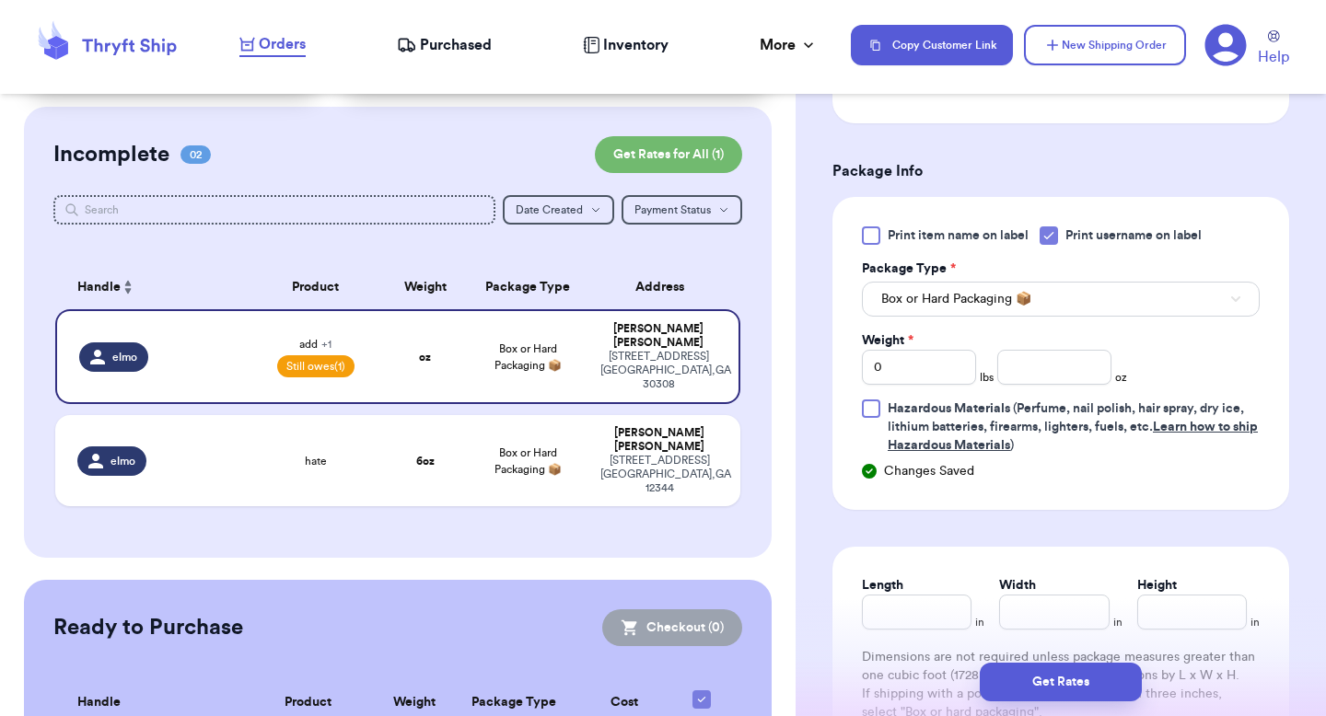
click at [567, 382] on table "Handle Product Weight Package Type Address elmo add + 1 Still owes (1) oz Box o…" at bounding box center [397, 391] width 689 height 274
click at [576, 419] on td "Box or Hard Packaging 📦" at bounding box center [527, 460] width 123 height 91
type input "hate"
type input "6"
type input "0"
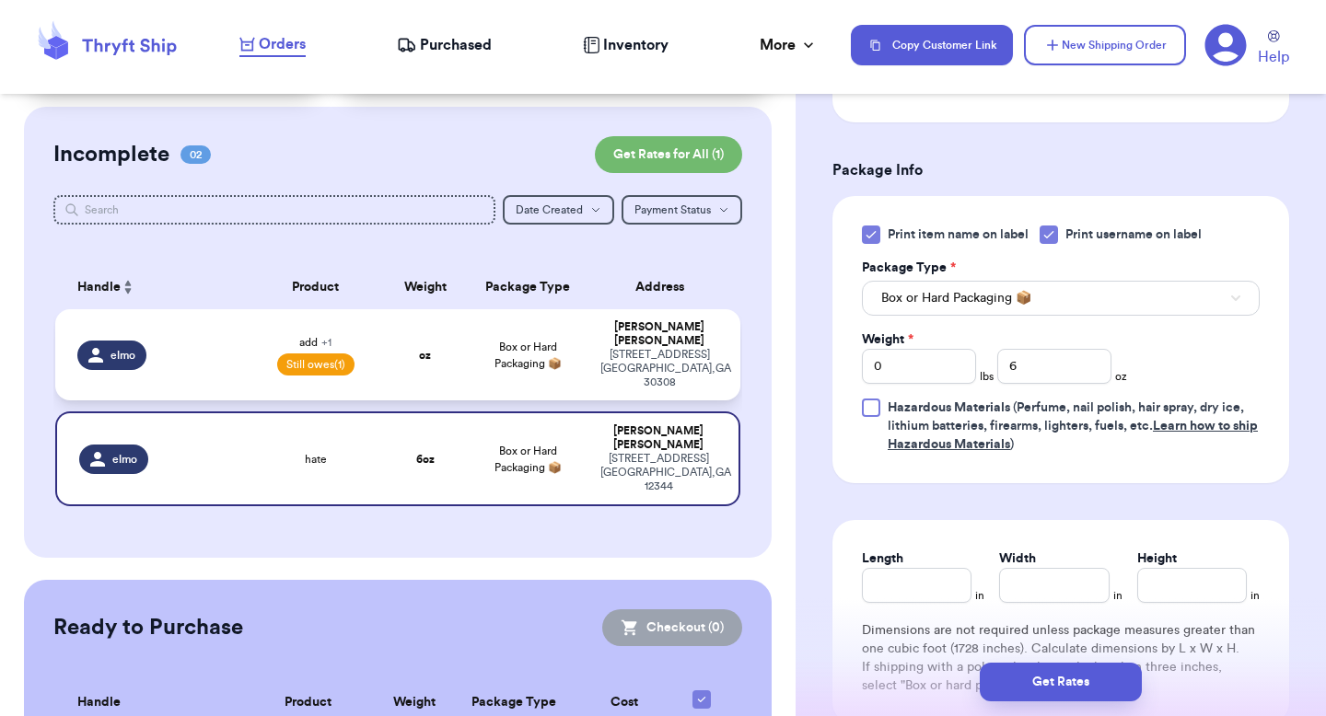
click at [614, 348] on div "[STREET_ADDRESS]" at bounding box center [659, 368] width 118 height 41
type input "add"
type input "6"
select select "unpaid"
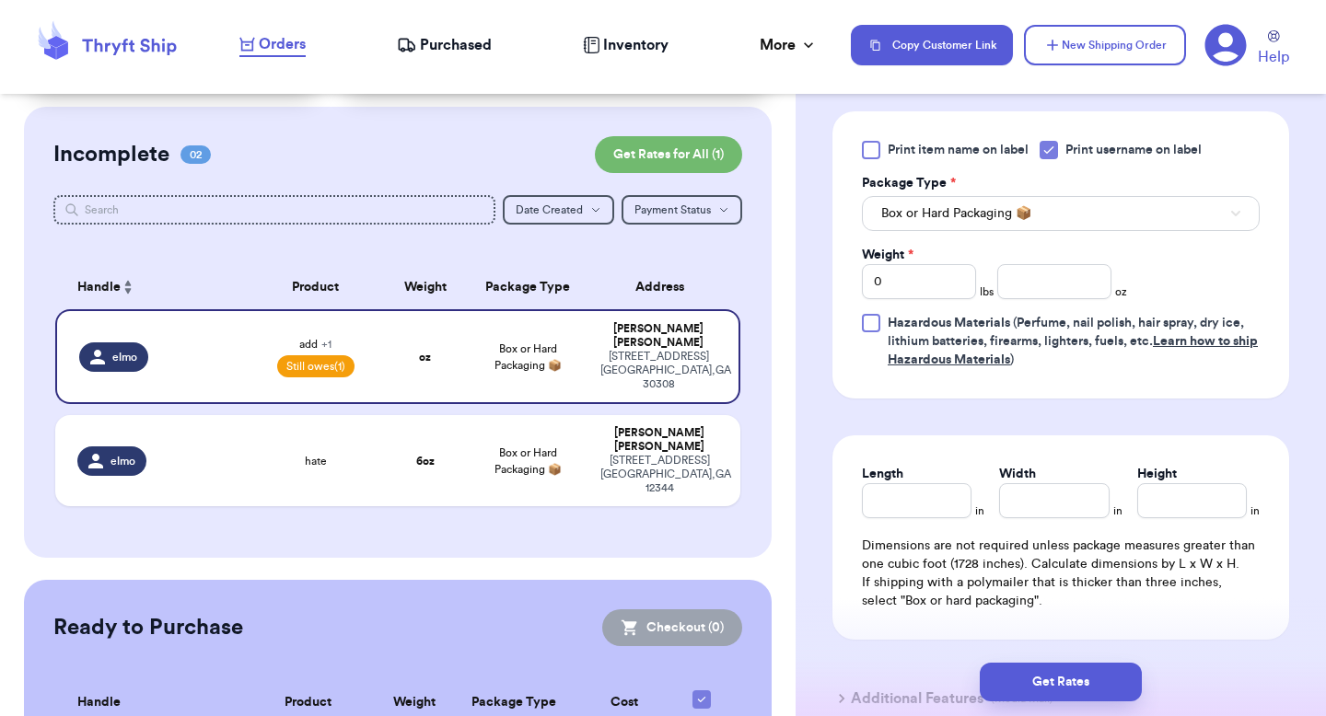
scroll to position [924, 0]
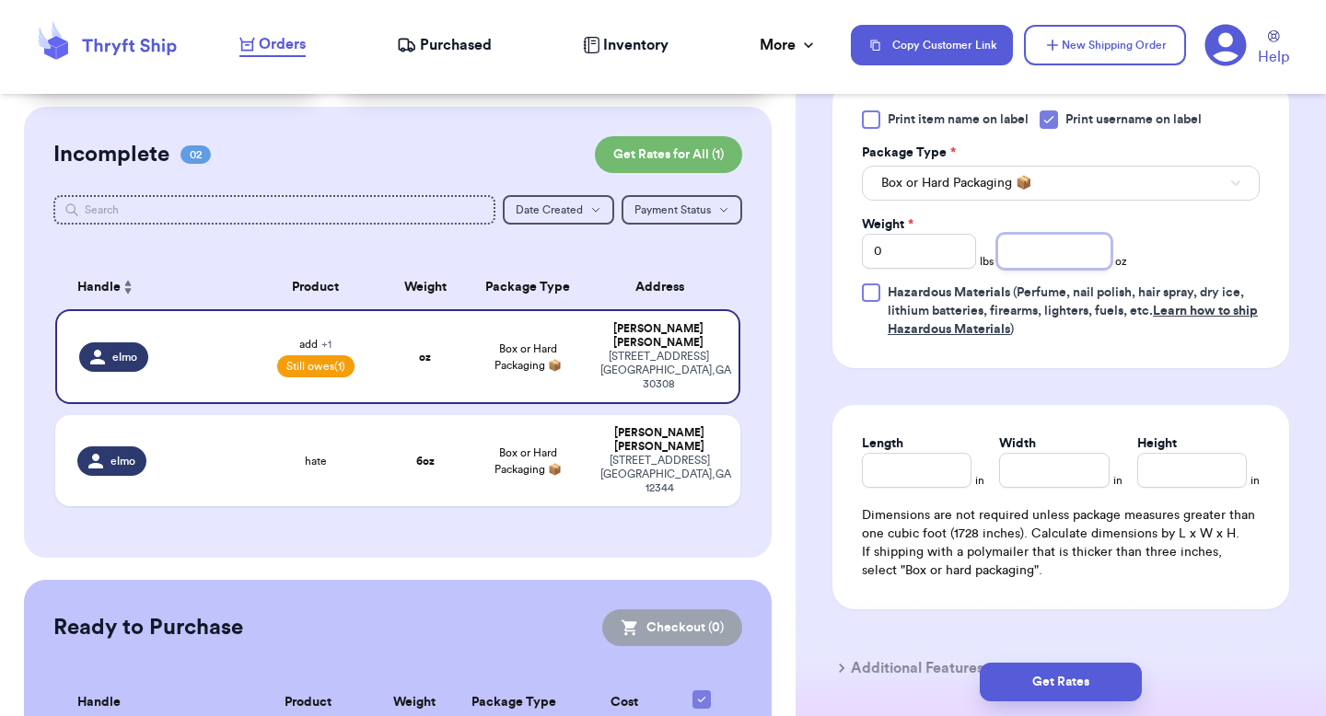
click at [1025, 238] on input "number" at bounding box center [1054, 251] width 114 height 35
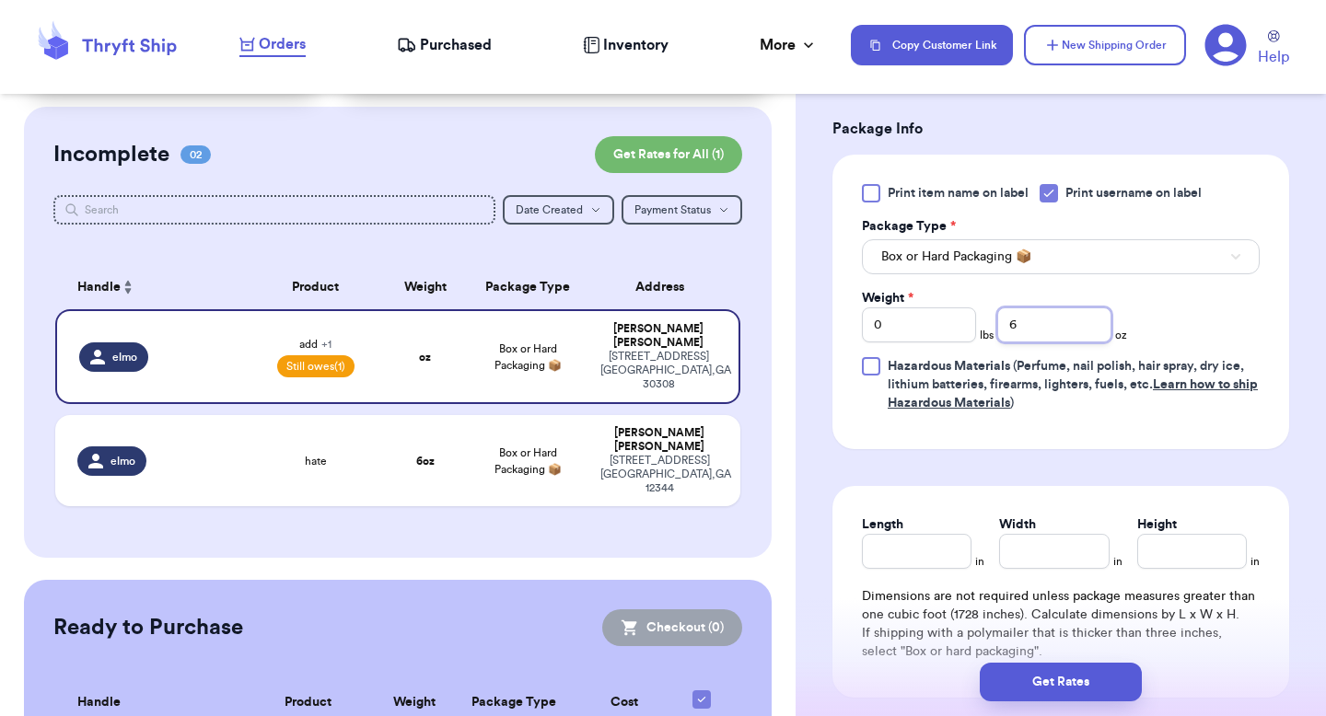
scroll to position [804, 0]
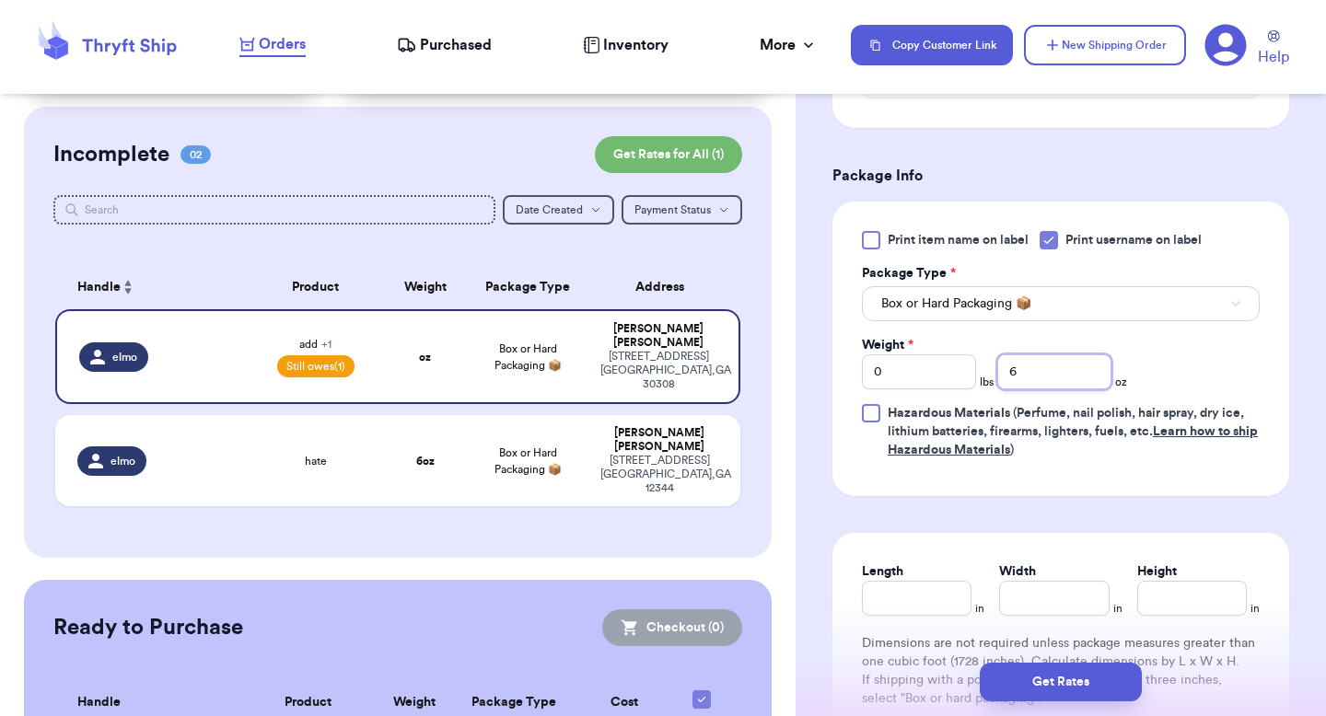
type input "6"
click at [1214, 370] on div "Print item name on label Print username on label Package Type * Box or Hard Pac…" at bounding box center [1061, 345] width 398 height 228
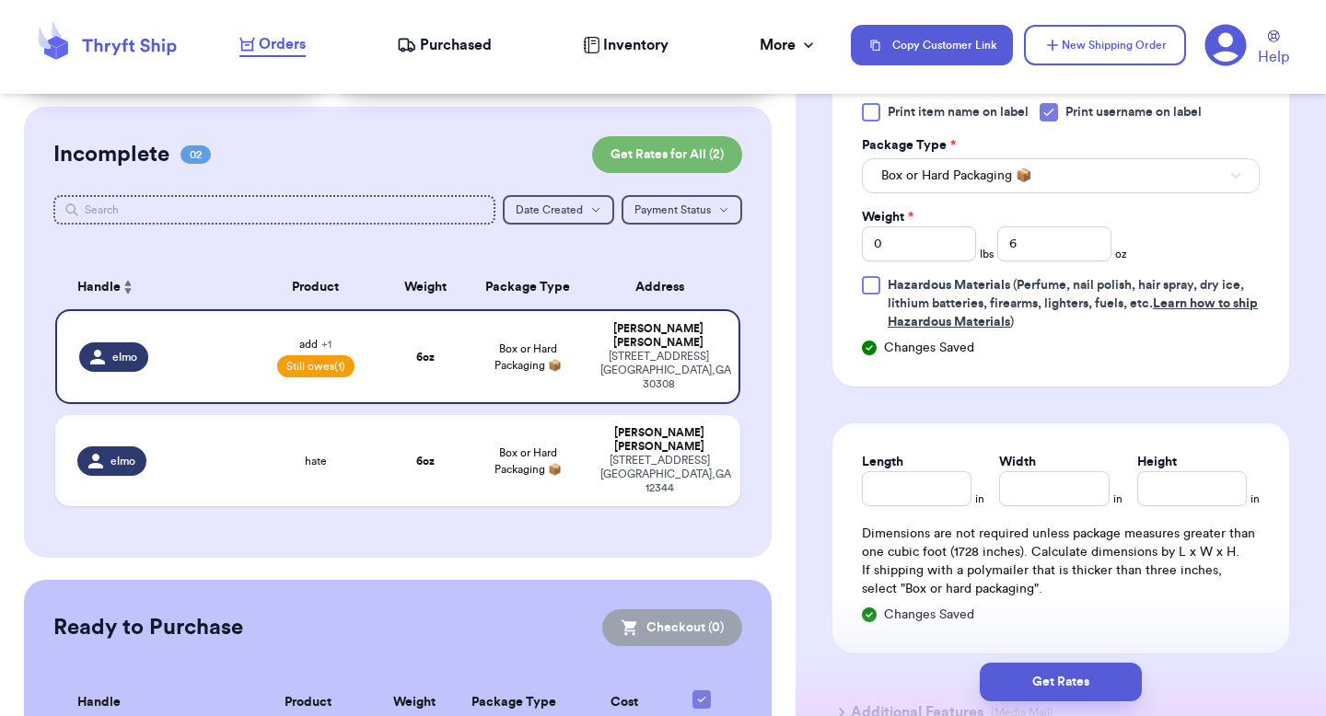
scroll to position [943, 0]
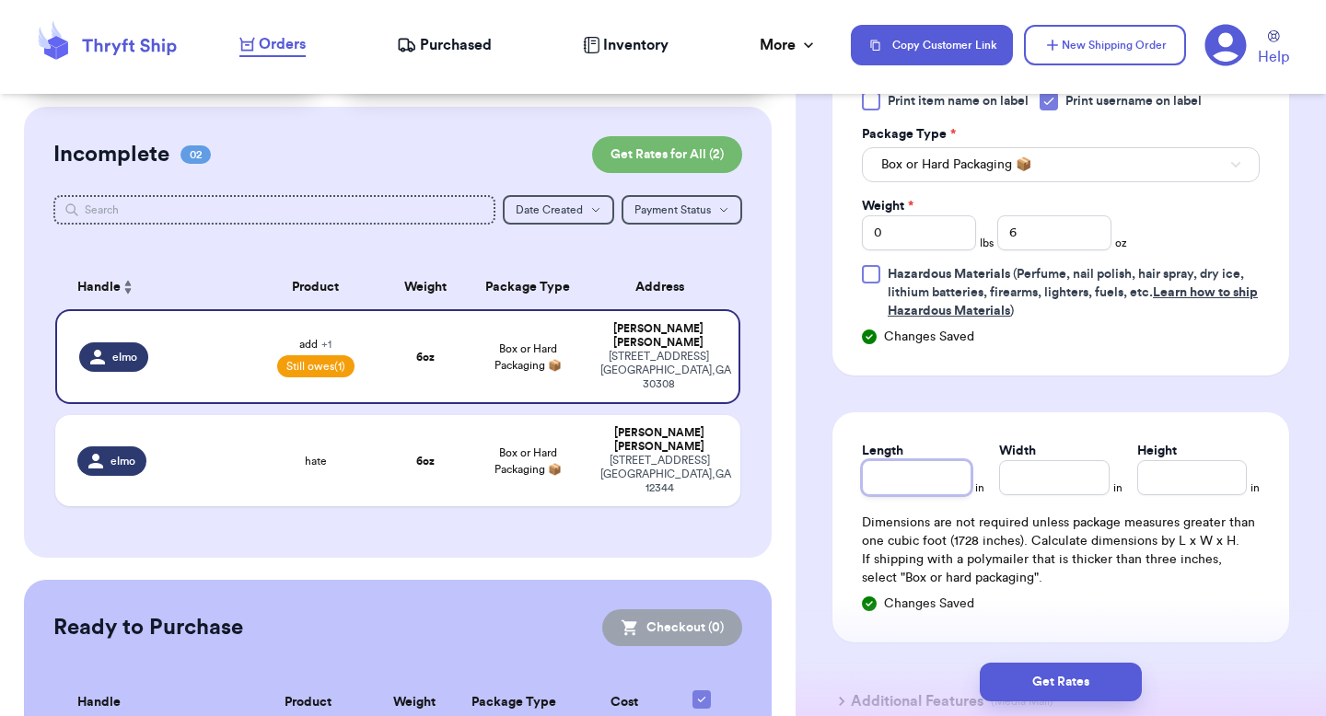
click at [906, 460] on input "Length" at bounding box center [917, 477] width 110 height 35
type input "4"
click at [1072, 464] on input "Width *" at bounding box center [1054, 477] width 110 height 35
type input "4"
click at [1155, 460] on input "Height *" at bounding box center [1192, 477] width 110 height 35
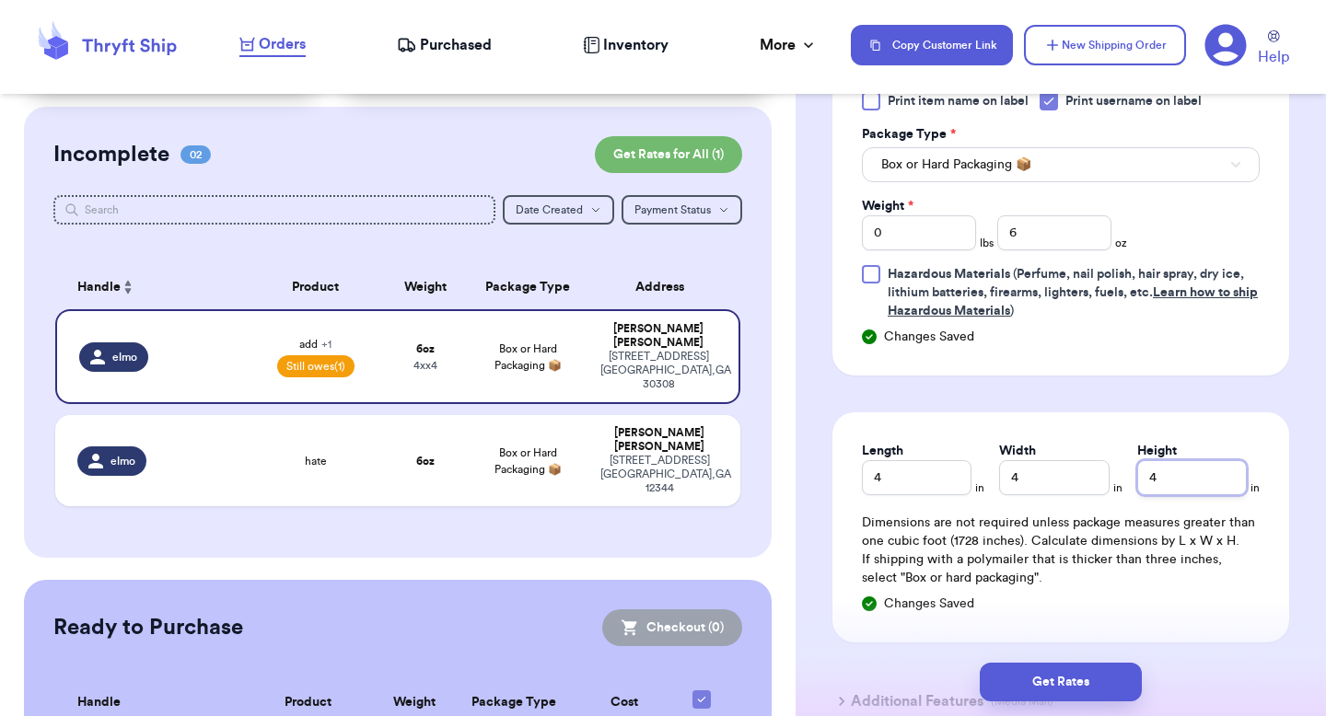
type input "4"
click at [1164, 412] on div "Length 4 in Width 4 in Height 4 in Dimensions are not required unless package m…" at bounding box center [1060, 527] width 457 height 230
click at [969, 442] on div "Length 4 in" at bounding box center [923, 468] width 122 height 53
click at [961, 412] on div "Length 44 in Width 4 in Height 4 in Dimensions are not required unless package …" at bounding box center [1060, 527] width 457 height 230
click at [919, 460] on input "44" at bounding box center [917, 477] width 110 height 35
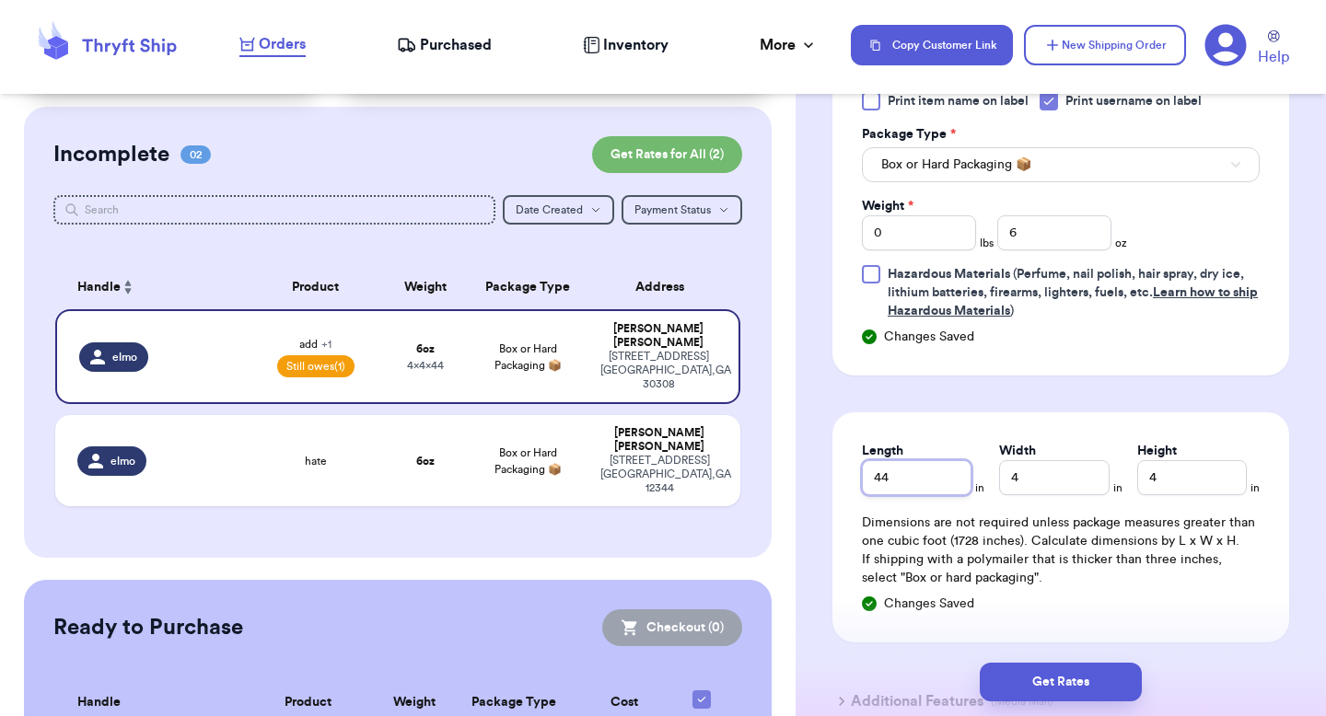
click at [922, 460] on input "44" at bounding box center [917, 477] width 110 height 35
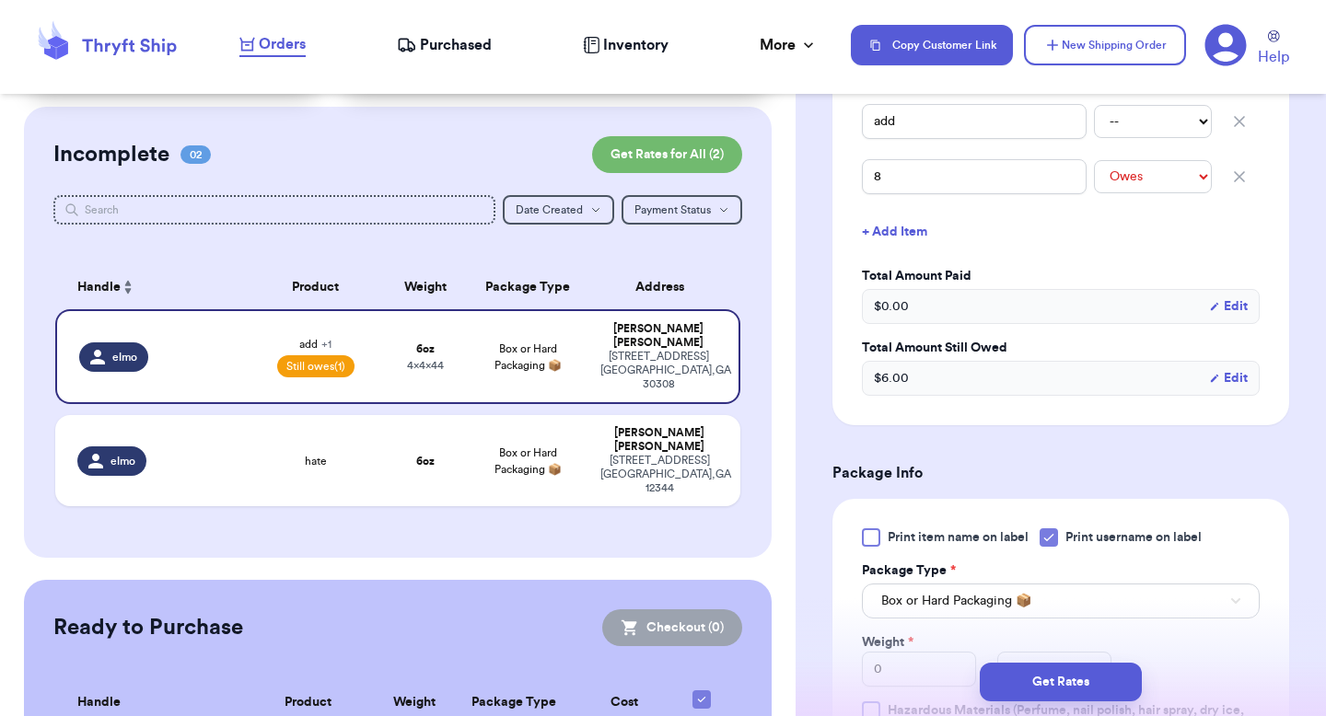
scroll to position [512, 0]
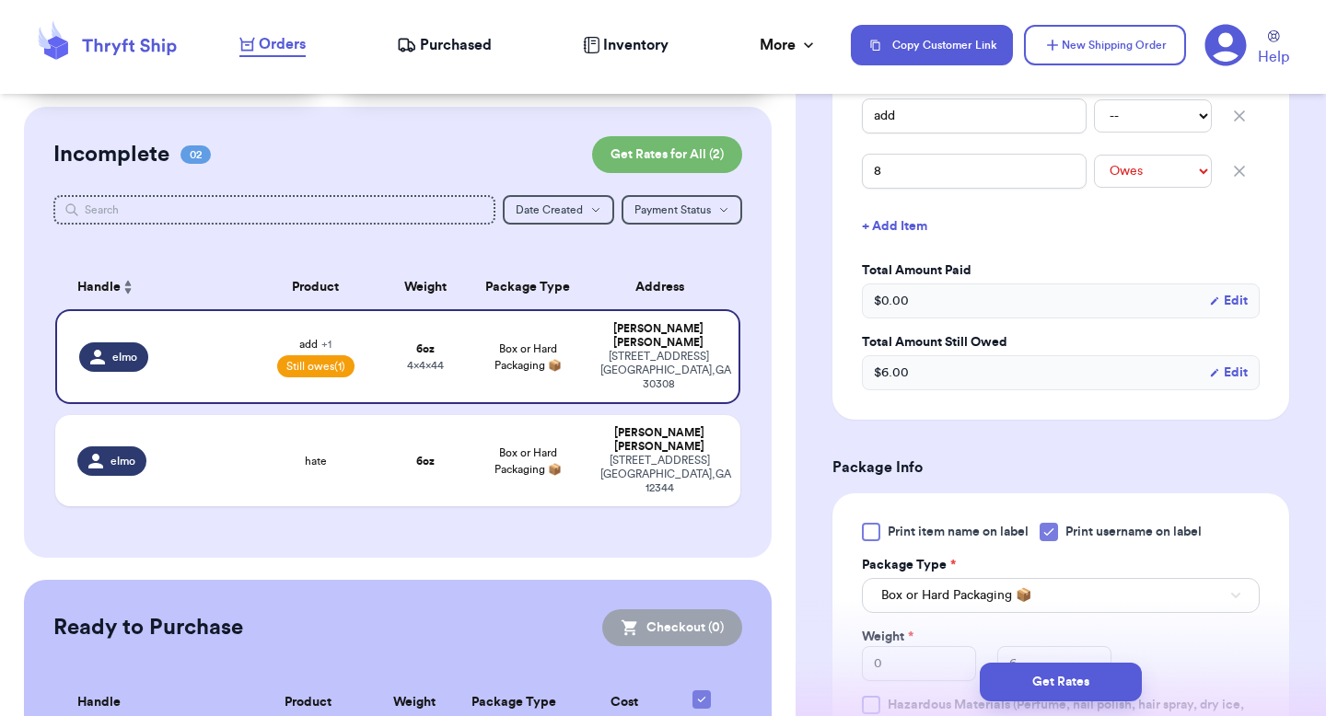
type input "4"
click at [955, 154] on input "8" at bounding box center [974, 171] width 225 height 35
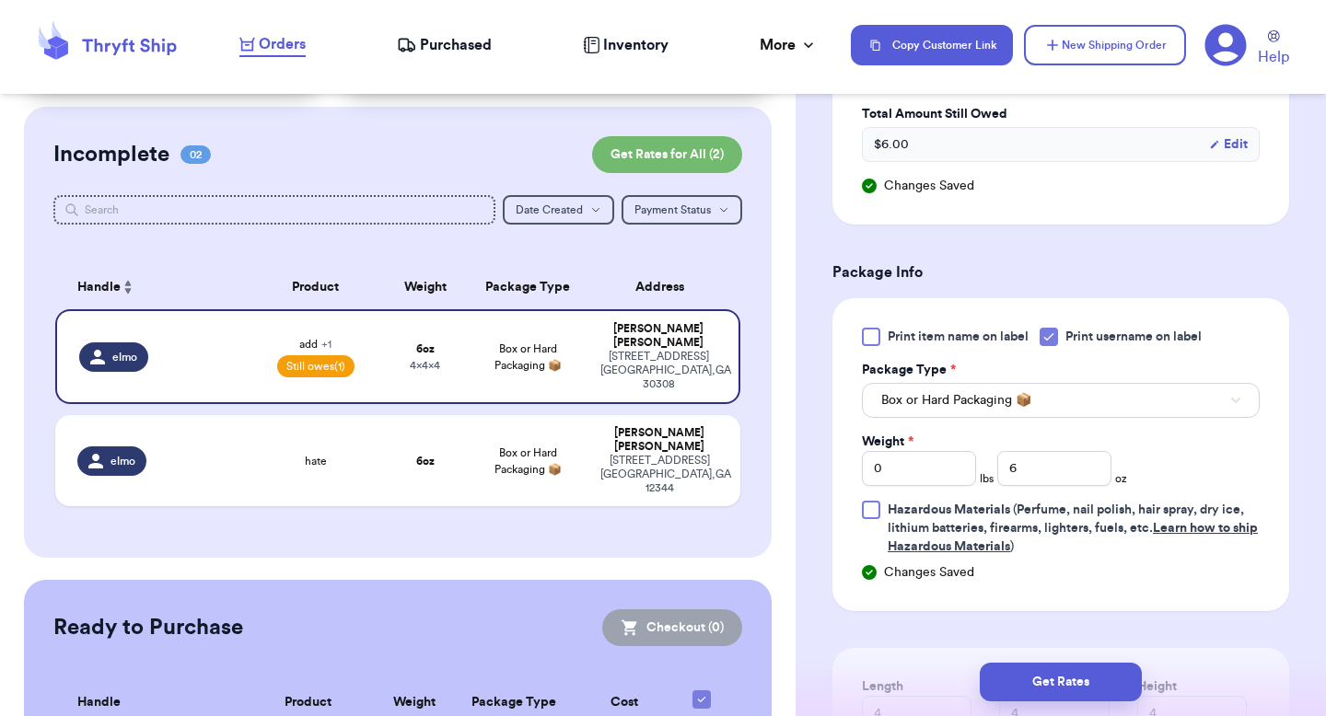
scroll to position [757, 0]
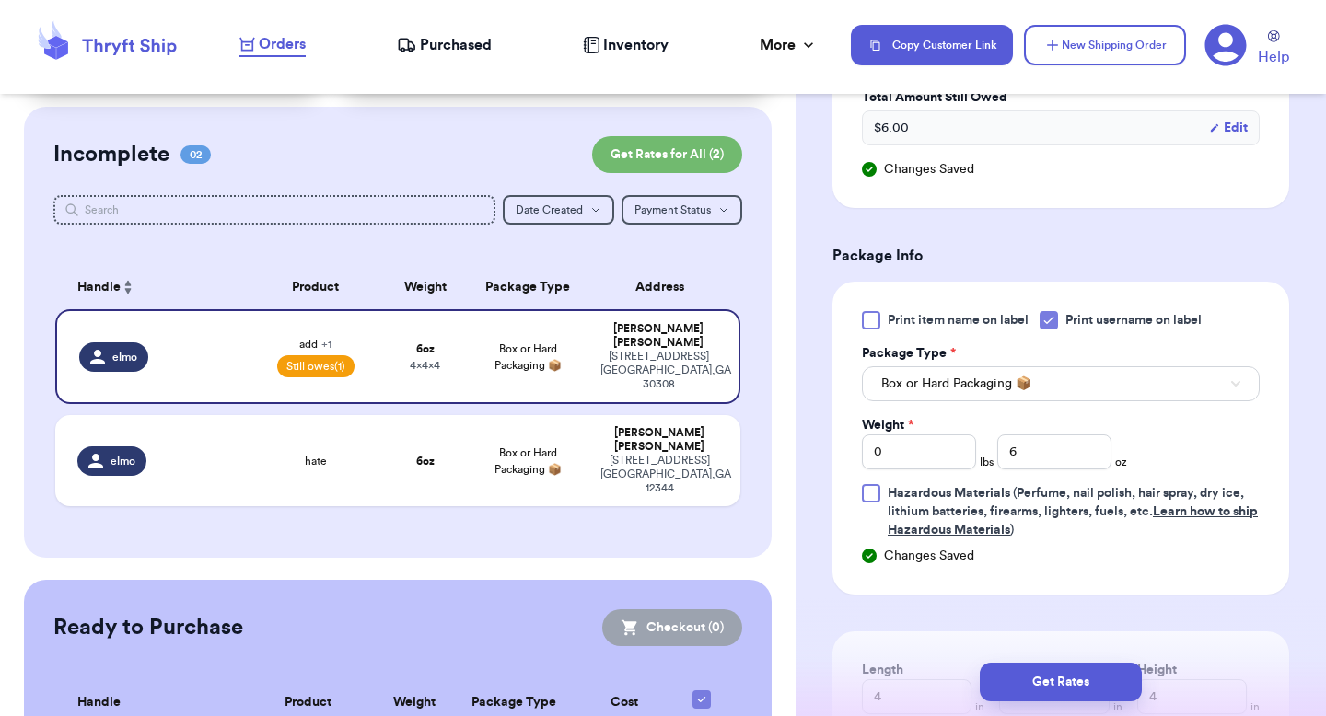
type input "84"
click at [916, 435] on input "0" at bounding box center [919, 452] width 114 height 35
click at [917, 435] on input "044" at bounding box center [919, 452] width 114 height 35
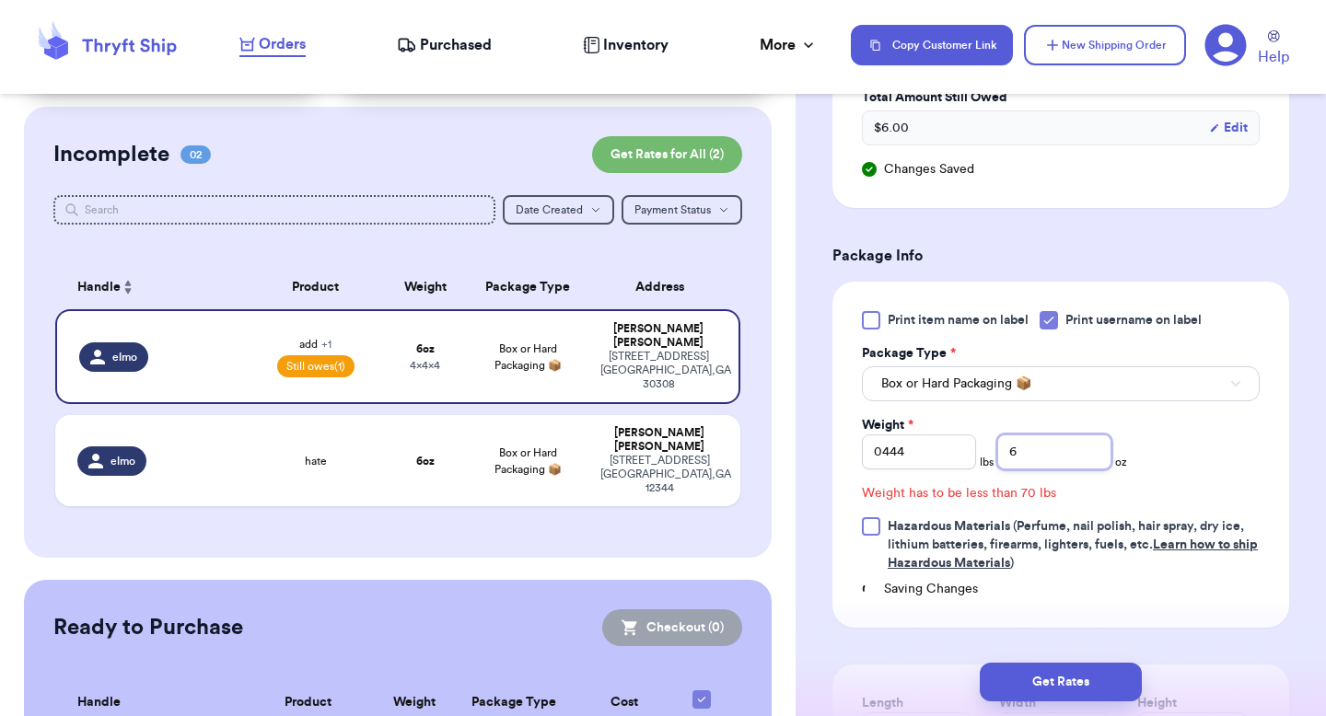
click at [1038, 435] on input "6" at bounding box center [1054, 452] width 114 height 35
click at [905, 435] on input "0444" at bounding box center [919, 452] width 114 height 35
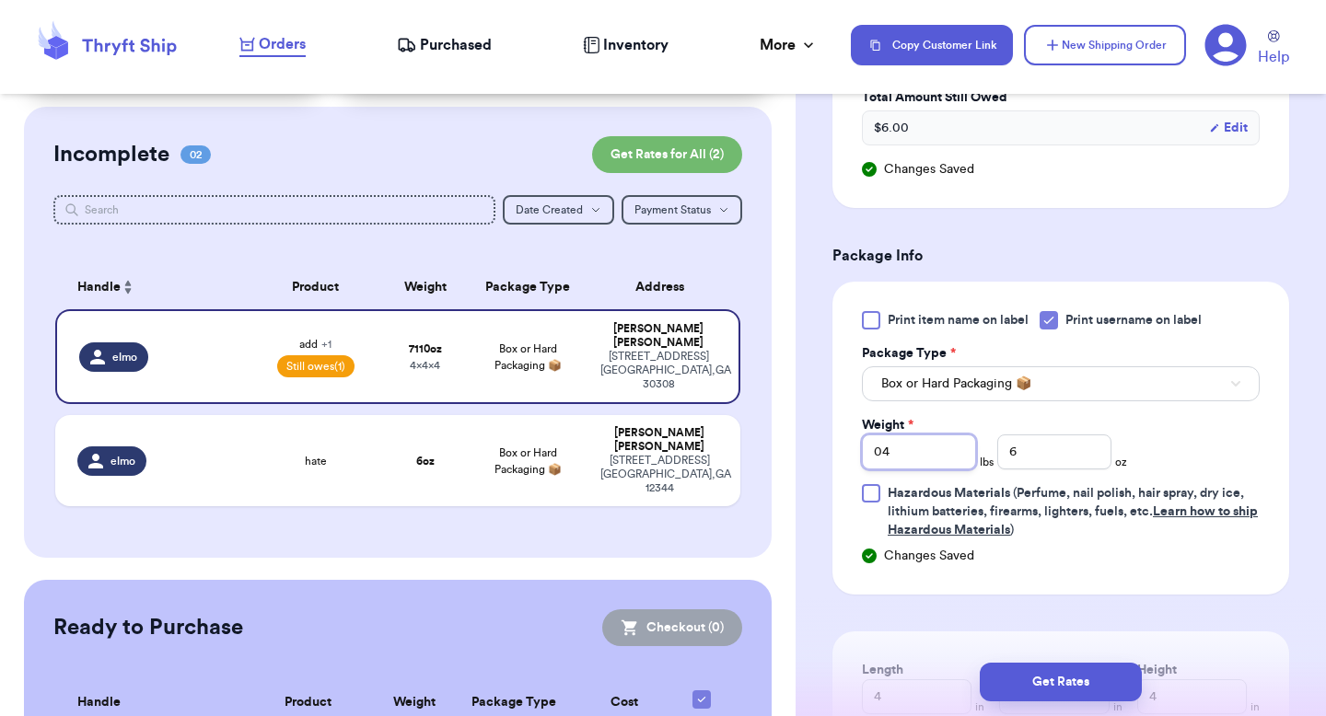
type input "0"
click at [1085, 215] on form "Shipping Information Delete Label Customer Info Order created: [DATE] 03:42 PM …" at bounding box center [1060, 174] width 457 height 1567
click at [947, 286] on div "Print item name on label Print username on label Package Type * Box or Hard Pac…" at bounding box center [1060, 438] width 457 height 313
click at [954, 311] on span "Print item name on label" at bounding box center [958, 320] width 141 height 18
click at [0, 0] on input "Print item name on label" at bounding box center [0, 0] width 0 height 0
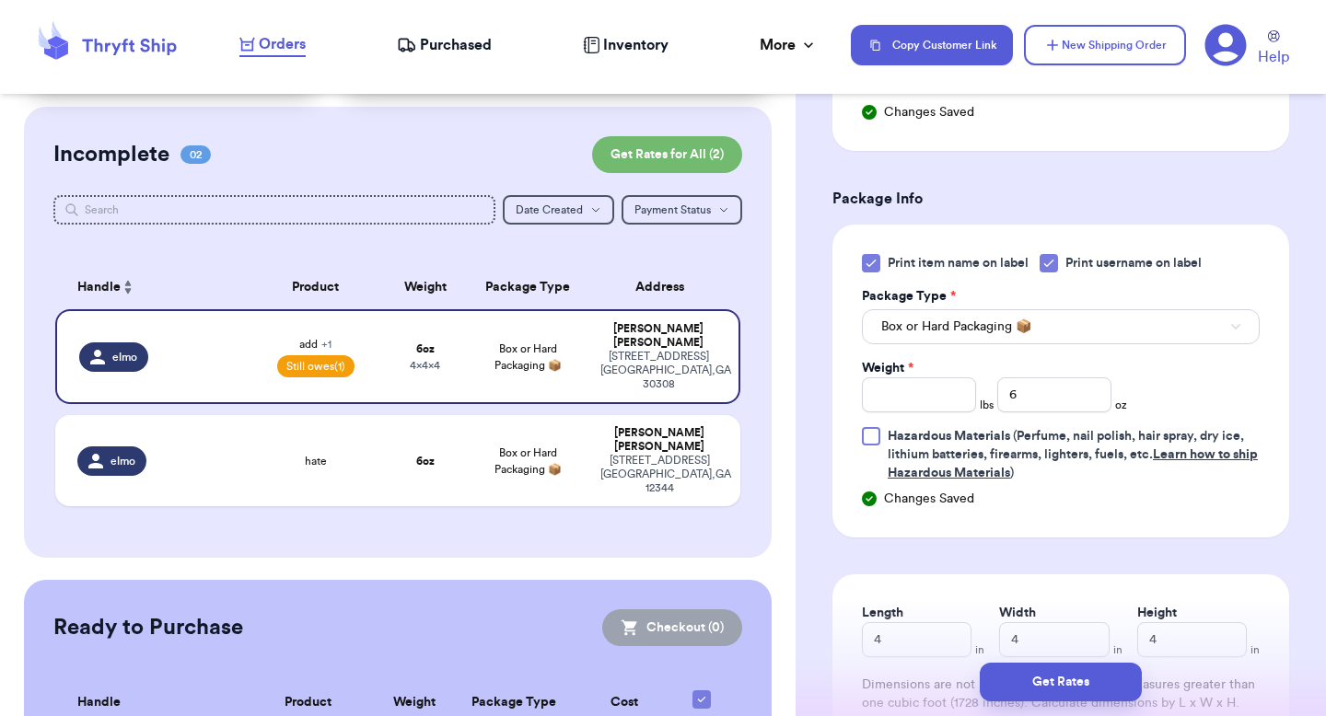
scroll to position [920, 0]
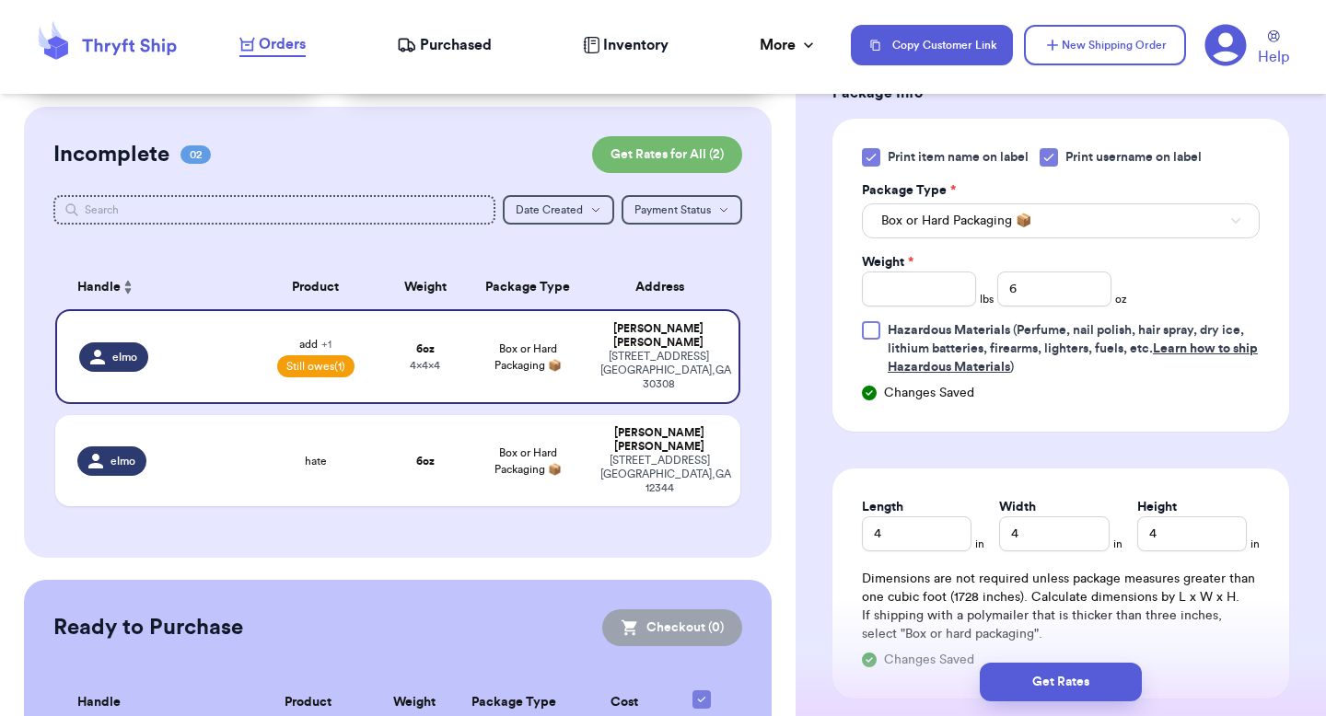
click at [1073, 148] on div "Print item name on label Print username on label Package Type * Box or Hard Pac…" at bounding box center [1061, 262] width 398 height 228
click at [1080, 148] on span "Print username on label" at bounding box center [1133, 157] width 136 height 18
click at [0, 0] on input "Print username on label" at bounding box center [0, 0] width 0 height 0
click at [1073, 148] on span "Print username on label" at bounding box center [1133, 157] width 136 height 18
click at [0, 0] on input "Print username on label" at bounding box center [0, 0] width 0 height 0
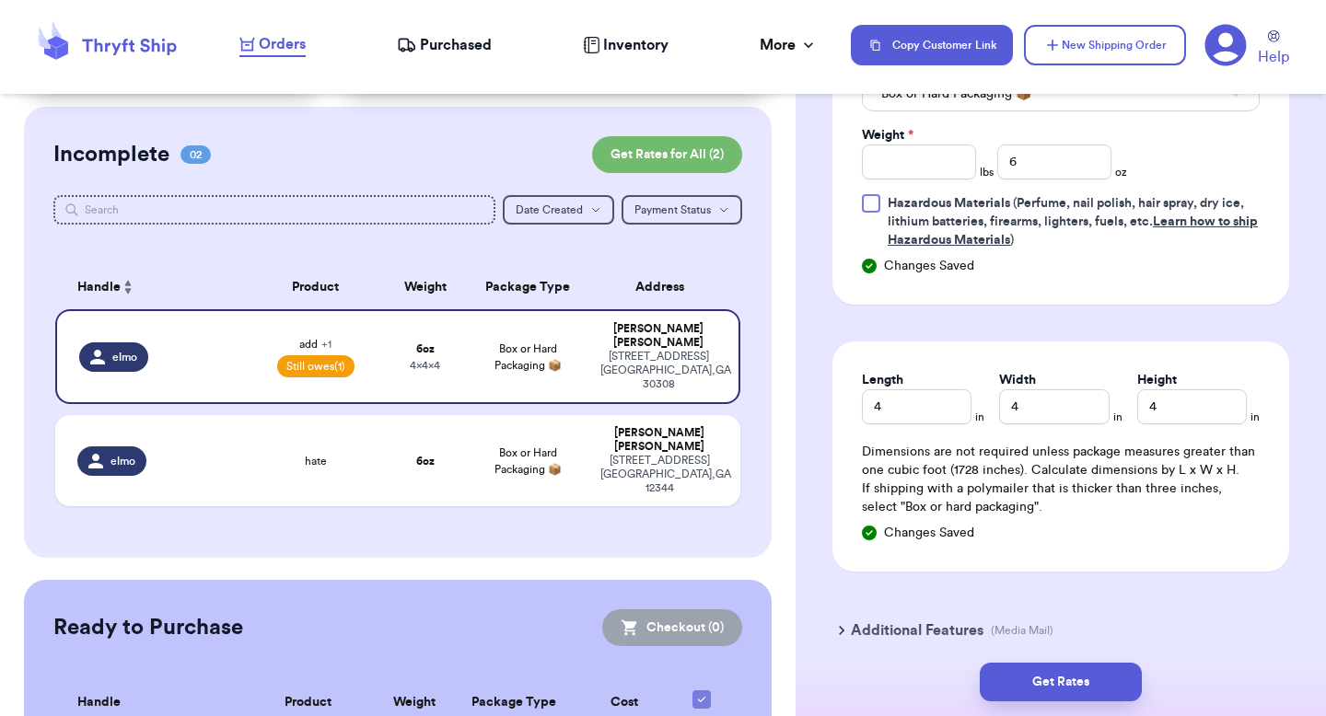
scroll to position [819, 0]
